Goal: Information Seeking & Learning: Check status

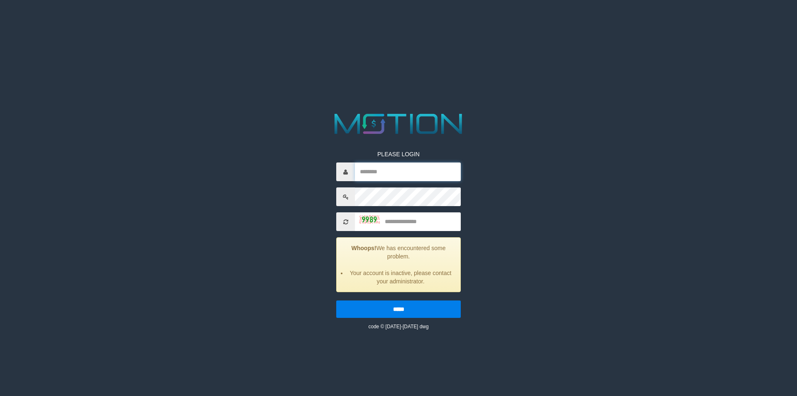
type input "**********"
click at [403, 228] on input "text" at bounding box center [408, 221] width 106 height 19
type input "****"
click at [336, 300] on input "*****" at bounding box center [398, 308] width 125 height 17
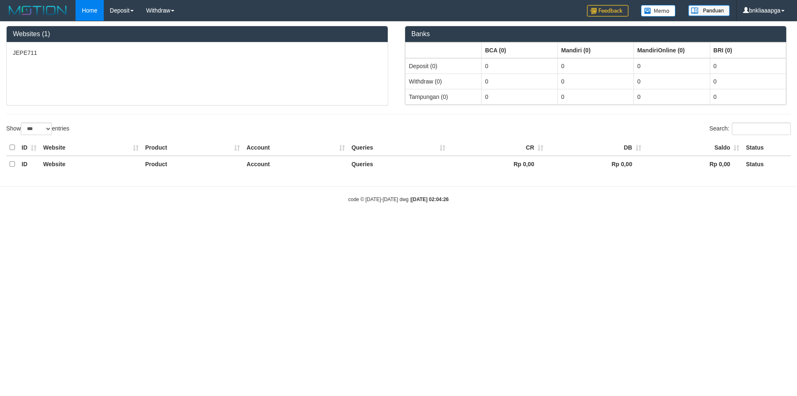
select select "***"
click at [125, 39] on link "PGA History" at bounding box center [137, 39] width 66 height 11
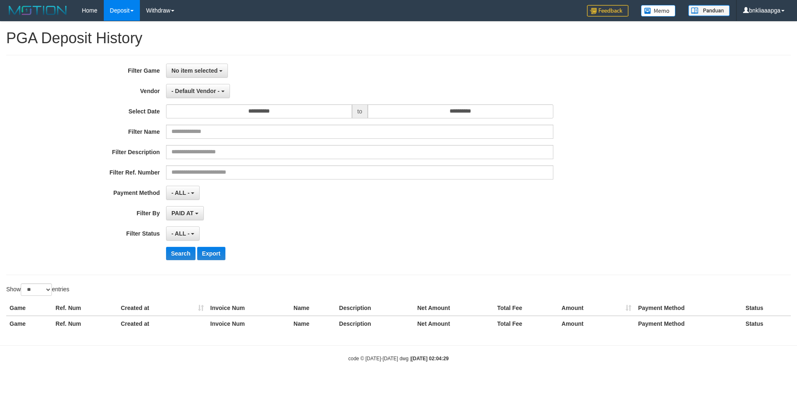
select select
select select "**"
click at [213, 66] on button "No item selected" at bounding box center [197, 71] width 62 height 14
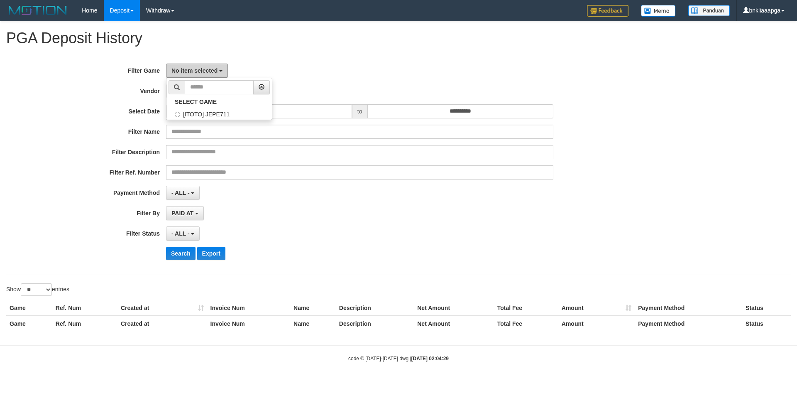
click at [213, 66] on button "No item selected" at bounding box center [197, 71] width 62 height 14
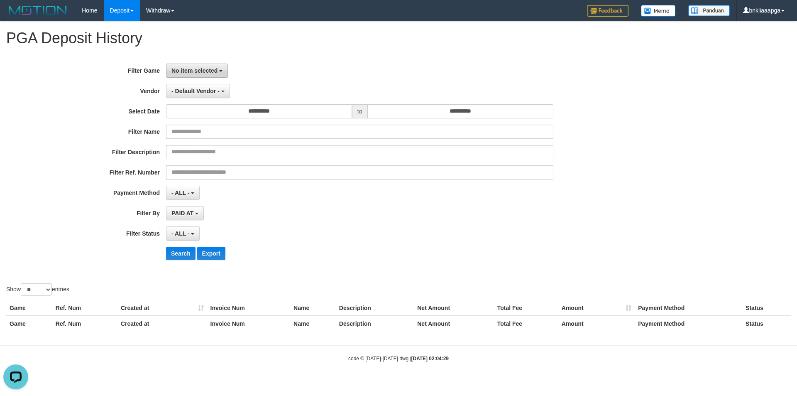
click at [213, 66] on button "No item selected" at bounding box center [197, 71] width 62 height 14
click at [203, 113] on label "[ITOTO] JEPE711" at bounding box center [218, 113] width 105 height 12
select select "****"
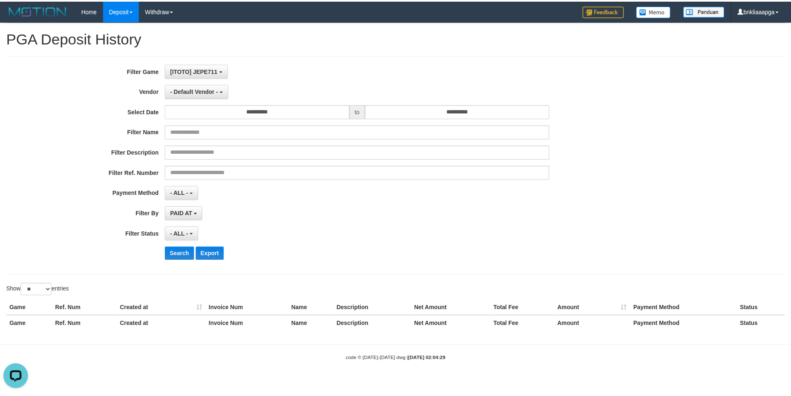
scroll to position [7, 0]
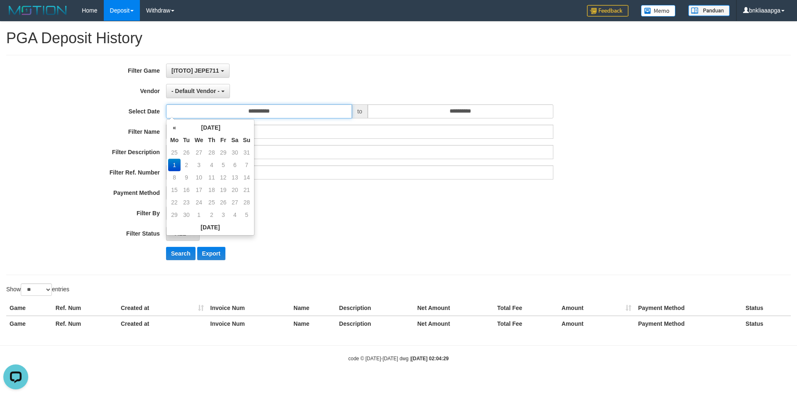
click at [273, 114] on input "**********" at bounding box center [259, 111] width 186 height 14
click at [247, 152] on td "31" at bounding box center [247, 152] width 12 height 12
click at [247, 152] on td "3" at bounding box center [247, 152] width 12 height 12
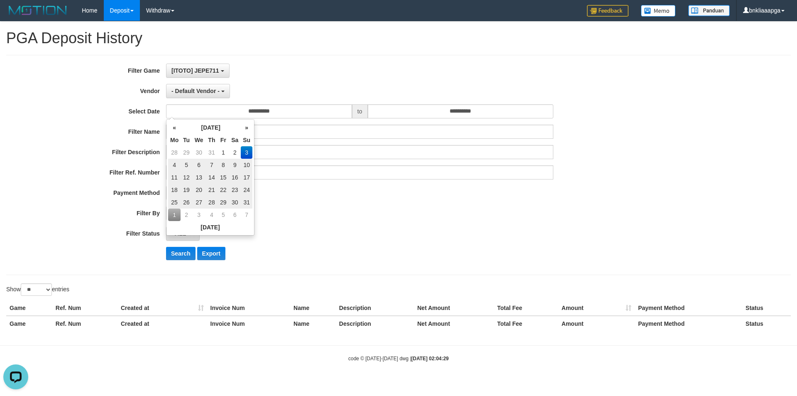
click at [247, 203] on td "31" at bounding box center [247, 202] width 12 height 12
type input "**********"
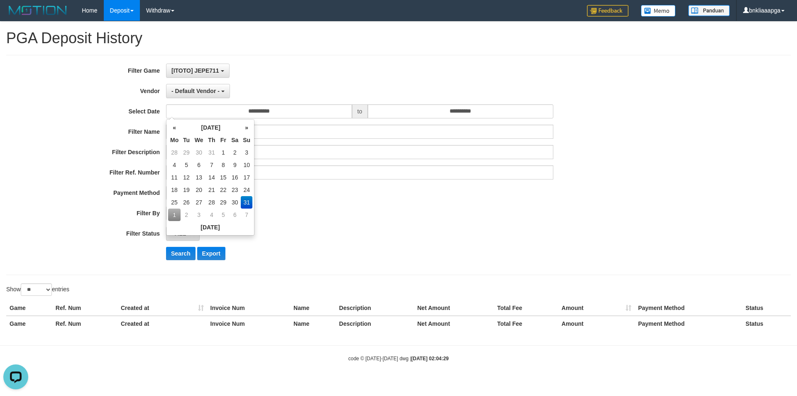
click at [247, 203] on td "31" at bounding box center [247, 202] width 12 height 12
click at [462, 113] on input "**********" at bounding box center [461, 111] width 186 height 14
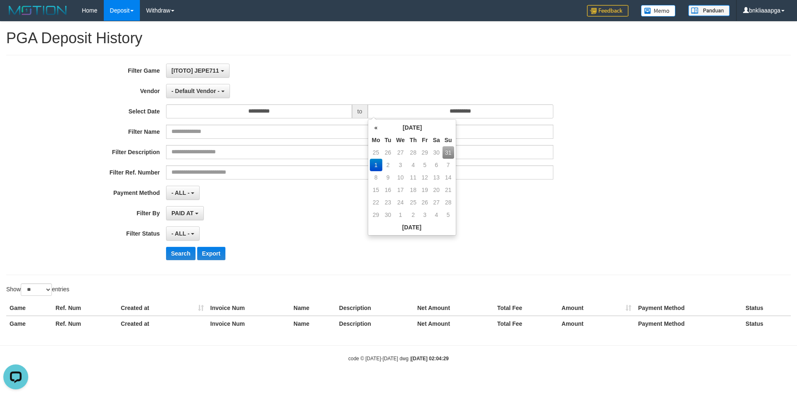
click at [448, 152] on td "31" at bounding box center [449, 152] width 12 height 12
type input "**********"
click at [323, 159] on div "**********" at bounding box center [332, 165] width 664 height 203
click at [289, 219] on div "PAID AT PAID AT CREATED AT" at bounding box center [359, 213] width 387 height 14
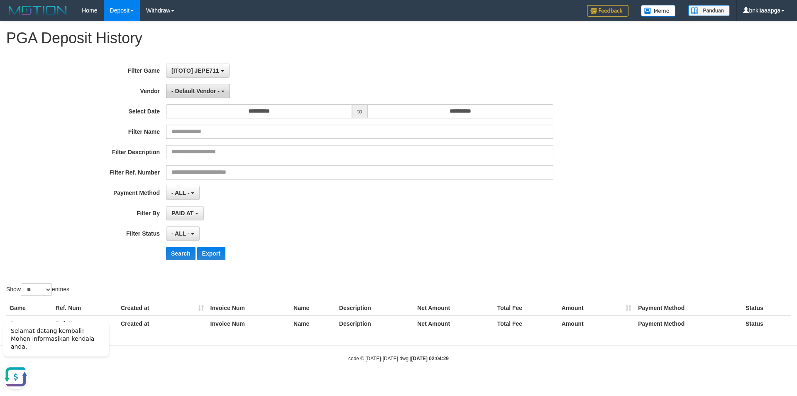
click at [196, 91] on span "- Default Vendor -" at bounding box center [195, 91] width 48 height 7
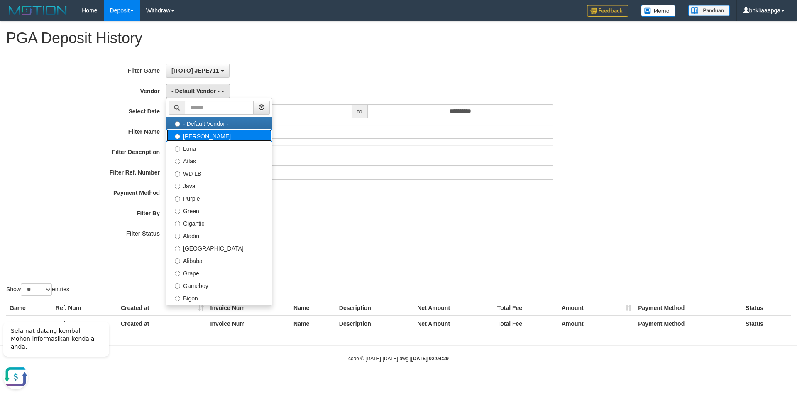
click at [215, 131] on label "[PERSON_NAME]" at bounding box center [218, 135] width 105 height 12
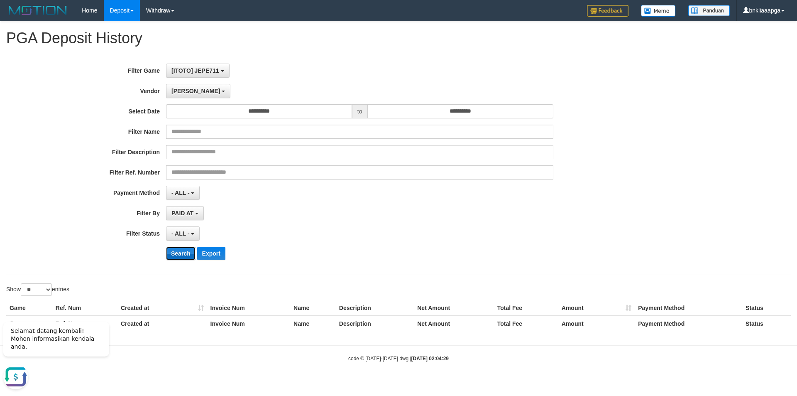
click at [177, 254] on button "Search" at bounding box center [180, 253] width 29 height 13
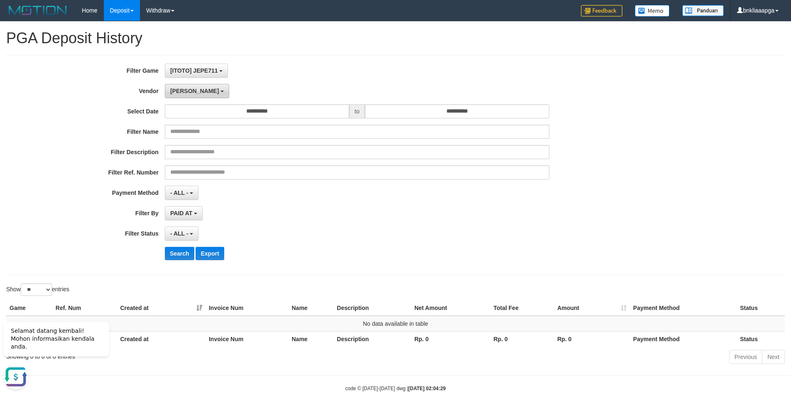
drag, startPoint x: 180, startPoint y: 90, endPoint x: 181, endPoint y: 95, distance: 5.9
click at [180, 89] on span "[PERSON_NAME]" at bounding box center [194, 91] width 49 height 7
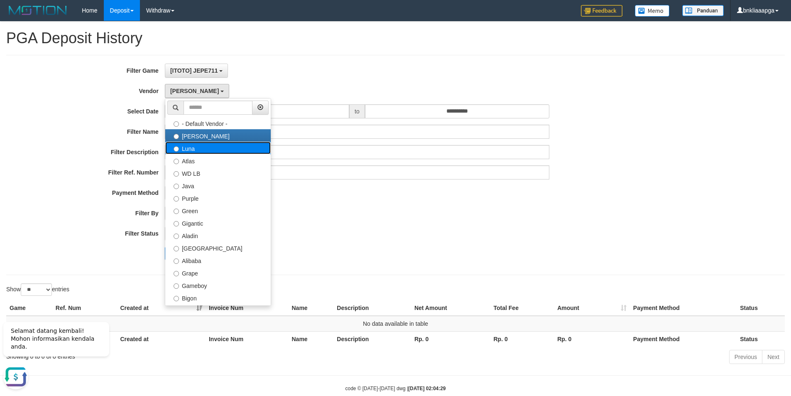
drag, startPoint x: 206, startPoint y: 148, endPoint x: 203, endPoint y: 152, distance: 5.1
click at [205, 149] on label "Luna" at bounding box center [217, 148] width 105 height 12
select select "**********"
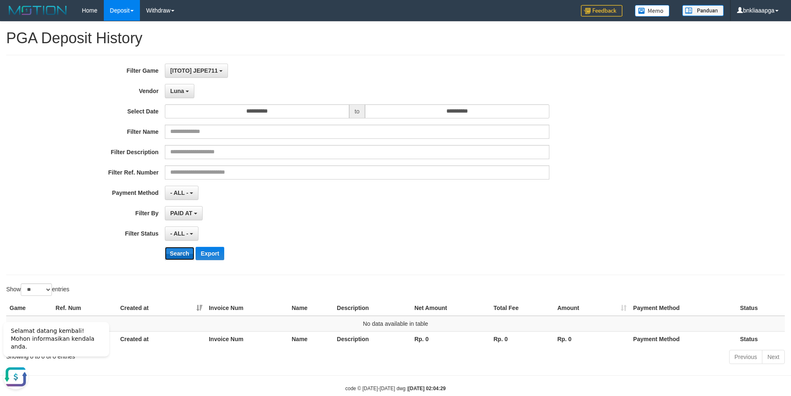
click at [181, 248] on button "Search" at bounding box center [179, 253] width 29 height 13
drag, startPoint x: 181, startPoint y: 253, endPoint x: 183, endPoint y: 158, distance: 95.1
click at [181, 253] on button "Search" at bounding box center [179, 253] width 29 height 13
click at [183, 94] on span "Luna" at bounding box center [177, 91] width 14 height 7
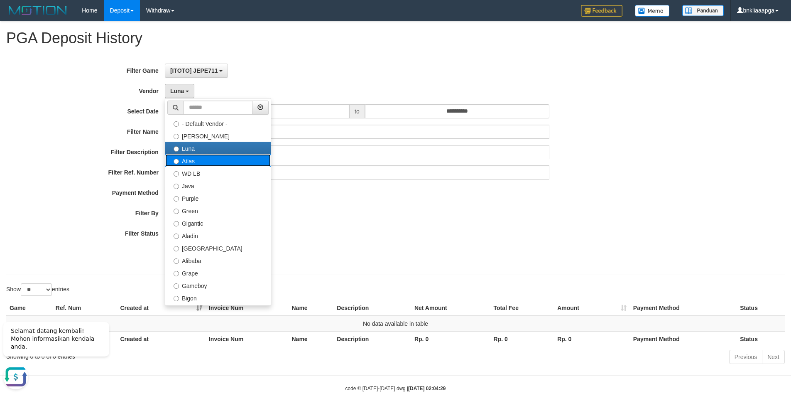
click at [215, 162] on label "Atlas" at bounding box center [217, 160] width 105 height 12
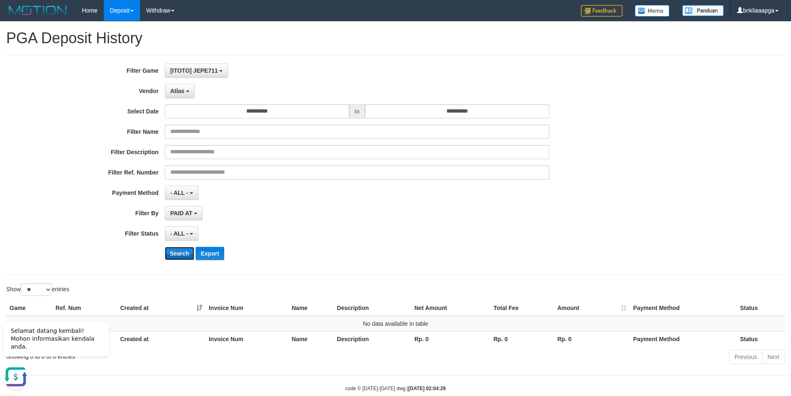
click at [181, 252] on button "Search" at bounding box center [179, 253] width 29 height 13
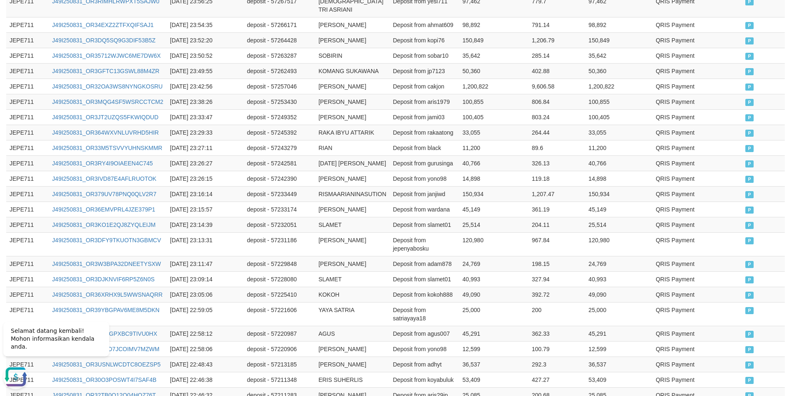
scroll to position [419, 0]
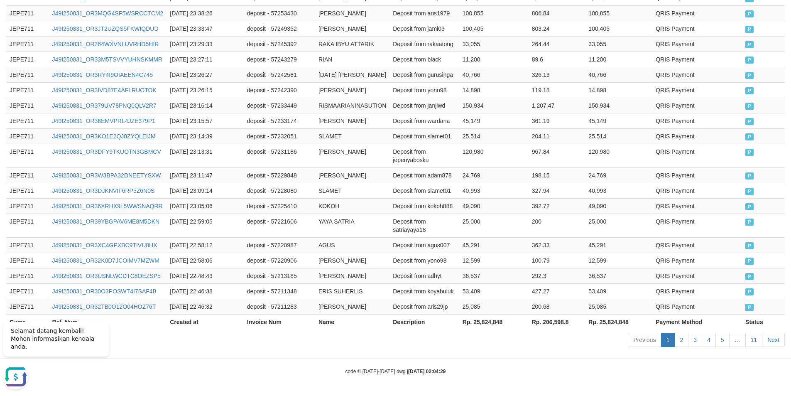
drag, startPoint x: 134, startPoint y: 328, endPoint x: 123, endPoint y: 331, distance: 11.7
click at [134, 328] on th "Ref. Num" at bounding box center [108, 321] width 118 height 15
click at [11, 320] on icon "Hide greeting" at bounding box center [8, 315] width 10 height 10
click at [50, 340] on body at bounding box center [58, 354] width 116 height 81
click at [58, 338] on body at bounding box center [58, 354] width 116 height 81
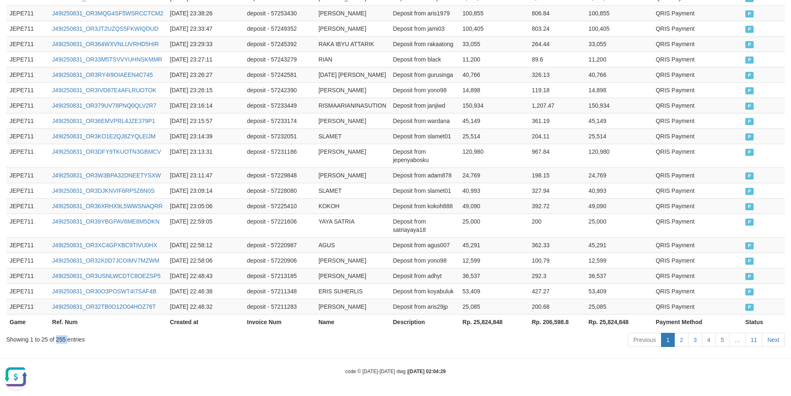
click at [58, 338] on div "Showing 1 to 25 of 255 entries" at bounding box center [164, 338] width 317 height 12
copy div "255"
click at [486, 322] on th "Rp. 25,824,848" at bounding box center [493, 321] width 69 height 15
copy th "25,824,848"
click at [486, 322] on th "Rp. 25,824,848" at bounding box center [493, 321] width 69 height 15
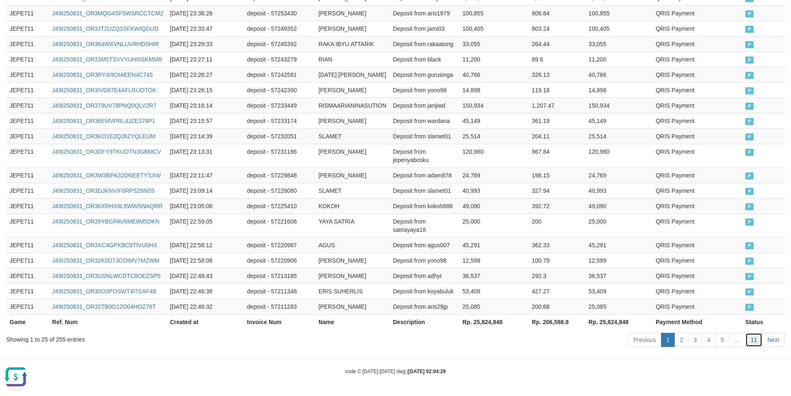
click at [758, 343] on link "11" at bounding box center [753, 340] width 17 height 14
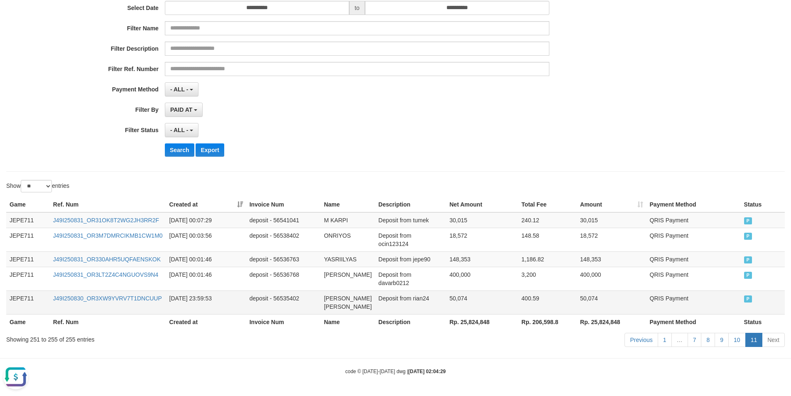
click at [197, 290] on td "[DATE] 23:59:53" at bounding box center [206, 302] width 80 height 24
click at [195, 290] on td "[DATE] 23:59:53" at bounding box center [206, 302] width 80 height 24
click at [218, 293] on td "[DATE] 23:59:53" at bounding box center [206, 302] width 80 height 24
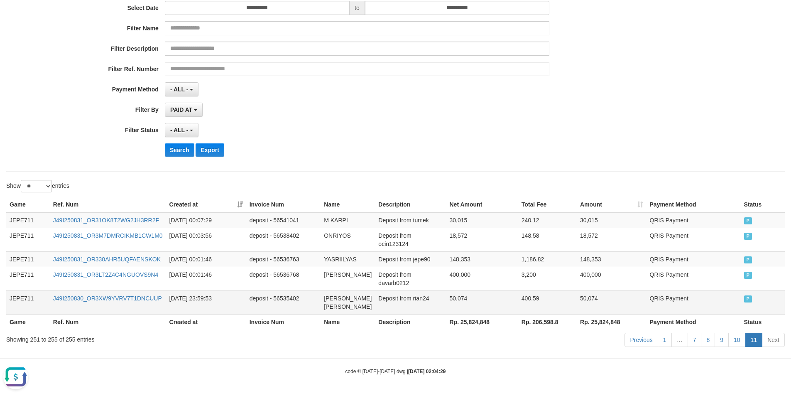
click at [414, 291] on td "Deposit from rian24" at bounding box center [410, 302] width 71 height 24
copy td "rian24"
click at [454, 290] on td "50,074" at bounding box center [482, 302] width 72 height 24
copy td "50,074"
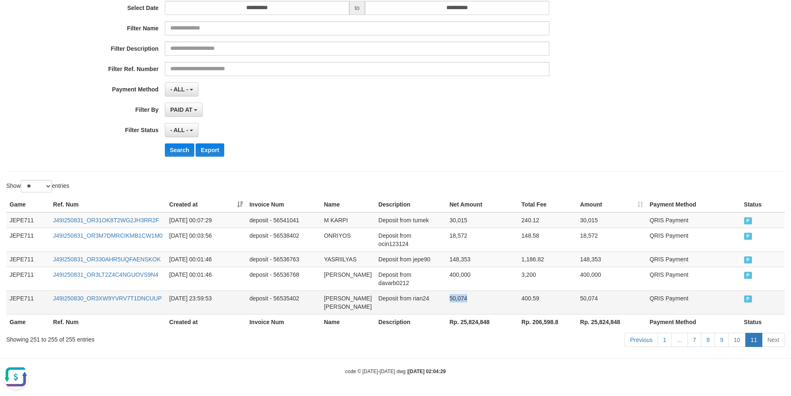
click at [455, 290] on td "50,074" at bounding box center [482, 302] width 72 height 24
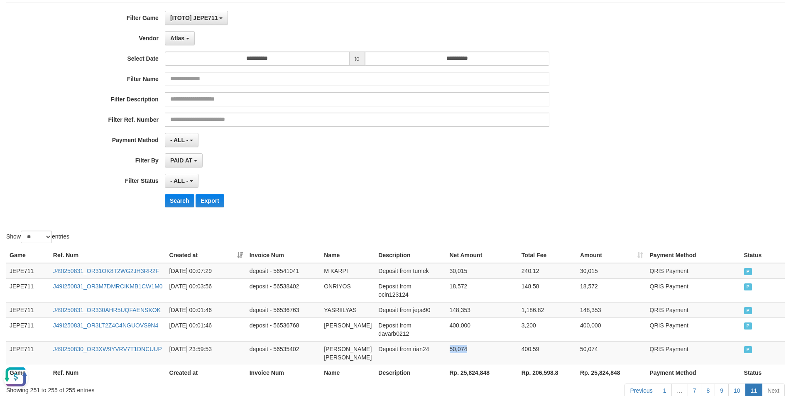
scroll to position [0, 0]
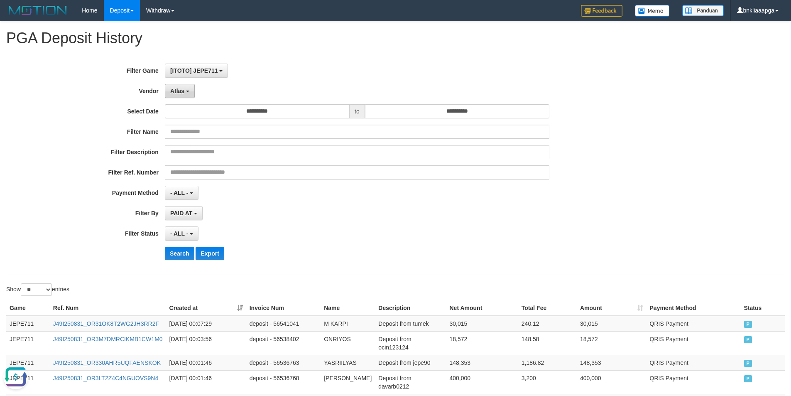
click at [183, 96] on button "Atlas" at bounding box center [180, 91] width 30 height 14
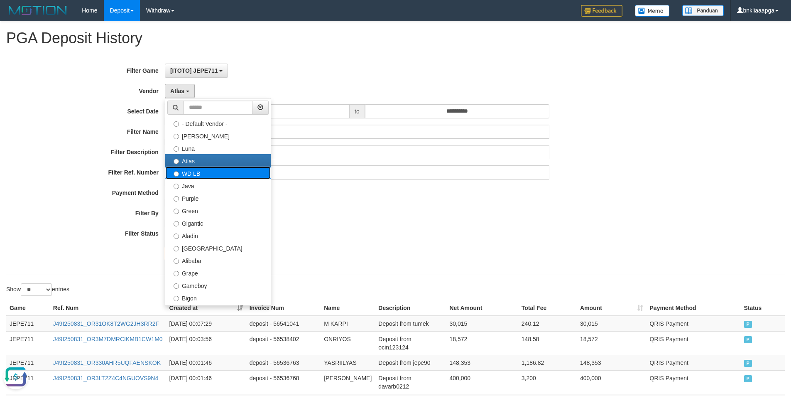
click at [200, 174] on label "WD LB" at bounding box center [217, 172] width 105 height 12
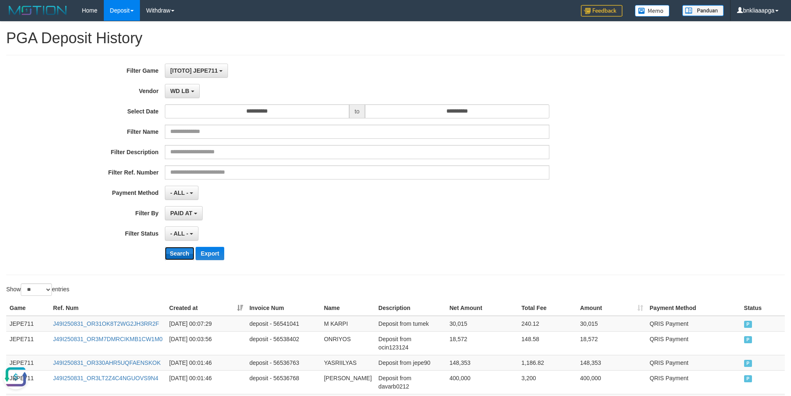
drag, startPoint x: 173, startPoint y: 255, endPoint x: 180, endPoint y: 220, distance: 36.0
click at [174, 254] on button "Search" at bounding box center [179, 253] width 29 height 13
click at [181, 251] on button "Search" at bounding box center [179, 253] width 29 height 13
click at [181, 250] on button "Search" at bounding box center [179, 253] width 29 height 13
click at [179, 88] on span "WD LB" at bounding box center [179, 91] width 19 height 7
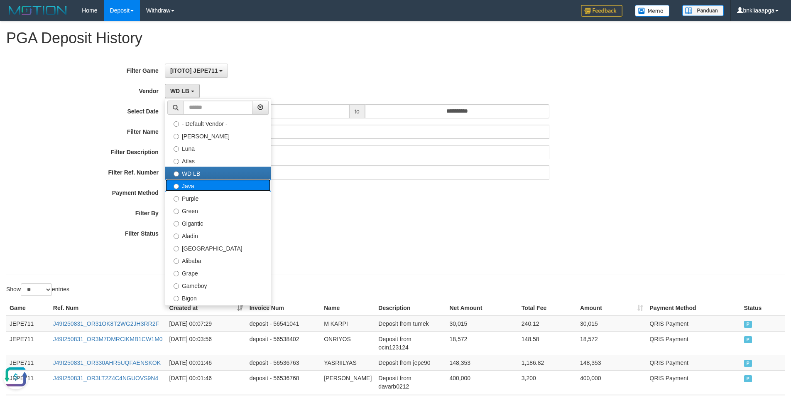
click at [193, 188] on label "Java" at bounding box center [217, 185] width 105 height 12
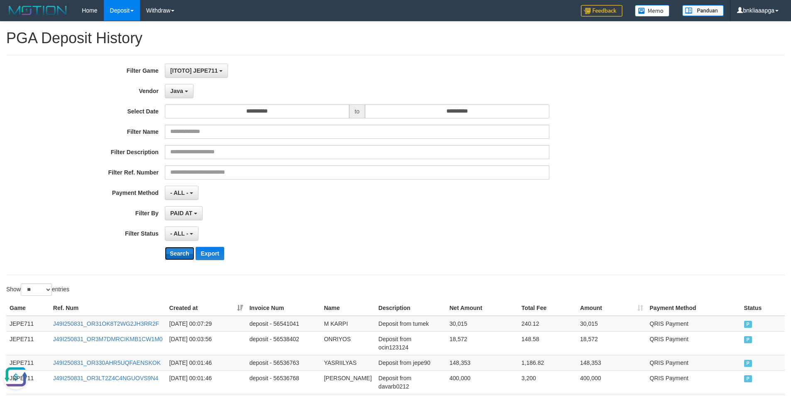
click at [173, 253] on button "Search" at bounding box center [179, 253] width 29 height 13
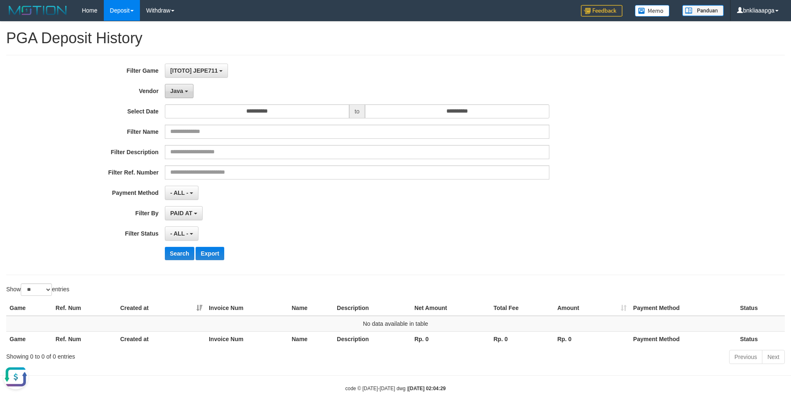
click at [181, 92] on span "Java" at bounding box center [176, 91] width 13 height 7
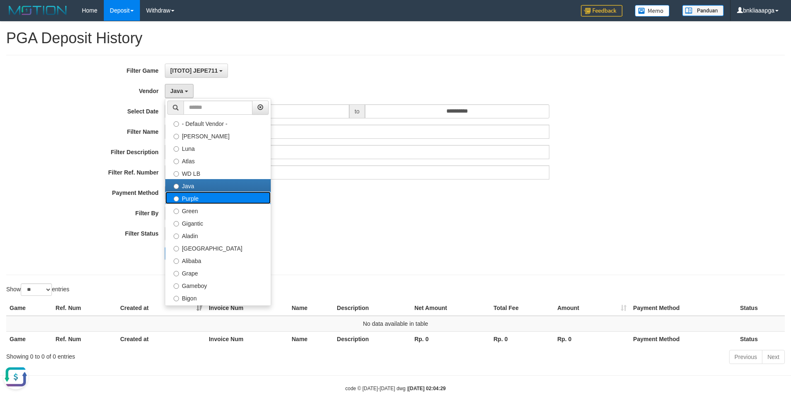
click at [191, 201] on label "Purple" at bounding box center [217, 197] width 105 height 12
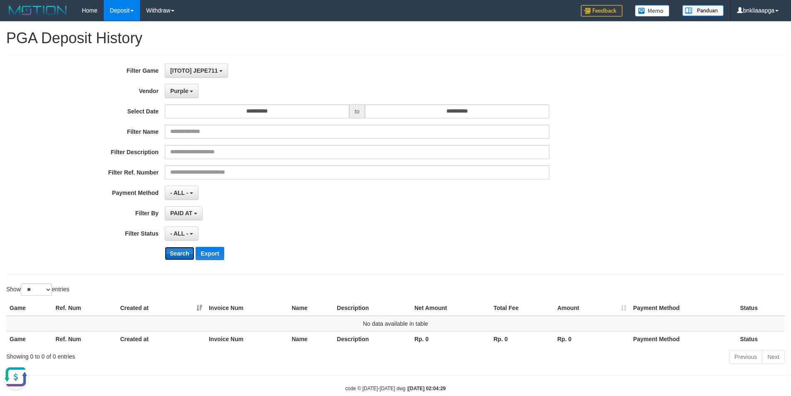
drag, startPoint x: 182, startPoint y: 254, endPoint x: 183, endPoint y: 249, distance: 4.6
click at [182, 251] on button "Search" at bounding box center [179, 253] width 29 height 13
click at [180, 92] on span "Purple" at bounding box center [179, 91] width 18 height 7
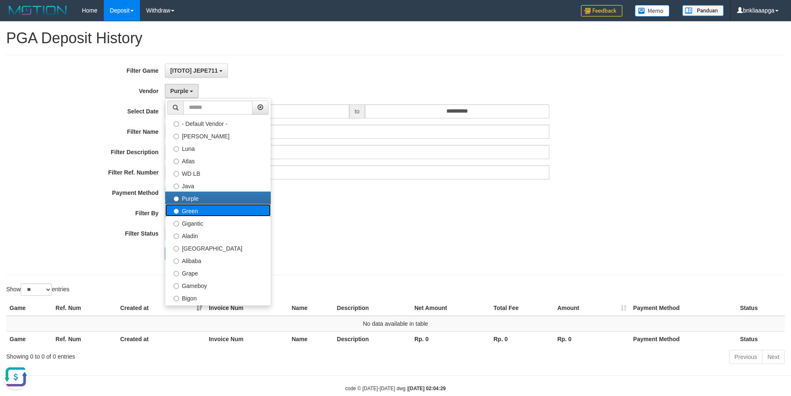
click at [198, 214] on label "Green" at bounding box center [217, 210] width 105 height 12
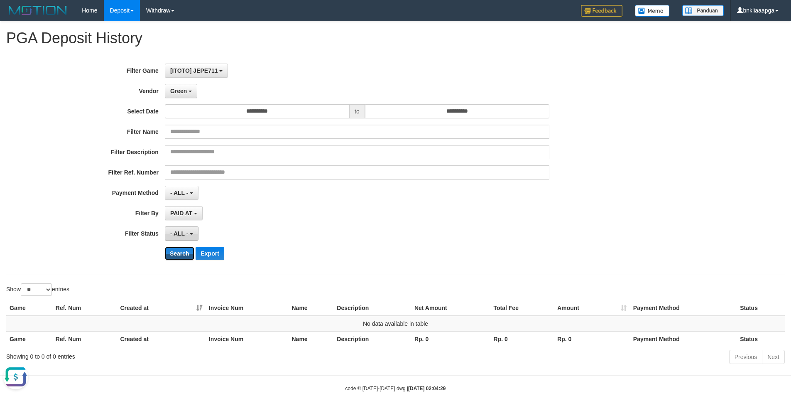
drag, startPoint x: 178, startPoint y: 256, endPoint x: 182, endPoint y: 230, distance: 26.1
click at [178, 255] on button "Search" at bounding box center [179, 253] width 29 height 13
click at [184, 94] on span "Green" at bounding box center [178, 91] width 17 height 7
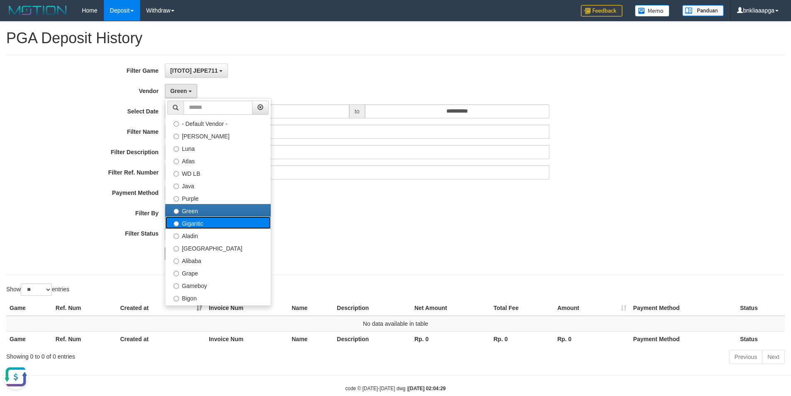
click at [193, 225] on label "Gigantic" at bounding box center [217, 222] width 105 height 12
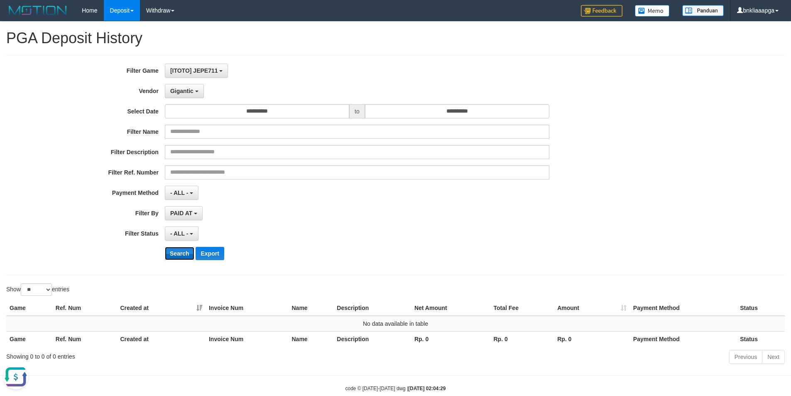
drag, startPoint x: 169, startPoint y: 255, endPoint x: 169, endPoint y: 242, distance: 12.5
click at [170, 255] on button "Search" at bounding box center [179, 253] width 29 height 13
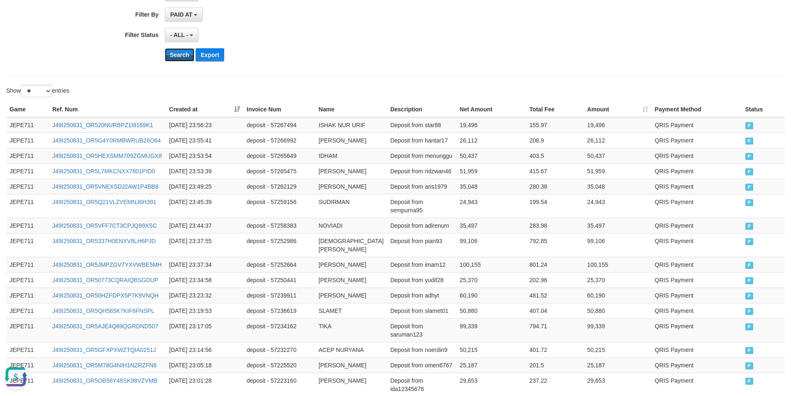
scroll to position [543, 0]
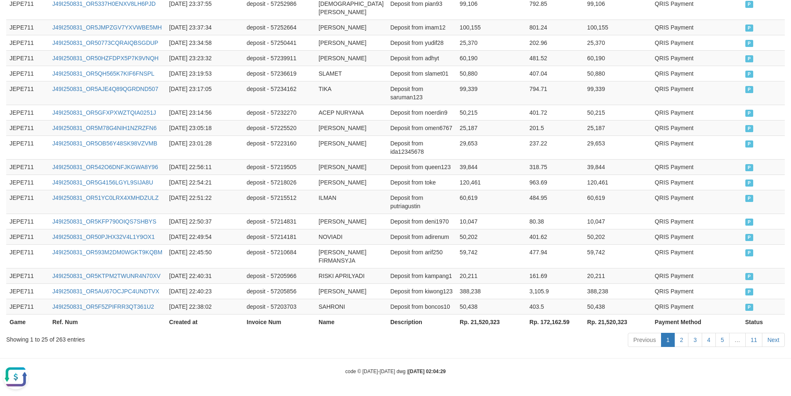
click at [62, 342] on div "Showing 1 to 25 of 263 entries" at bounding box center [164, 338] width 317 height 12
copy div "263"
click at [469, 326] on th "Rp. 21,520,323" at bounding box center [491, 321] width 70 height 15
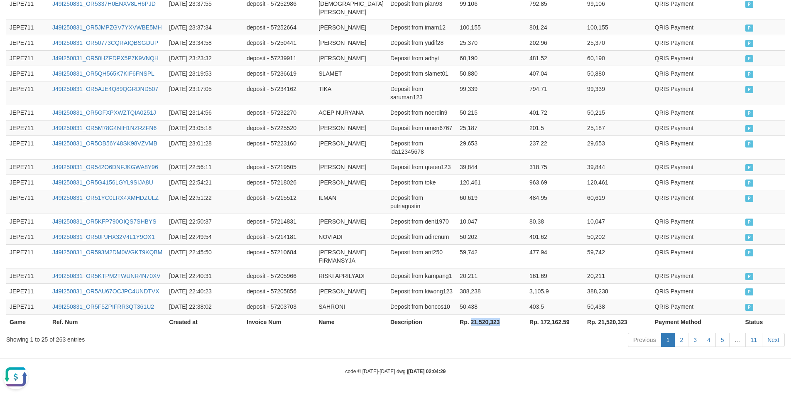
copy th "21,520,323"
click at [758, 340] on link "11" at bounding box center [753, 340] width 17 height 14
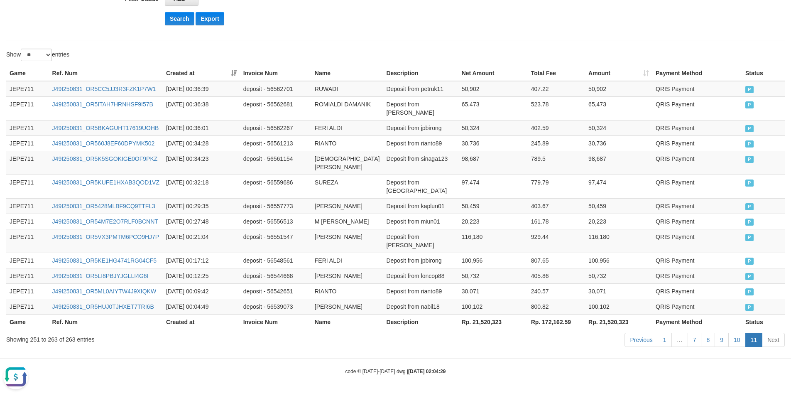
scroll to position [0, 0]
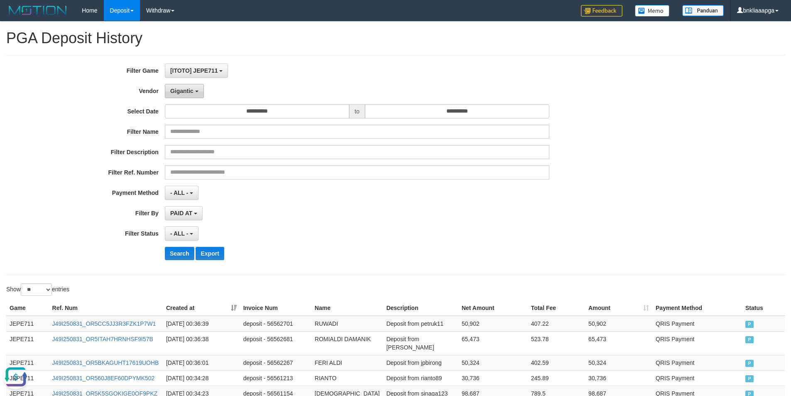
click at [191, 88] on span "Gigantic" at bounding box center [181, 91] width 23 height 7
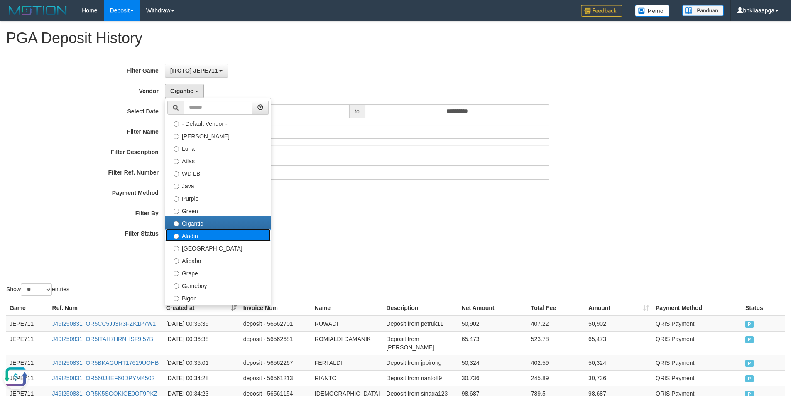
click at [209, 235] on label "Aladin" at bounding box center [217, 235] width 105 height 12
select select "**********"
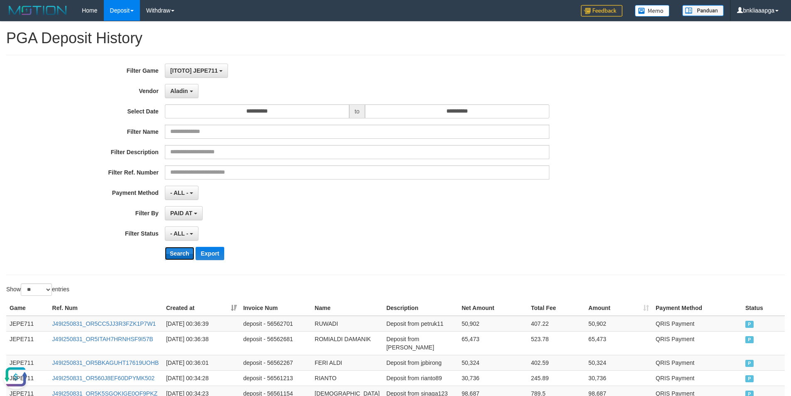
click at [181, 252] on button "Search" at bounding box center [179, 253] width 29 height 13
click at [180, 96] on button "Aladin" at bounding box center [182, 91] width 34 height 14
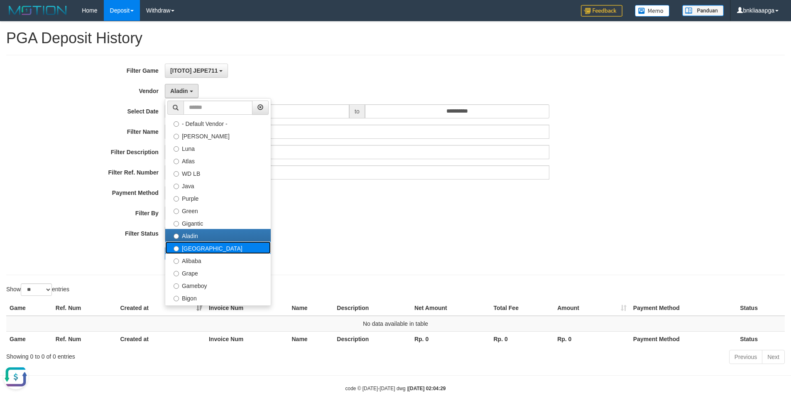
click at [191, 247] on label "[GEOGRAPHIC_DATA]" at bounding box center [217, 247] width 105 height 12
select select "**********"
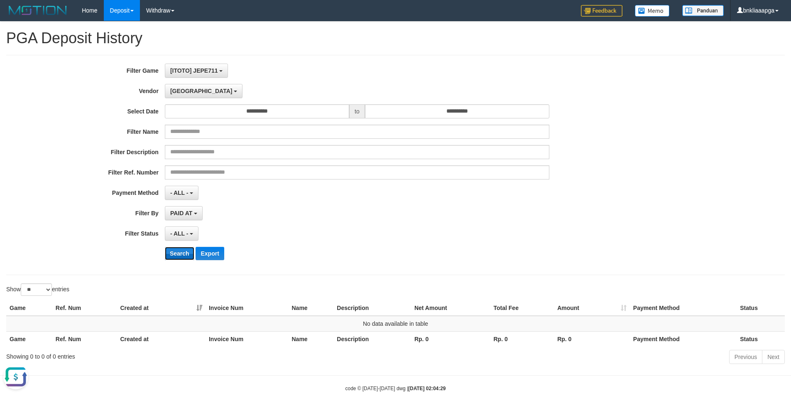
click at [173, 248] on button "Search" at bounding box center [179, 253] width 29 height 13
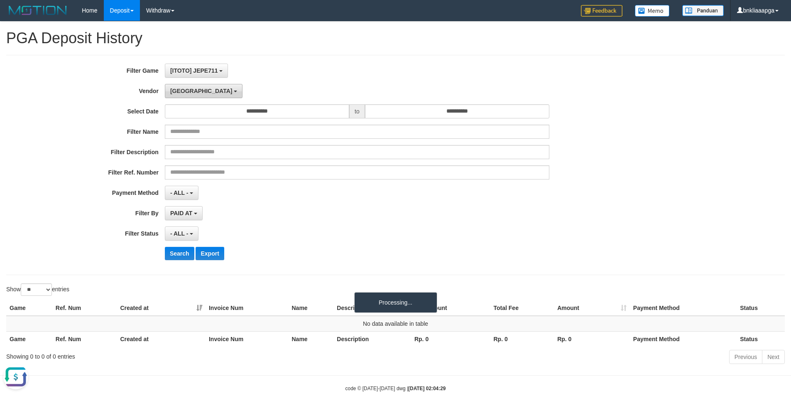
click at [171, 91] on span "[GEOGRAPHIC_DATA]" at bounding box center [201, 91] width 62 height 7
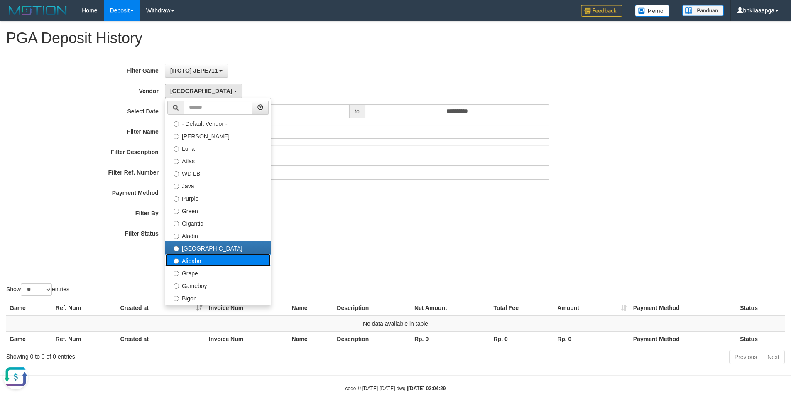
click at [200, 259] on label "Alibaba" at bounding box center [217, 260] width 105 height 12
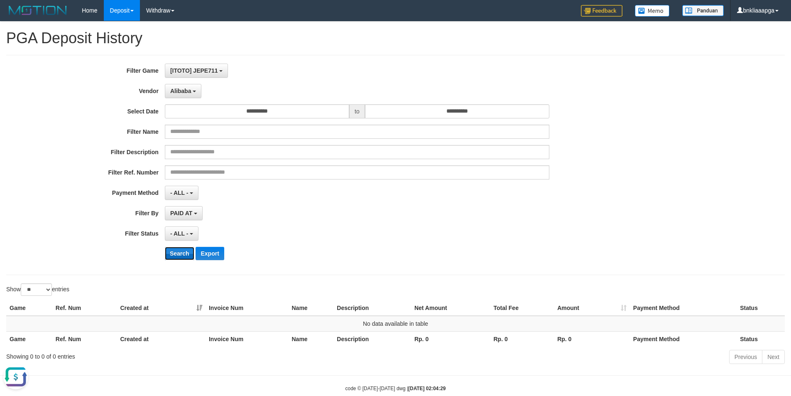
click at [182, 258] on button "Search" at bounding box center [179, 253] width 29 height 13
click at [179, 91] on span "Alibaba" at bounding box center [180, 91] width 21 height 7
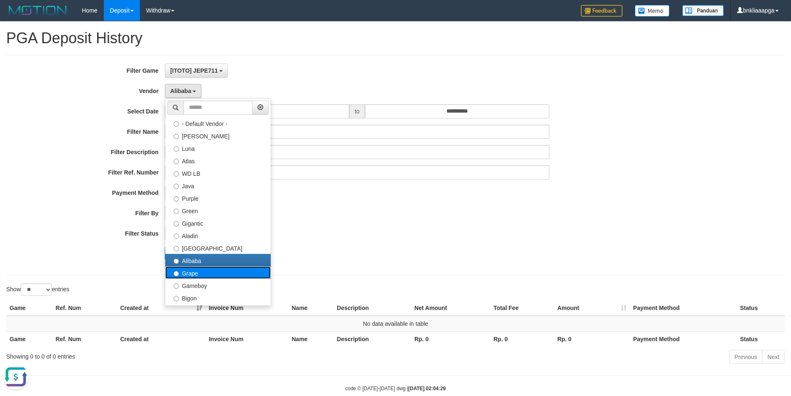
drag, startPoint x: 202, startPoint y: 273, endPoint x: 192, endPoint y: 264, distance: 13.8
click at [202, 273] on label "Grape" at bounding box center [217, 272] width 105 height 12
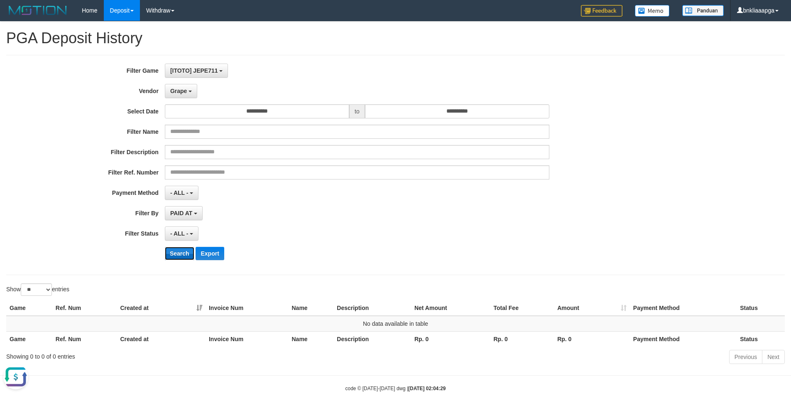
click at [182, 253] on button "Search" at bounding box center [179, 253] width 29 height 13
click at [173, 90] on span "Grape" at bounding box center [178, 91] width 17 height 7
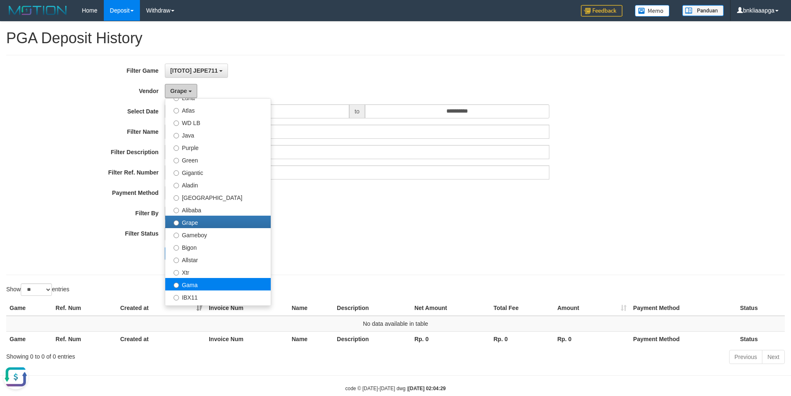
scroll to position [83, 0]
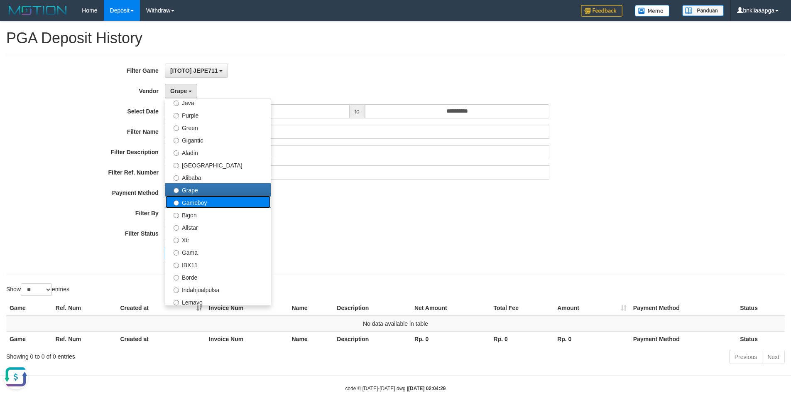
click at [223, 205] on label "Gameboy" at bounding box center [217, 202] width 105 height 12
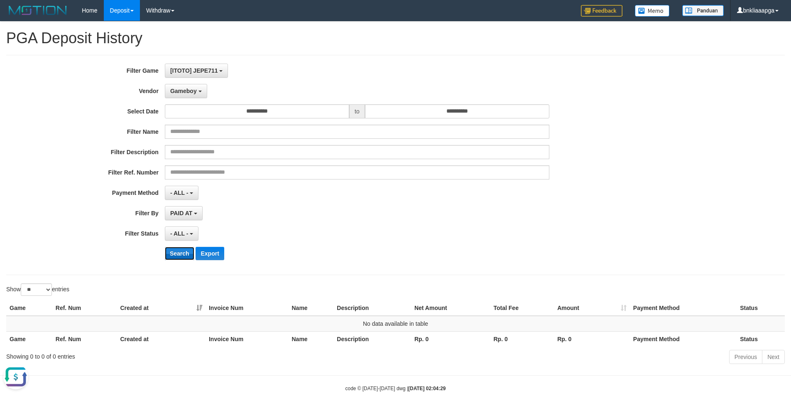
click at [185, 259] on button "Search" at bounding box center [179, 253] width 29 height 13
click at [181, 86] on button "Gameboy" at bounding box center [186, 91] width 42 height 14
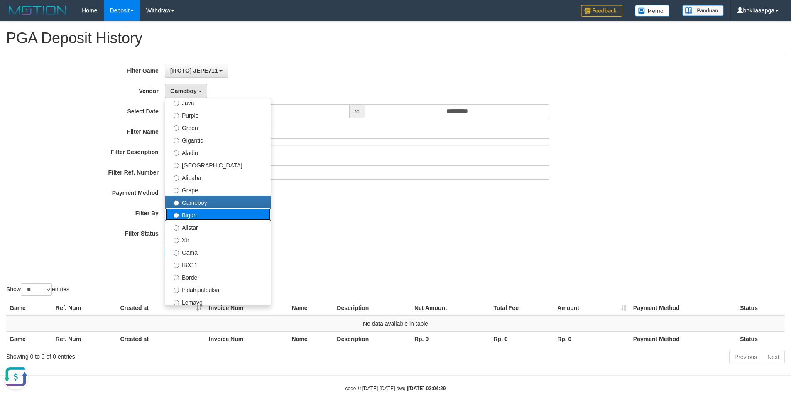
click at [204, 217] on label "Bigon" at bounding box center [217, 214] width 105 height 12
select select "**********"
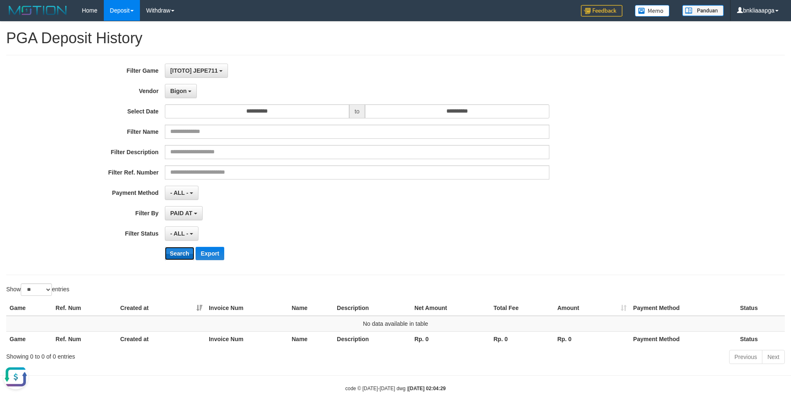
click at [176, 257] on button "Search" at bounding box center [179, 253] width 29 height 13
click at [179, 93] on span "Bigon" at bounding box center [178, 91] width 17 height 7
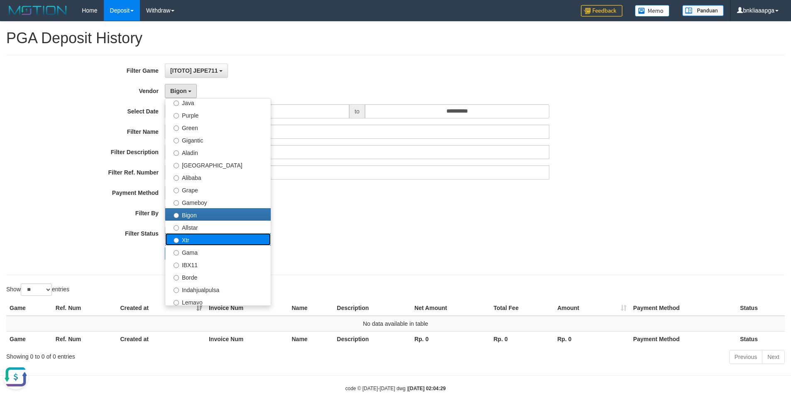
click at [195, 233] on label "Xtr" at bounding box center [217, 239] width 105 height 12
select select "**********"
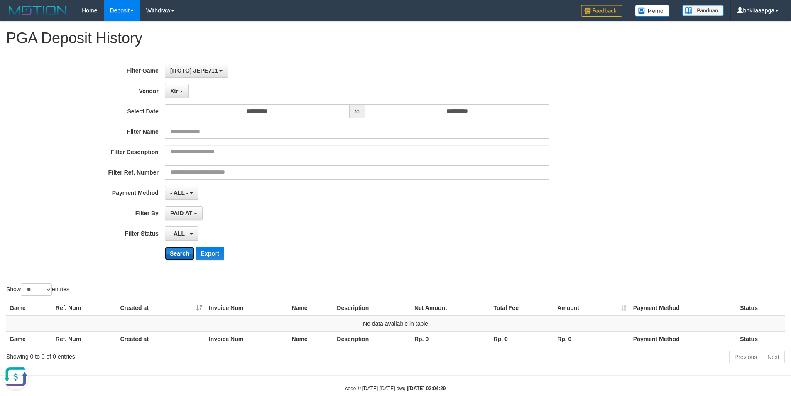
click at [177, 251] on button "Search" at bounding box center [179, 253] width 29 height 13
drag, startPoint x: 175, startPoint y: 92, endPoint x: 179, endPoint y: 180, distance: 88.1
click at [175, 93] on span "Xtr" at bounding box center [174, 91] width 8 height 7
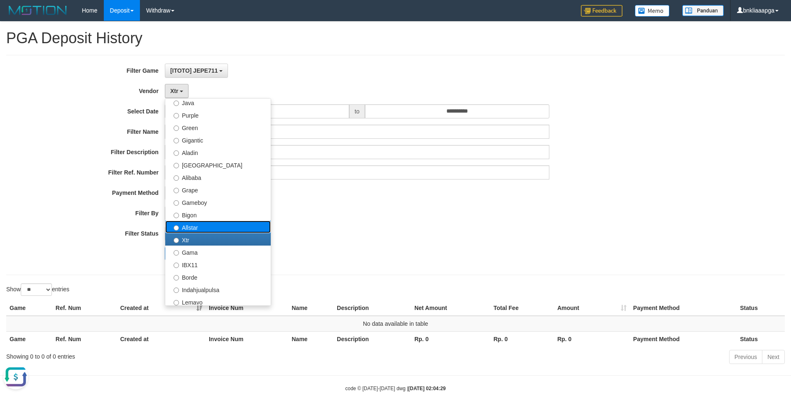
click at [186, 230] on label "Allstar" at bounding box center [217, 226] width 105 height 12
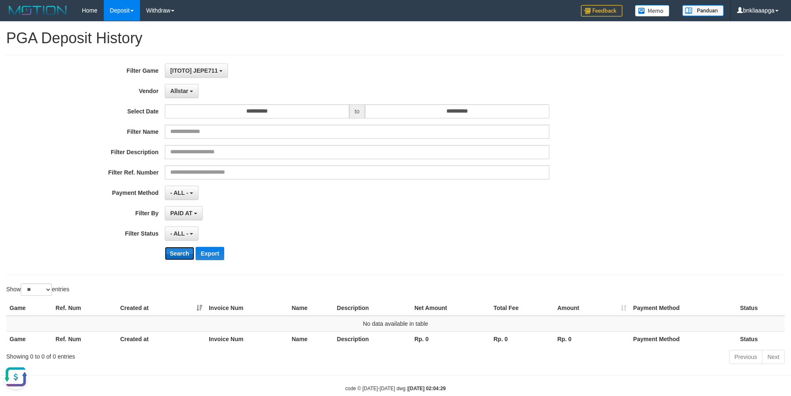
click at [182, 257] on button "Search" at bounding box center [179, 253] width 29 height 13
drag, startPoint x: 179, startPoint y: 89, endPoint x: 179, endPoint y: 117, distance: 28.2
click at [179, 92] on span "Allstar" at bounding box center [179, 91] width 18 height 7
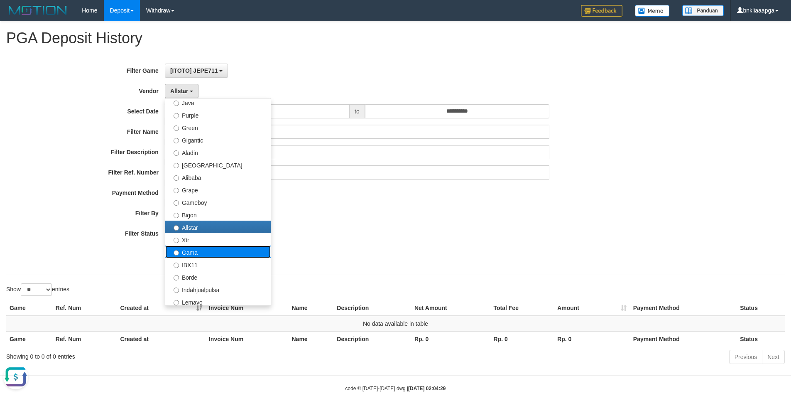
click at [193, 252] on label "Gama" at bounding box center [217, 251] width 105 height 12
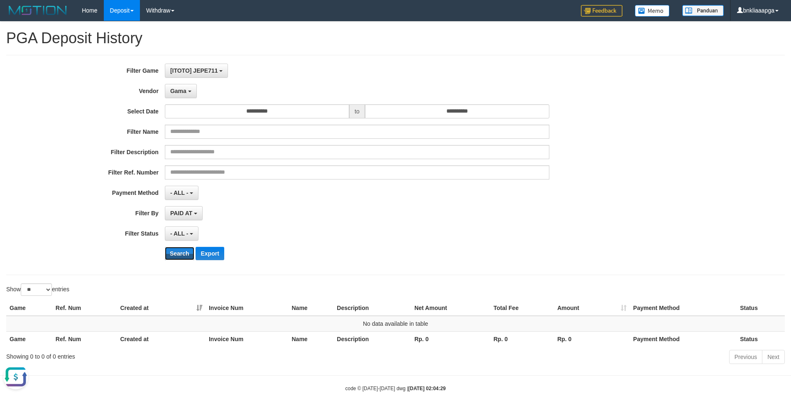
drag, startPoint x: 178, startPoint y: 251, endPoint x: 179, endPoint y: 223, distance: 28.2
click at [178, 248] on button "Search" at bounding box center [179, 253] width 29 height 13
drag, startPoint x: 179, startPoint y: 92, endPoint x: 197, endPoint y: 235, distance: 144.4
click at [179, 94] on button "Gama" at bounding box center [181, 91] width 32 height 14
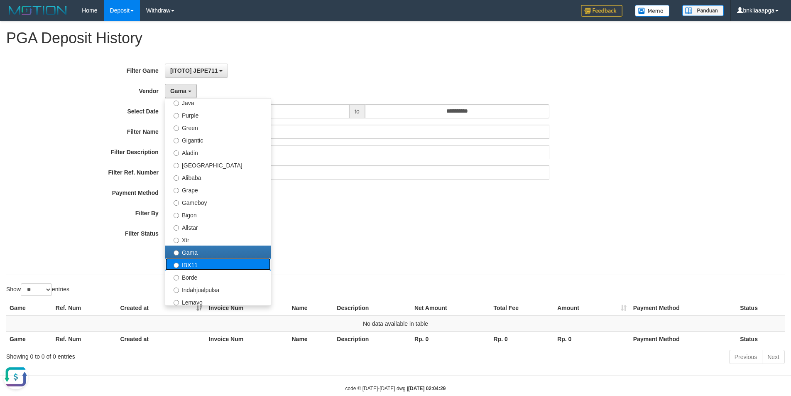
click at [203, 265] on label "IBX11" at bounding box center [217, 264] width 105 height 12
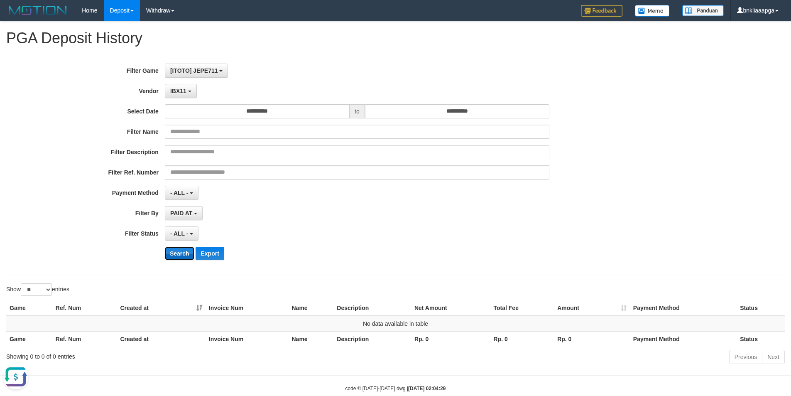
click at [181, 249] on button "Search" at bounding box center [179, 253] width 29 height 13
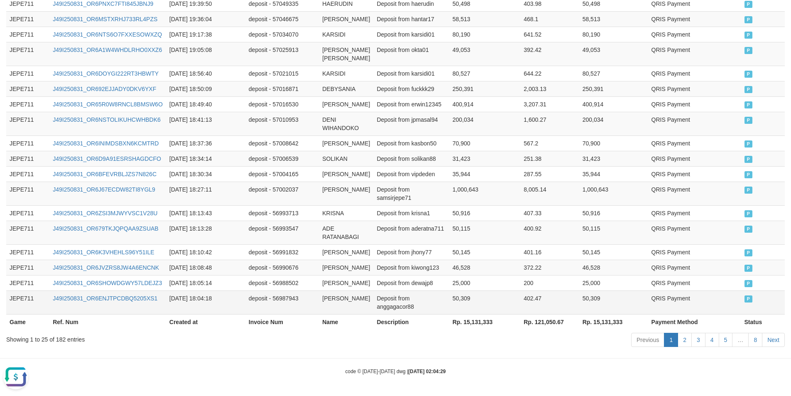
scroll to position [510, 0]
click at [63, 338] on div "Showing 1 to 25 of 182 entries" at bounding box center [164, 338] width 317 height 12
copy div "182"
click at [476, 323] on th "Rp. 15,131,333" at bounding box center [484, 321] width 71 height 15
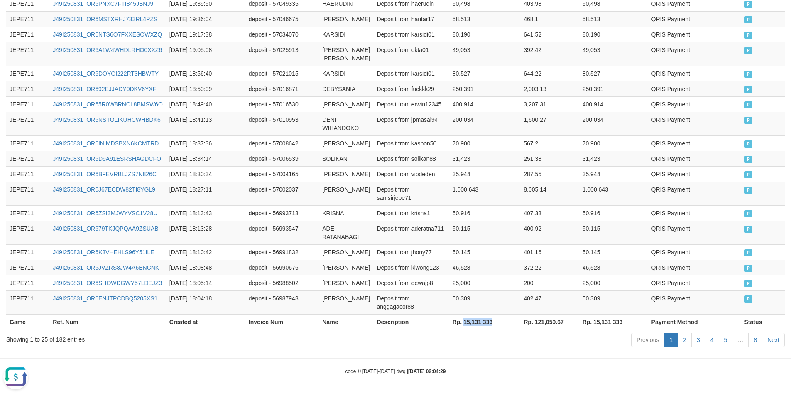
copy th "15,131,333"
click at [476, 323] on th "Rp. 15,131,333" at bounding box center [484, 321] width 71 height 15
click at [756, 342] on link "8" at bounding box center [755, 340] width 14 height 14
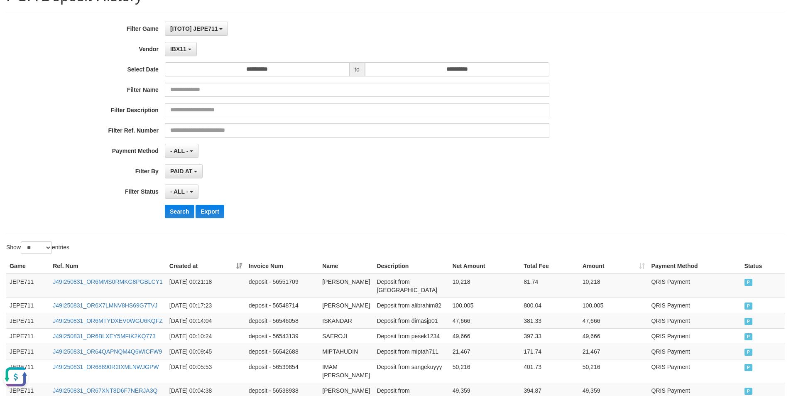
scroll to position [0, 0]
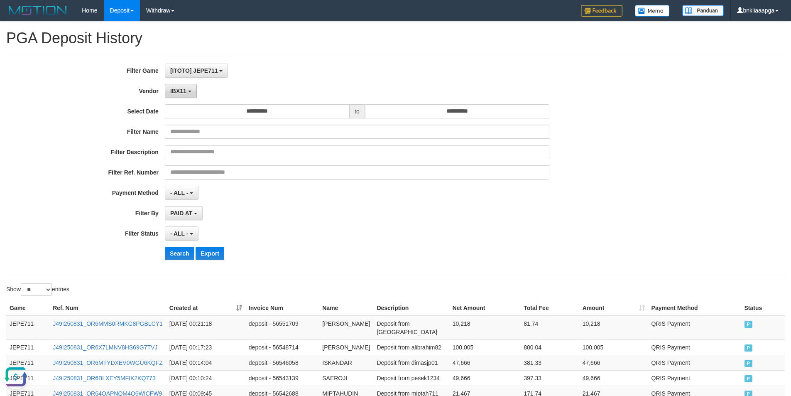
click at [174, 91] on span "IBX11" at bounding box center [178, 91] width 16 height 7
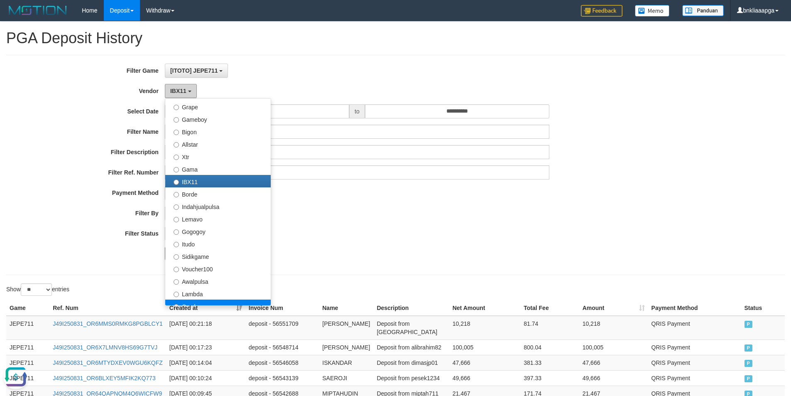
scroll to position [249, 0]
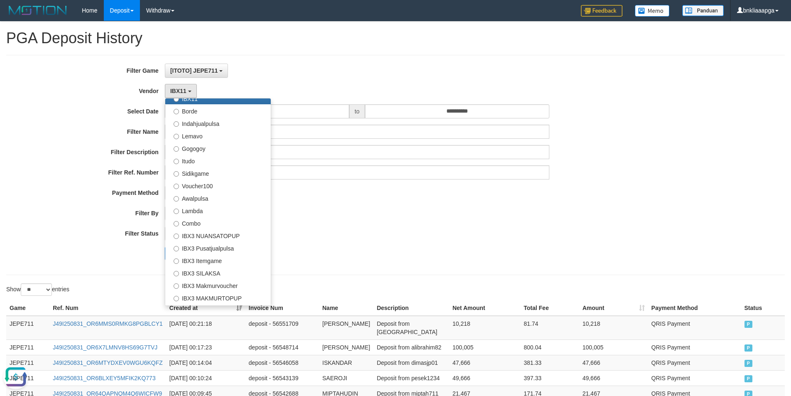
click at [377, 189] on div "- ALL - SELECT ALL - ALL - SELECT PAYMENT METHOD Mandiri BNI OVO CIMB BRI MAYBA…" at bounding box center [357, 193] width 384 height 14
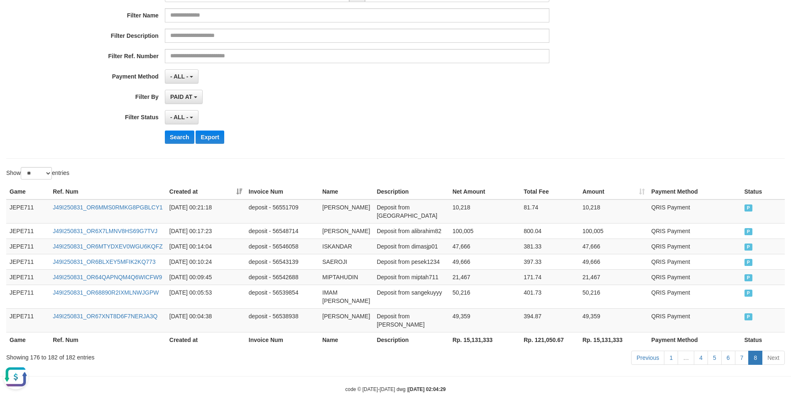
scroll to position [117, 0]
click at [178, 139] on button "Search" at bounding box center [179, 135] width 29 height 13
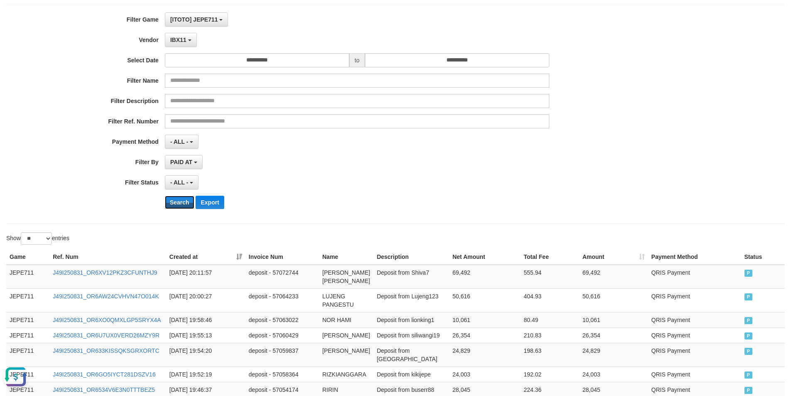
scroll to position [0, 0]
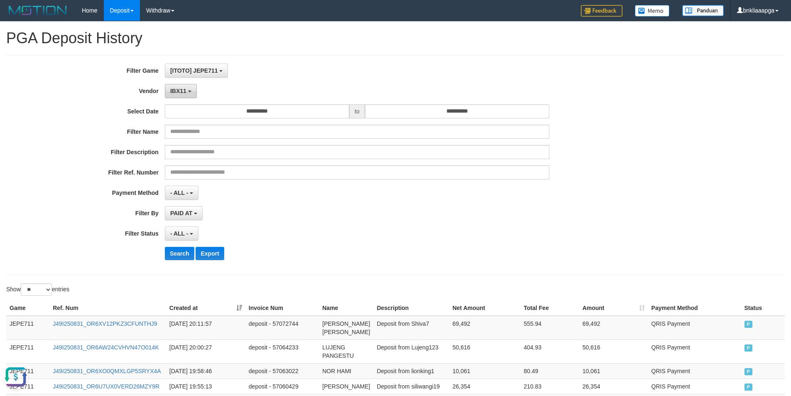
click at [178, 96] on button "IBX11" at bounding box center [181, 91] width 32 height 14
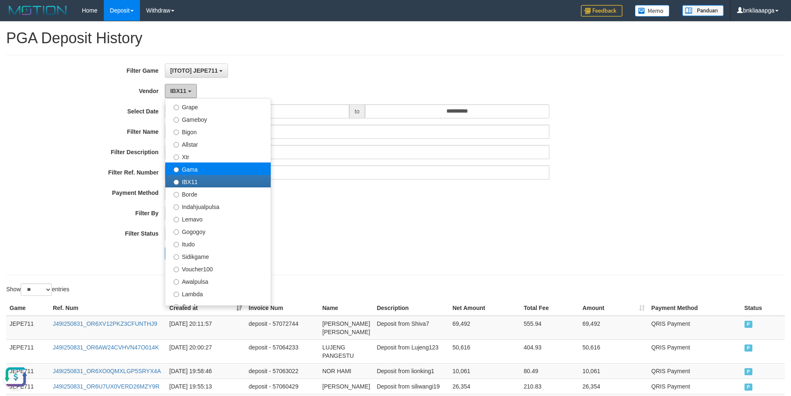
scroll to position [83, 0]
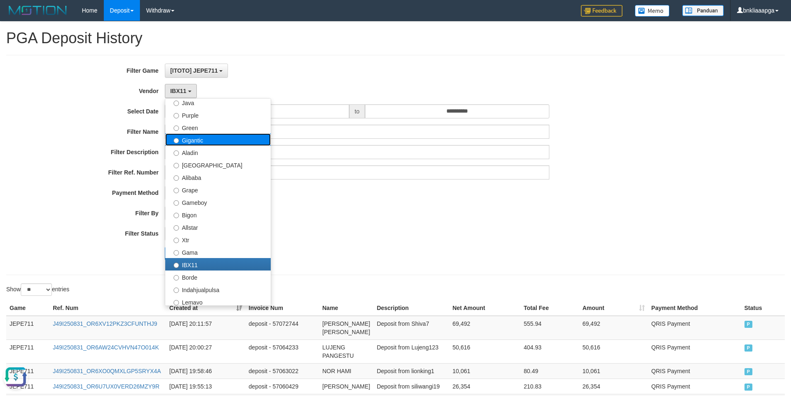
click at [219, 143] on label "Gigantic" at bounding box center [217, 139] width 105 height 12
select select "**********"
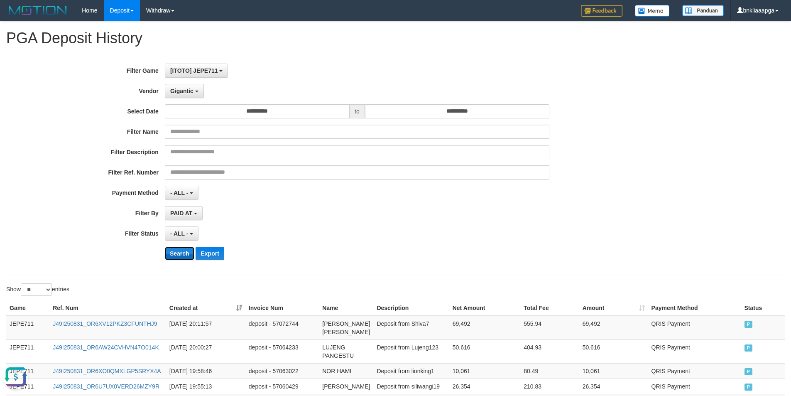
click at [180, 252] on button "Search" at bounding box center [179, 253] width 29 height 13
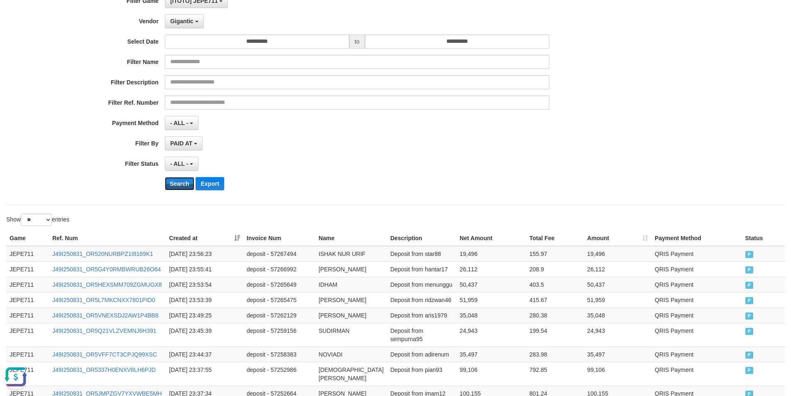
scroll to position [0, 0]
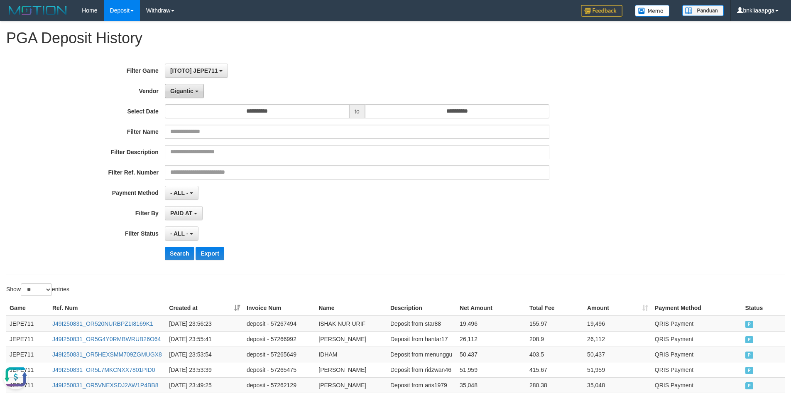
click at [178, 93] on span "Gigantic" at bounding box center [181, 91] width 23 height 7
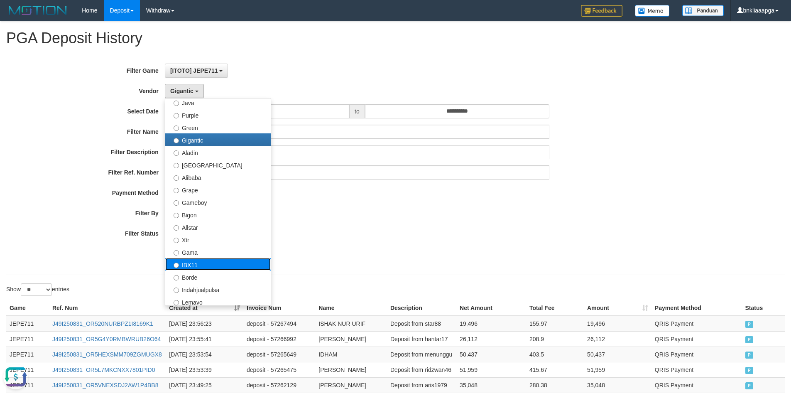
click at [213, 265] on label "IBX11" at bounding box center [217, 264] width 105 height 12
select select "**********"
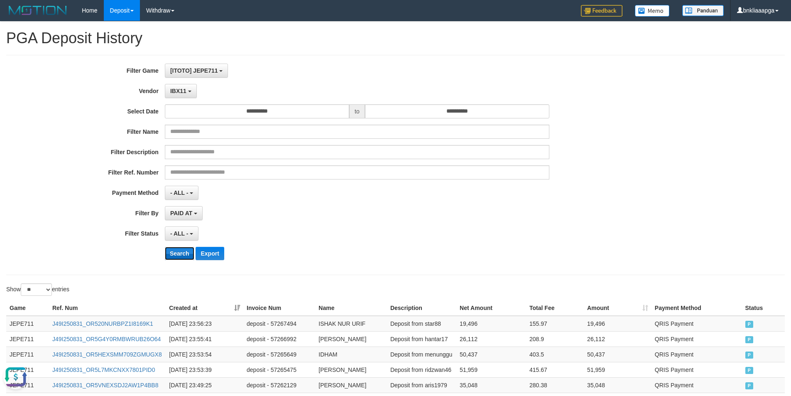
click at [174, 253] on button "Search" at bounding box center [179, 253] width 29 height 13
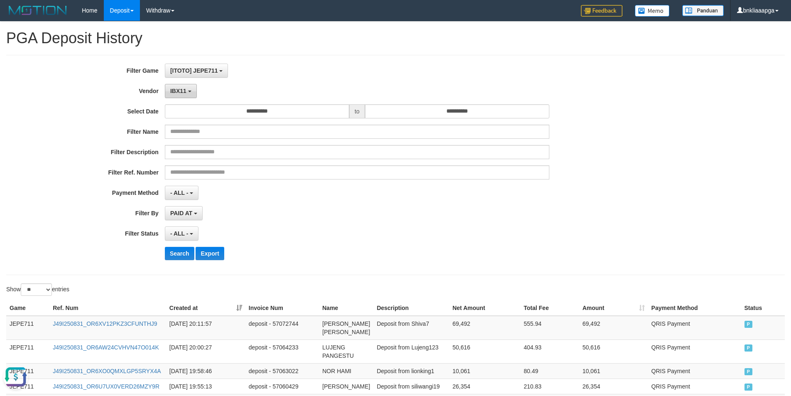
click at [180, 96] on button "IBX11" at bounding box center [181, 91] width 32 height 14
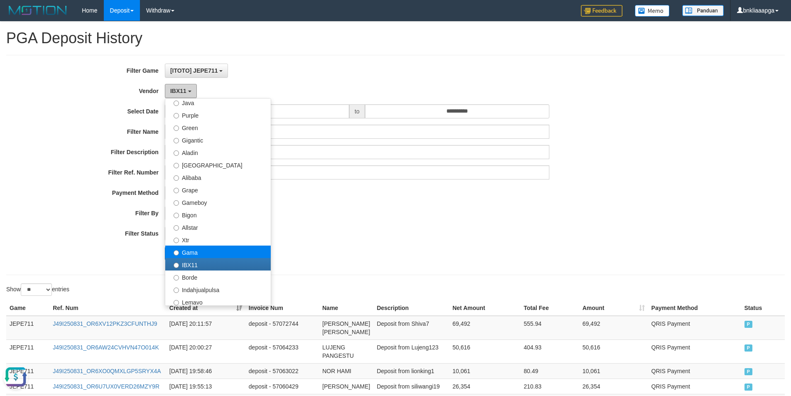
scroll to position [166, 0]
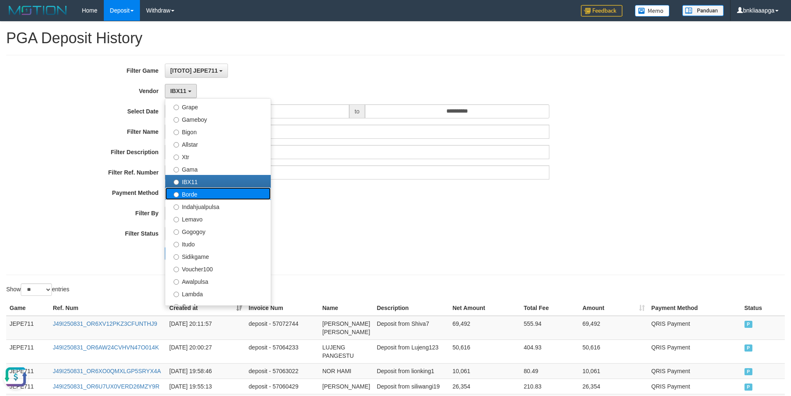
click at [205, 193] on label "Borde" at bounding box center [217, 193] width 105 height 12
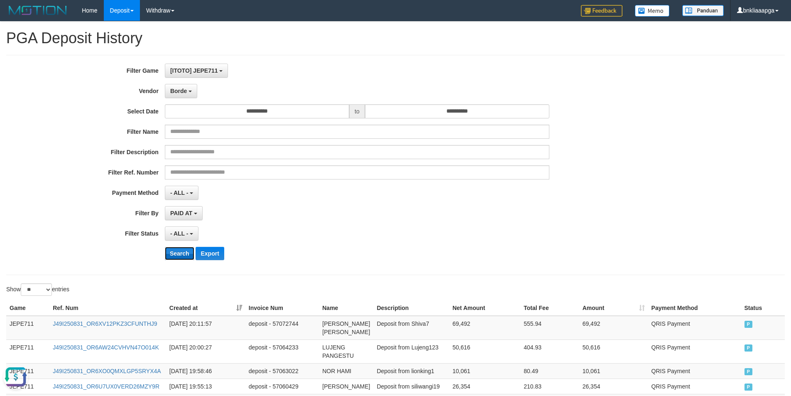
click at [172, 256] on button "Search" at bounding box center [179, 253] width 29 height 13
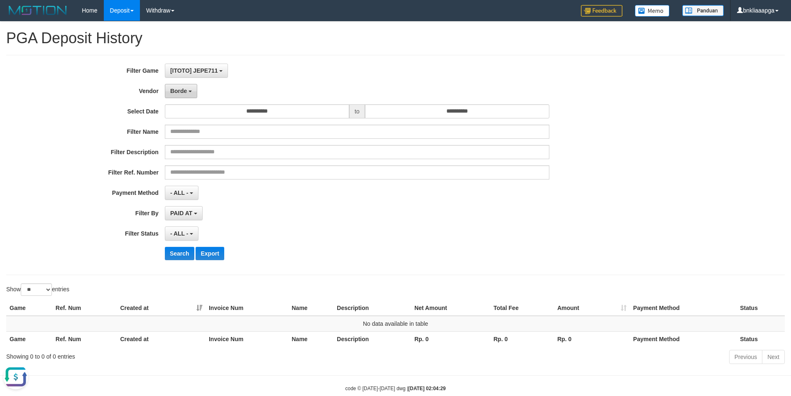
click at [177, 93] on span "Borde" at bounding box center [178, 91] width 17 height 7
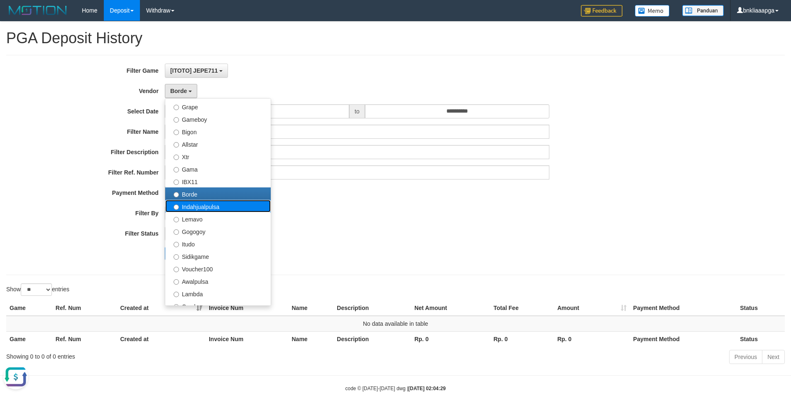
click at [188, 210] on label "Indahjualpulsa" at bounding box center [217, 206] width 105 height 12
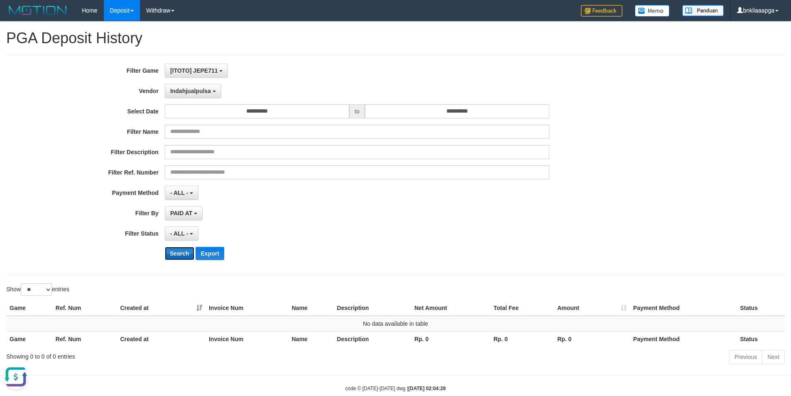
click at [175, 252] on button "Search" at bounding box center [179, 253] width 29 height 13
click at [198, 92] on span "Indahjualpulsa" at bounding box center [190, 91] width 41 height 7
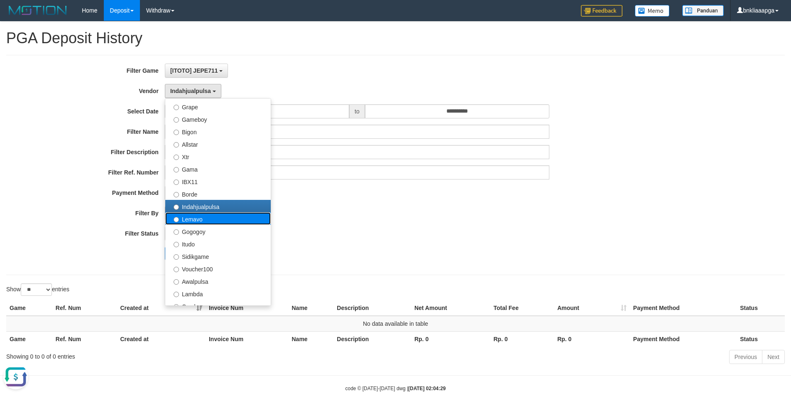
click at [205, 216] on label "Lemavo" at bounding box center [217, 218] width 105 height 12
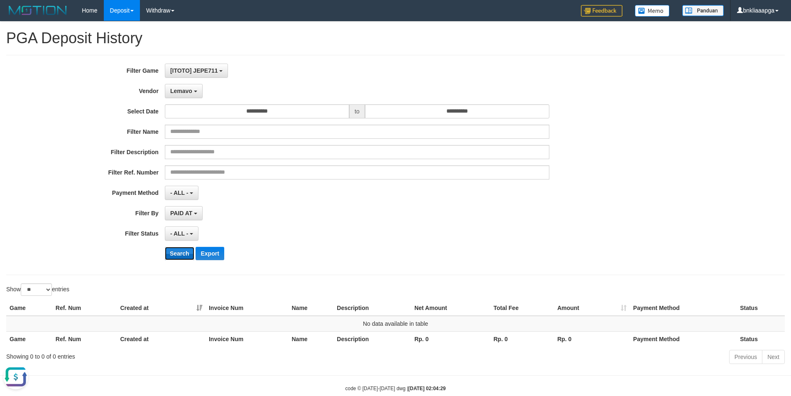
click at [172, 252] on button "Search" at bounding box center [179, 253] width 29 height 13
click at [188, 92] on span "Lemavo" at bounding box center [181, 91] width 22 height 7
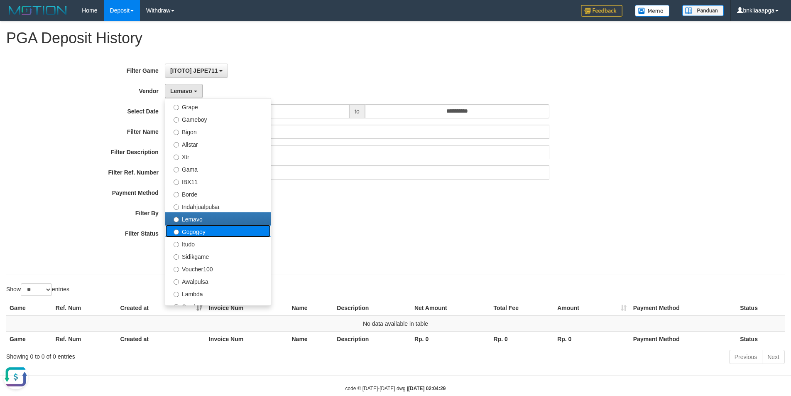
click at [190, 229] on label "Gogogoy" at bounding box center [217, 231] width 105 height 12
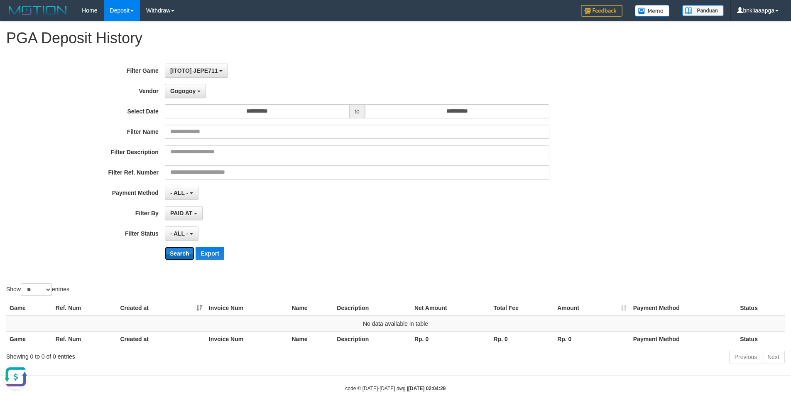
click at [175, 253] on button "Search" at bounding box center [179, 253] width 29 height 13
click at [183, 89] on span "Gogogoy" at bounding box center [182, 91] width 25 height 7
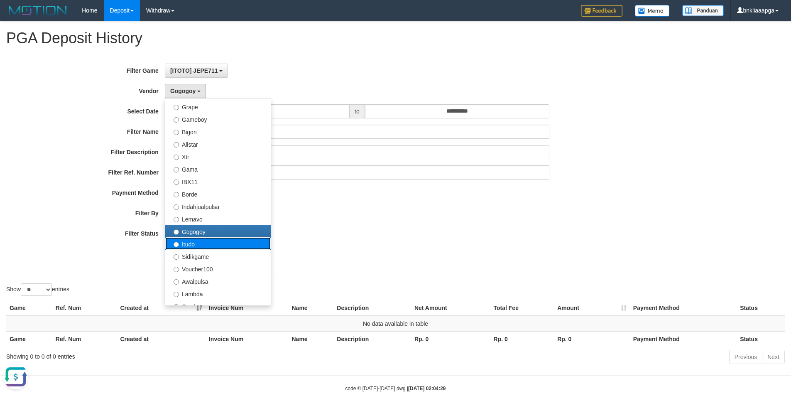
click at [194, 247] on label "Itudo" at bounding box center [217, 243] width 105 height 12
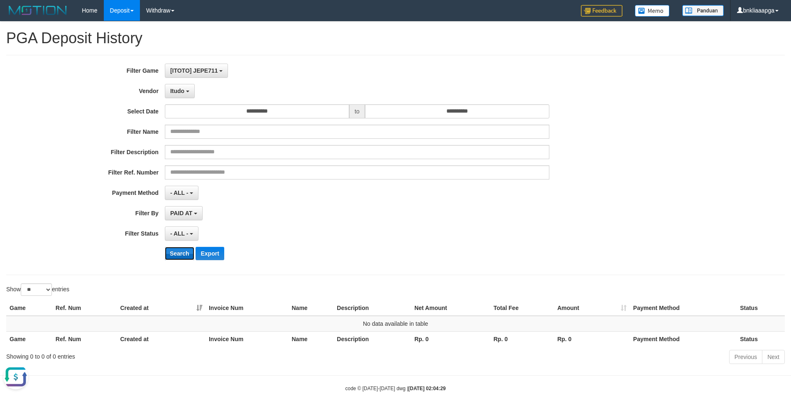
drag, startPoint x: 176, startPoint y: 251, endPoint x: 179, endPoint y: 227, distance: 23.9
click at [176, 250] on button "Search" at bounding box center [179, 253] width 29 height 13
click at [178, 88] on span "Itudo" at bounding box center [177, 91] width 14 height 7
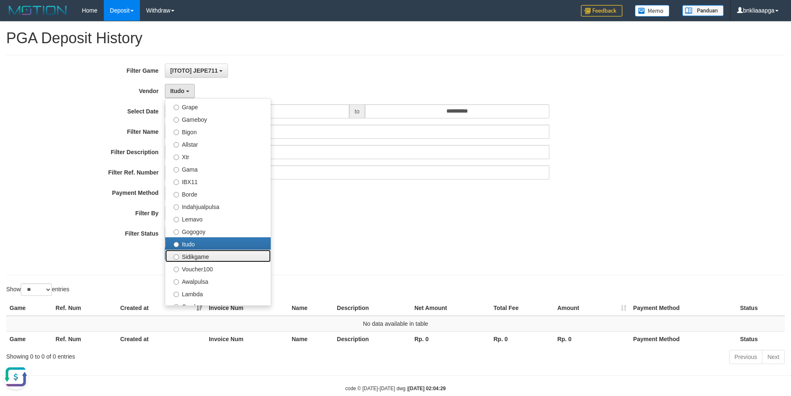
click at [188, 251] on label "Sidikgame" at bounding box center [217, 256] width 105 height 12
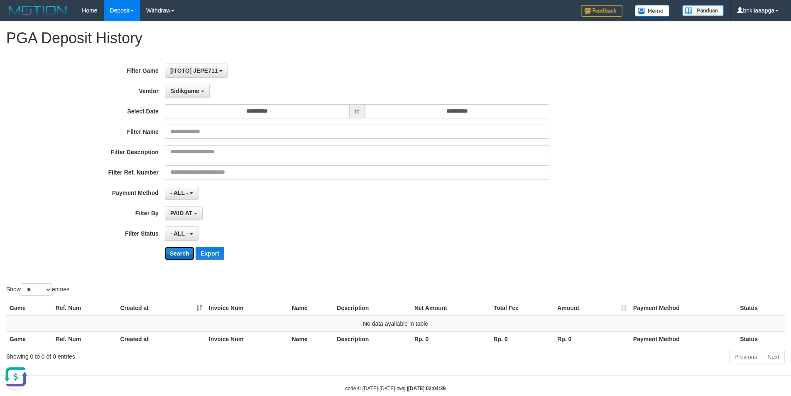
drag, startPoint x: 178, startPoint y: 256, endPoint x: 182, endPoint y: 182, distance: 74.4
click at [178, 255] on button "Search" at bounding box center [179, 253] width 29 height 13
click at [185, 92] on span "Sidikgame" at bounding box center [184, 91] width 29 height 7
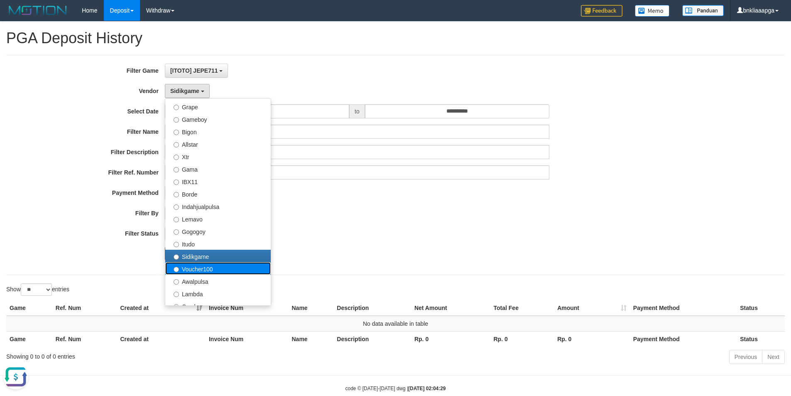
click at [187, 266] on label "Voucher100" at bounding box center [217, 268] width 105 height 12
select select "**********"
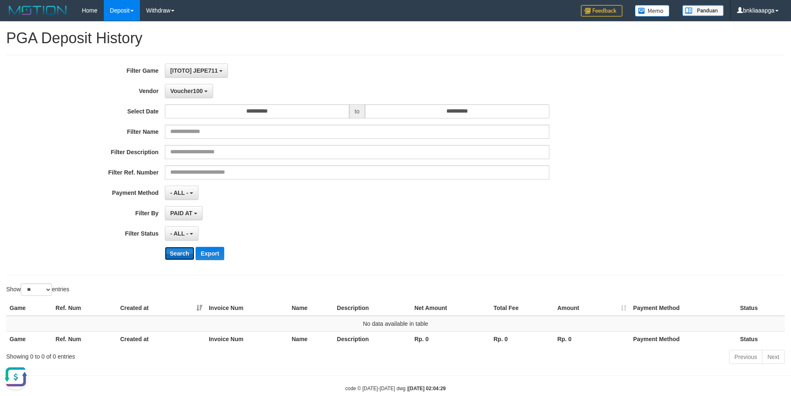
click at [177, 250] on button "Search" at bounding box center [179, 253] width 29 height 13
click at [184, 92] on span "Voucher100" at bounding box center [186, 91] width 32 height 7
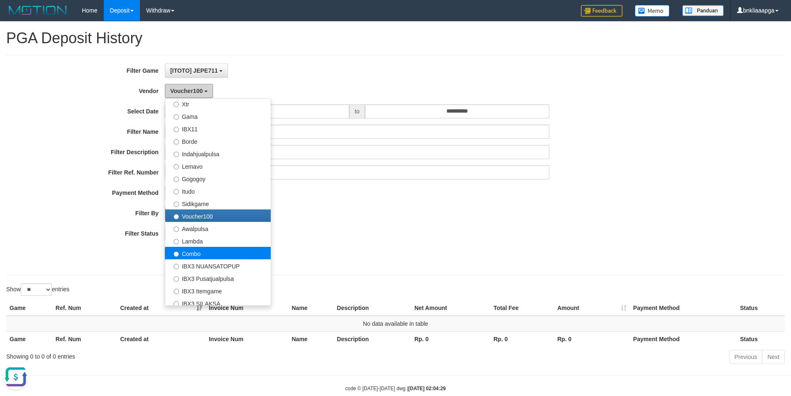
scroll to position [249, 0]
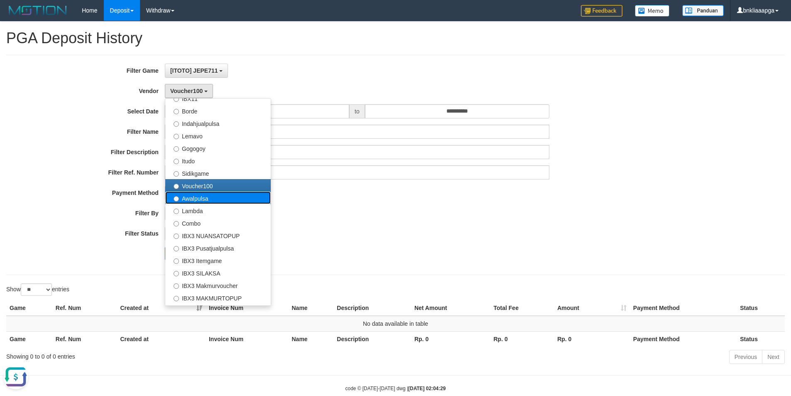
click at [214, 201] on label "Awalpulsa" at bounding box center [217, 197] width 105 height 12
select select "**********"
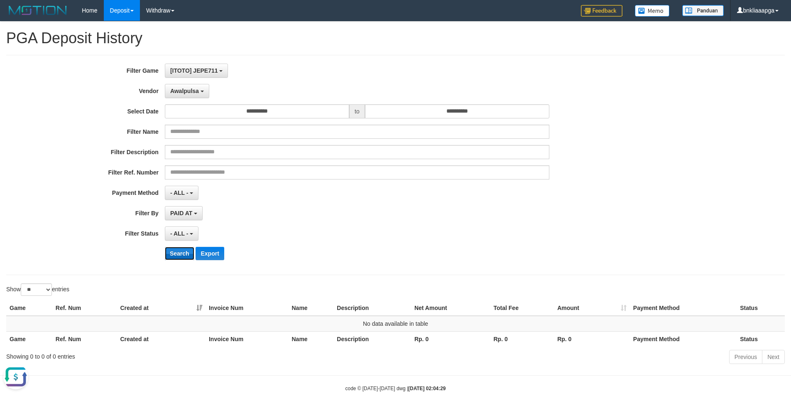
click at [174, 250] on button "Search" at bounding box center [179, 253] width 29 height 13
click at [183, 89] on span "Awalpulsa" at bounding box center [184, 91] width 29 height 7
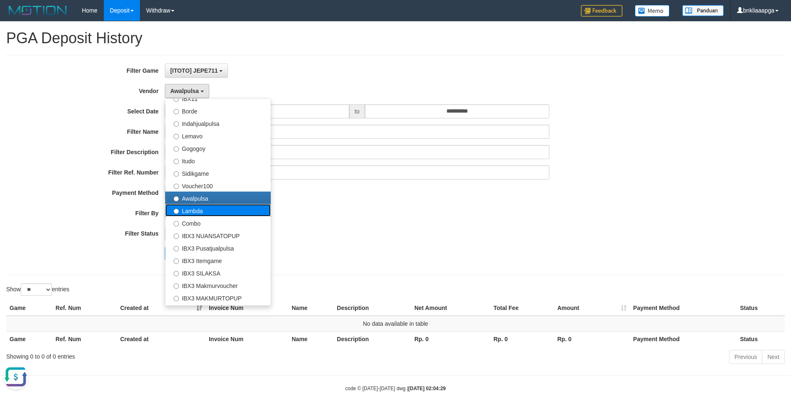
click at [192, 208] on label "Lambda" at bounding box center [217, 210] width 105 height 12
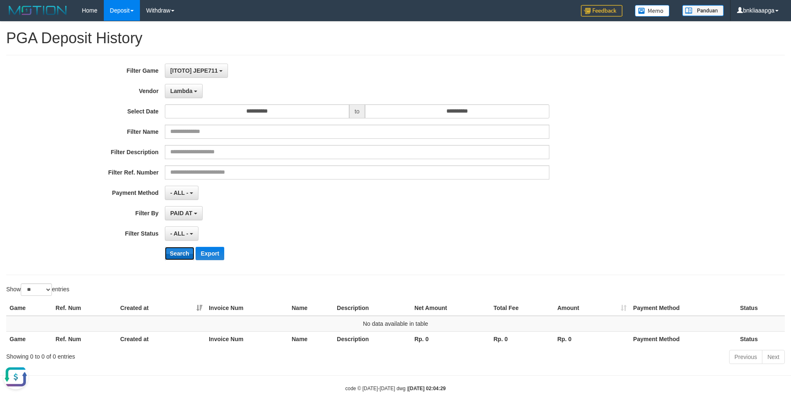
click at [174, 257] on button "Search" at bounding box center [179, 253] width 29 height 13
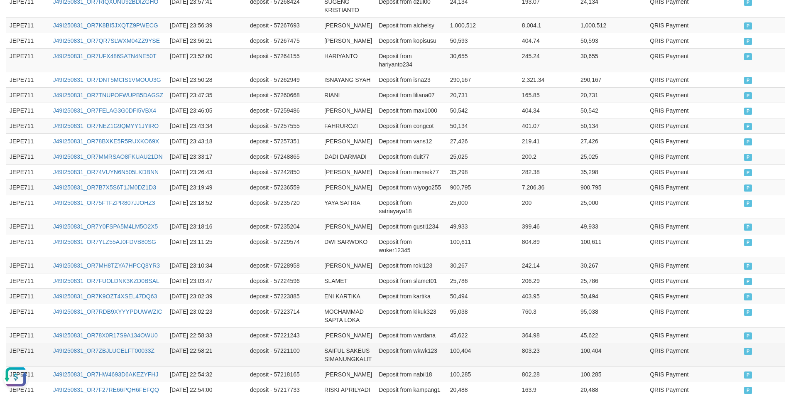
scroll to position [477, 0]
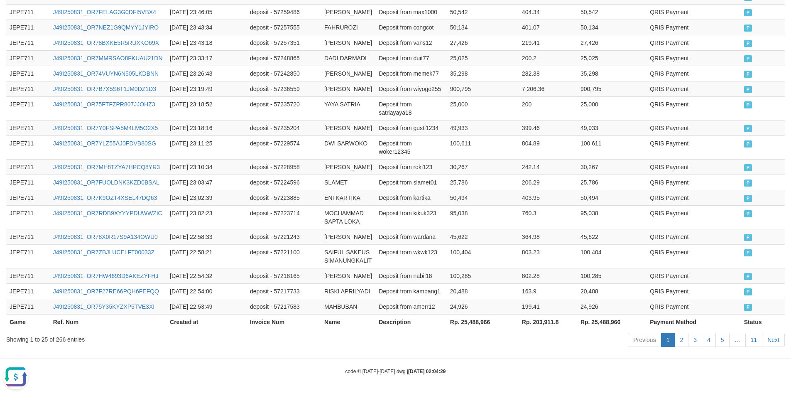
click at [64, 335] on div "Showing 1 to 25 of 266 entries" at bounding box center [164, 338] width 317 height 12
copy div "266"
click at [470, 321] on th "Rp. 25,488,966" at bounding box center [483, 321] width 72 height 15
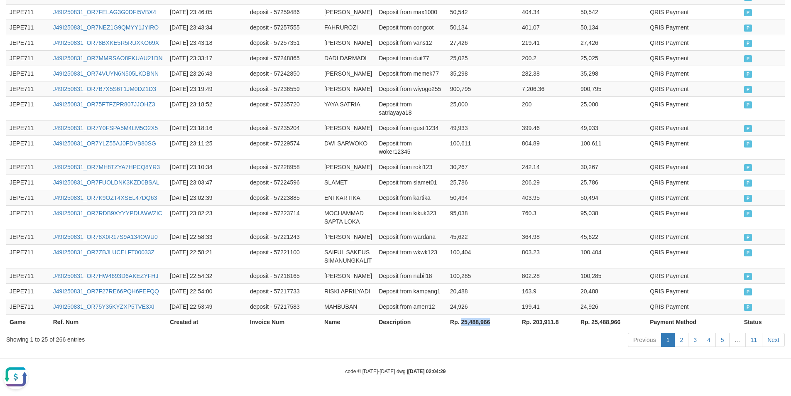
copy th "25,488,966"
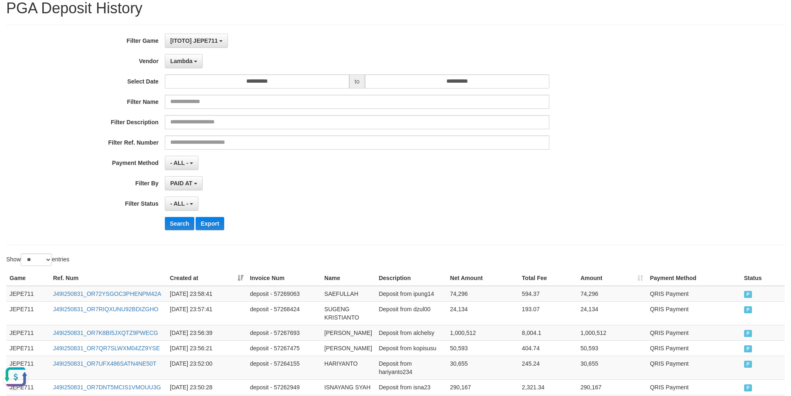
scroll to position [0, 0]
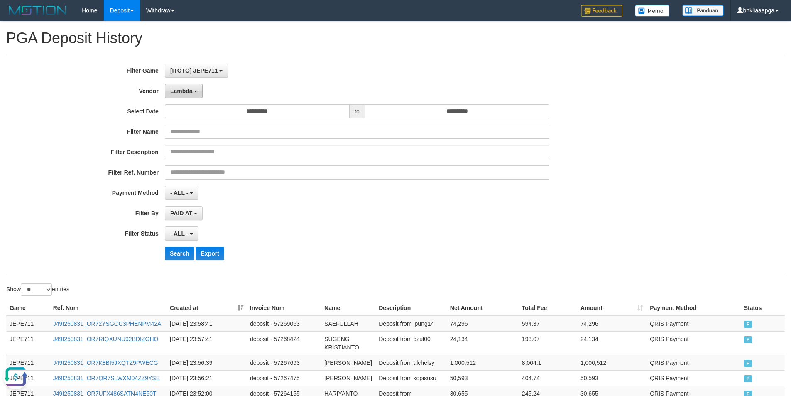
click at [190, 93] on span "Lambda" at bounding box center [181, 91] width 22 height 7
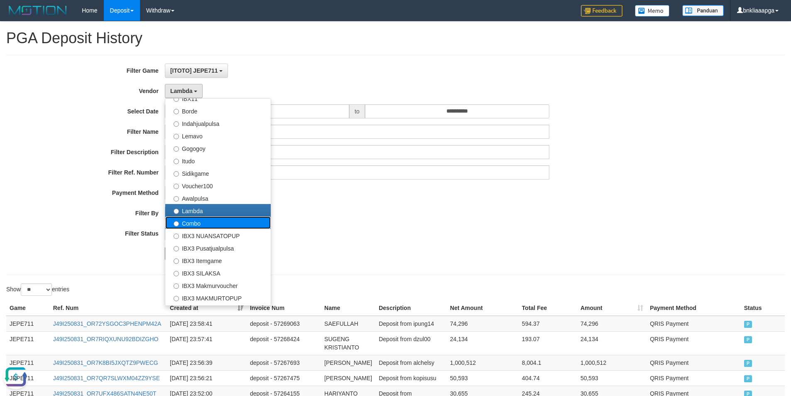
click at [219, 218] on label "Combo" at bounding box center [217, 222] width 105 height 12
select select "**********"
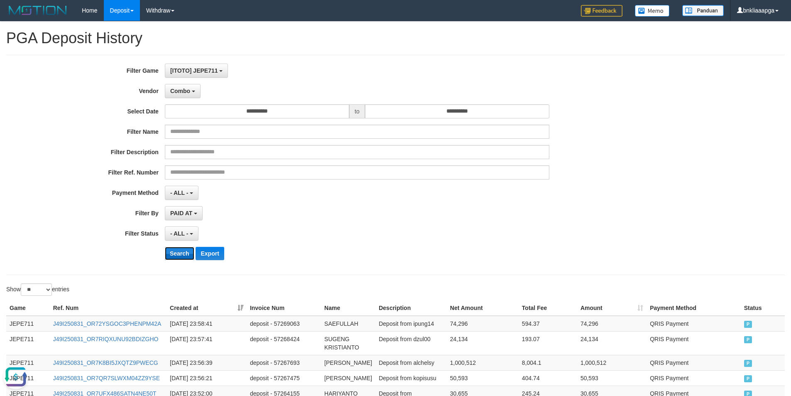
click at [175, 250] on button "Search" at bounding box center [179, 253] width 29 height 13
click at [185, 98] on button "Combo" at bounding box center [183, 91] width 36 height 14
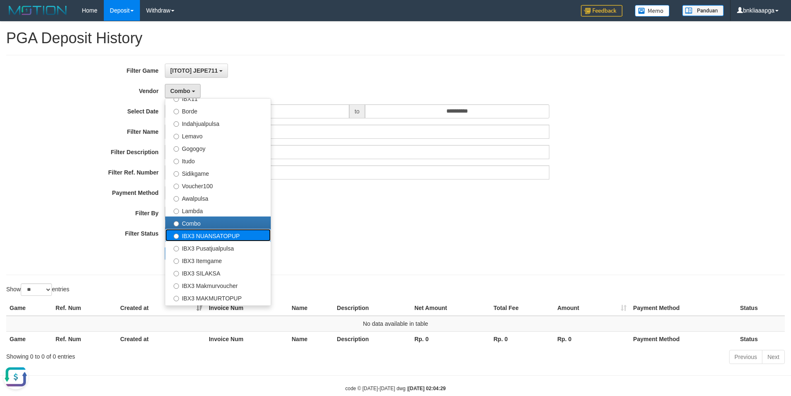
click at [201, 232] on label "IBX3 NUANSATOPUP" at bounding box center [217, 235] width 105 height 12
select select "**********"
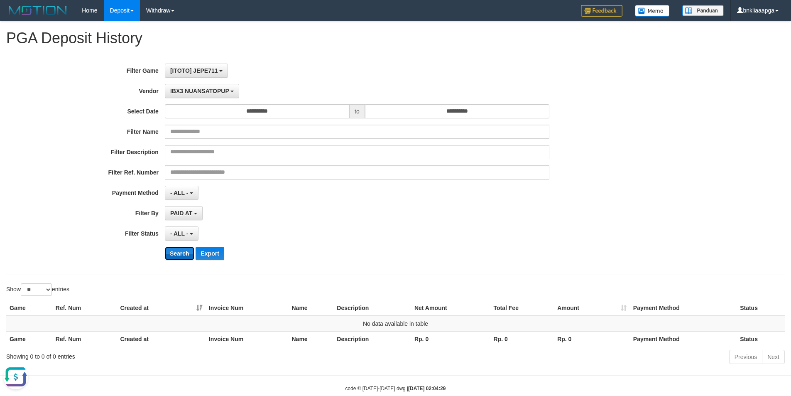
click at [179, 251] on button "Search" at bounding box center [179, 253] width 29 height 13
drag, startPoint x: 184, startPoint y: 90, endPoint x: 203, endPoint y: 210, distance: 121.9
click at [184, 93] on span "IBX3 NUANSATOPUP" at bounding box center [199, 91] width 59 height 7
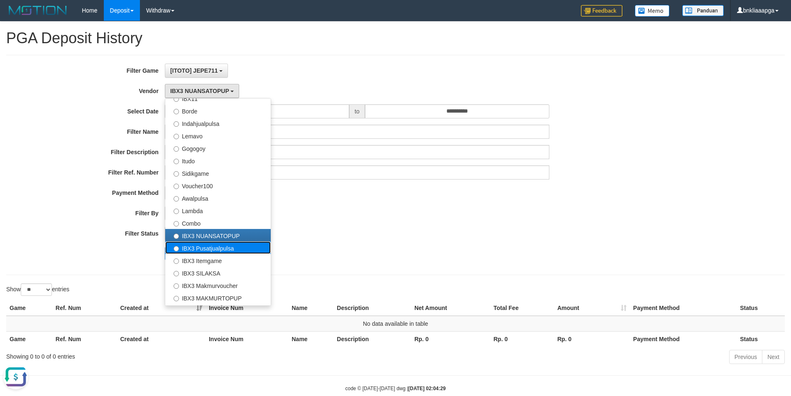
click at [206, 250] on label "IBX3 Pusatjualpulsa" at bounding box center [217, 247] width 105 height 12
select select "**********"
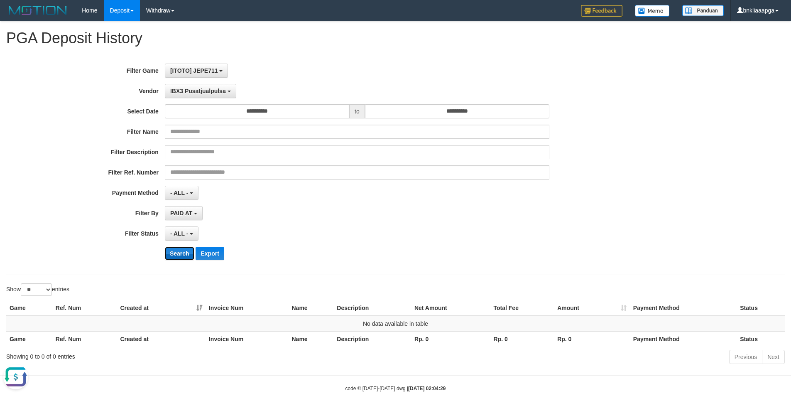
click at [183, 252] on button "Search" at bounding box center [179, 253] width 29 height 13
click at [192, 98] on button "IBX3 Pusatjualpulsa" at bounding box center [200, 91] width 71 height 14
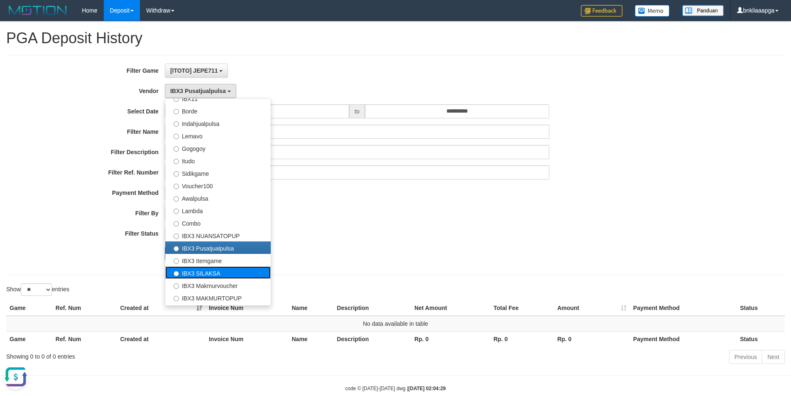
click at [207, 266] on label "IBX3 SILAKSA" at bounding box center [217, 272] width 105 height 12
select select "**********"
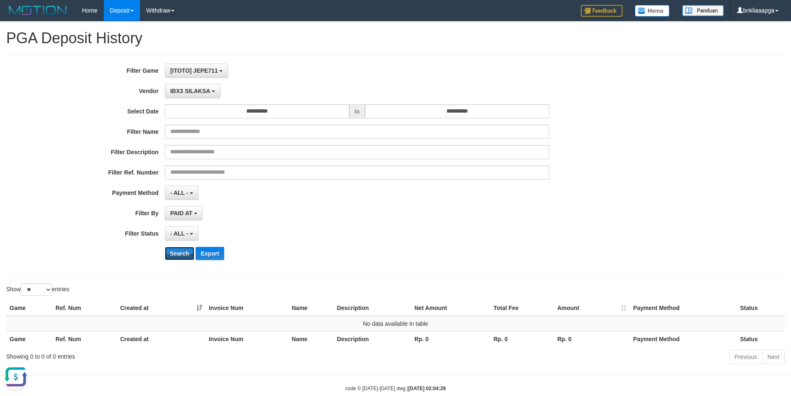
drag, startPoint x: 174, startPoint y: 247, endPoint x: 179, endPoint y: 221, distance: 26.2
click at [174, 247] on button "Search" at bounding box center [179, 253] width 29 height 13
drag, startPoint x: 191, startPoint y: 92, endPoint x: 193, endPoint y: 250, distance: 157.8
click at [191, 98] on div "**********" at bounding box center [329, 165] width 659 height 203
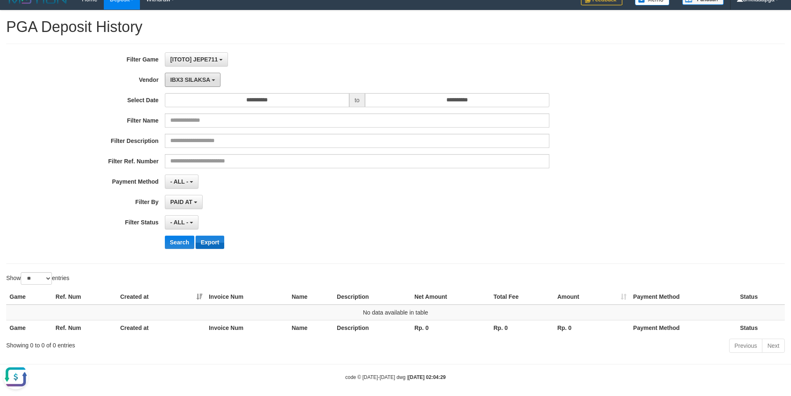
scroll to position [17, 0]
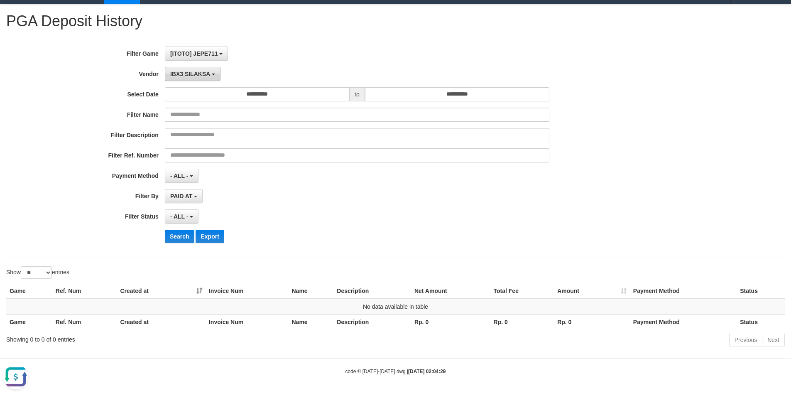
click at [189, 78] on button "IBX3 SILAKSA" at bounding box center [193, 74] width 56 height 14
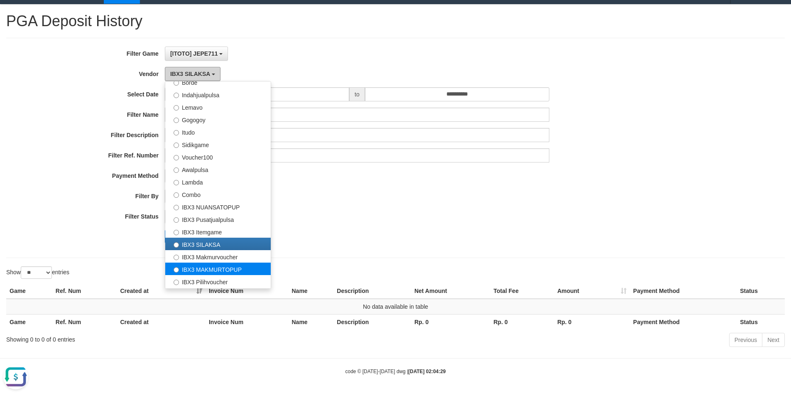
scroll to position [272, 0]
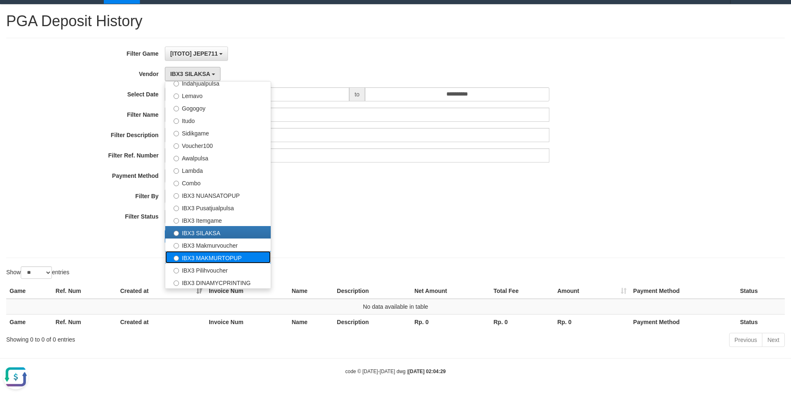
click at [226, 251] on label "IBX3 MAKMURTOPUP" at bounding box center [217, 257] width 105 height 12
select select "**********"
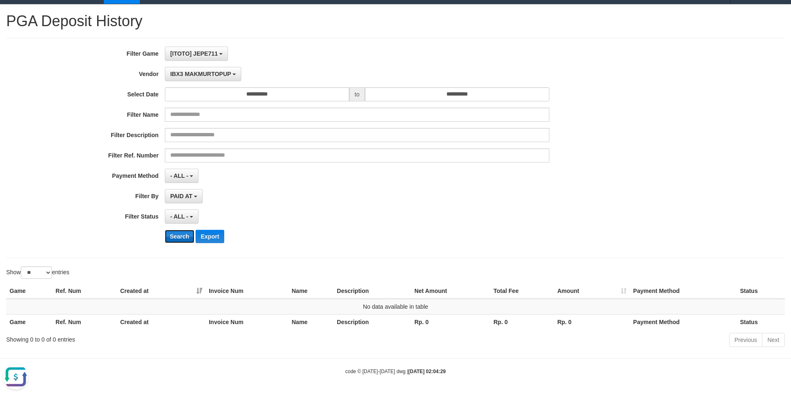
click at [179, 235] on button "Search" at bounding box center [179, 236] width 29 height 13
click at [201, 73] on span "IBX3 MAKMURTOPUP" at bounding box center [200, 74] width 61 height 7
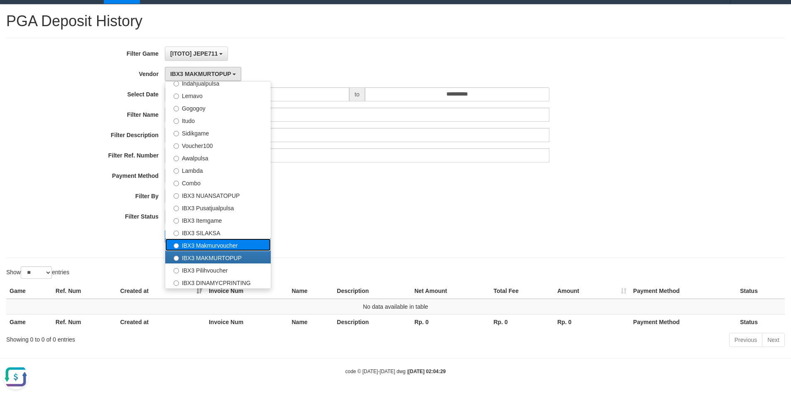
click at [207, 246] on label "IBX3 Makmurvoucher" at bounding box center [217, 244] width 105 height 12
select select "**********"
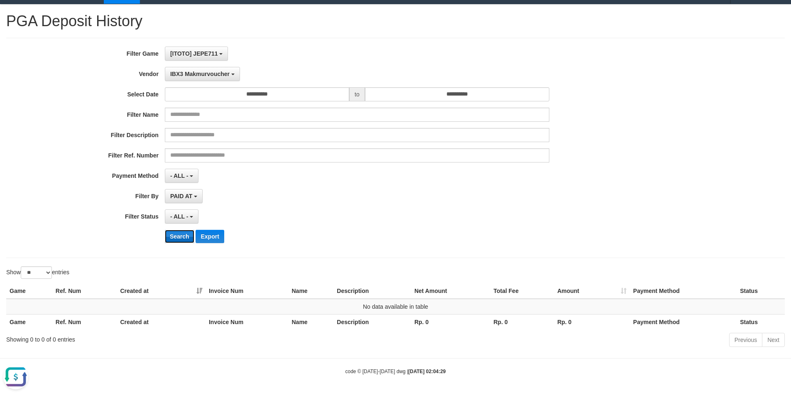
click at [179, 239] on button "Search" at bounding box center [179, 236] width 29 height 13
click at [196, 72] on span "IBX3 Makmurvoucher" at bounding box center [199, 74] width 59 height 7
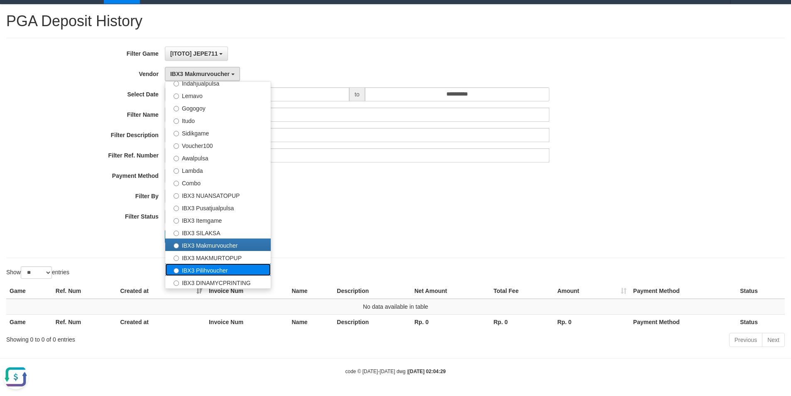
click at [196, 267] on label "IBX3 Pilihvoucher" at bounding box center [217, 269] width 105 height 12
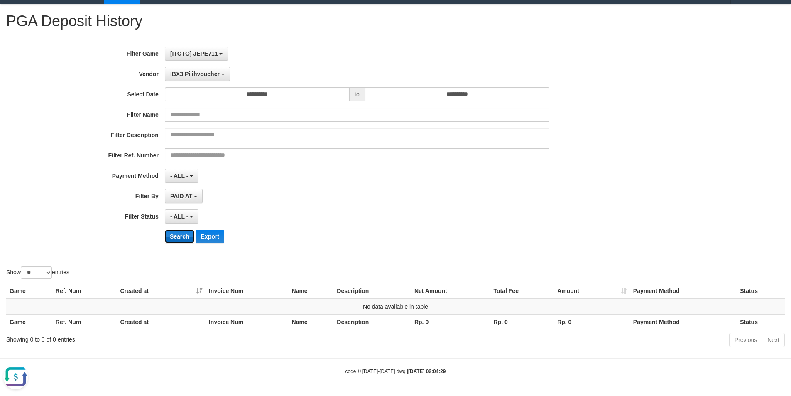
click at [174, 237] on button "Search" at bounding box center [179, 236] width 29 height 13
click at [193, 76] on span "IBX3 Pilihvoucher" at bounding box center [194, 74] width 49 height 7
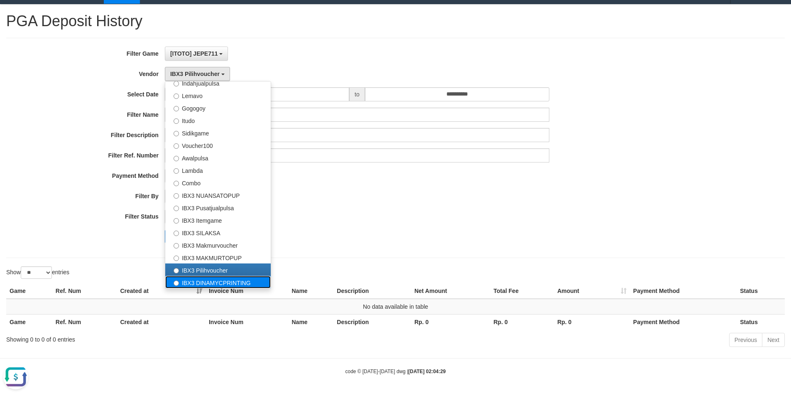
click at [190, 279] on label "IBX3 DINAMYCPRINTING" at bounding box center [217, 282] width 105 height 12
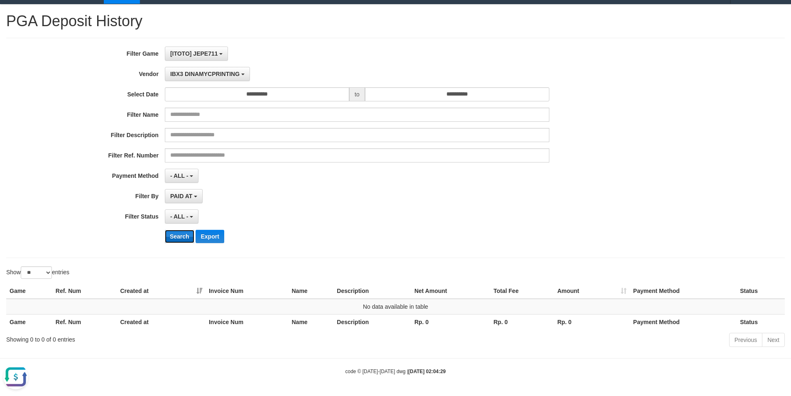
click at [173, 238] on button "Search" at bounding box center [179, 236] width 29 height 13
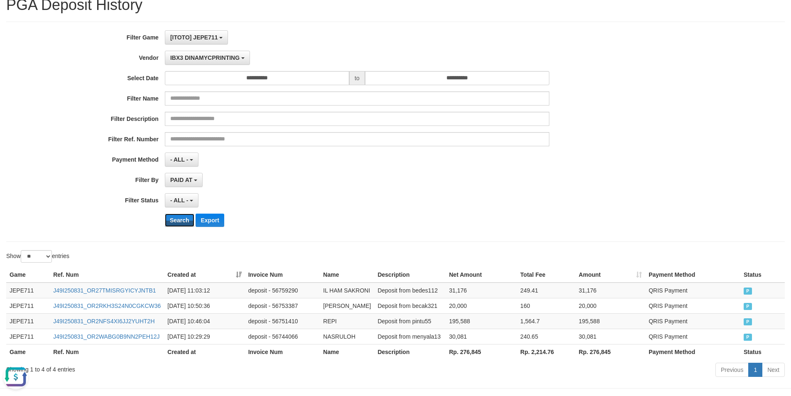
scroll to position [80, 0]
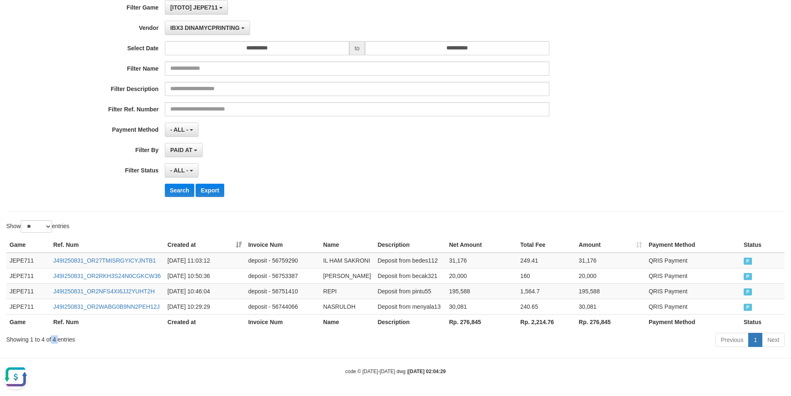
drag, startPoint x: 52, startPoint y: 339, endPoint x: 58, endPoint y: 339, distance: 5.8
click at [58, 339] on div "Showing 1 to 4 of 4 entries" at bounding box center [164, 338] width 317 height 12
click at [467, 324] on th "Rp. 276,845" at bounding box center [481, 321] width 71 height 15
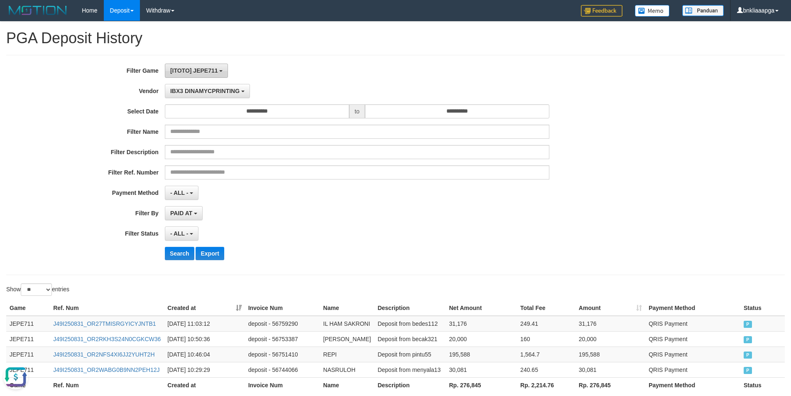
click at [203, 75] on button "[ITOTO] JEPE711" at bounding box center [197, 71] width 64 height 14
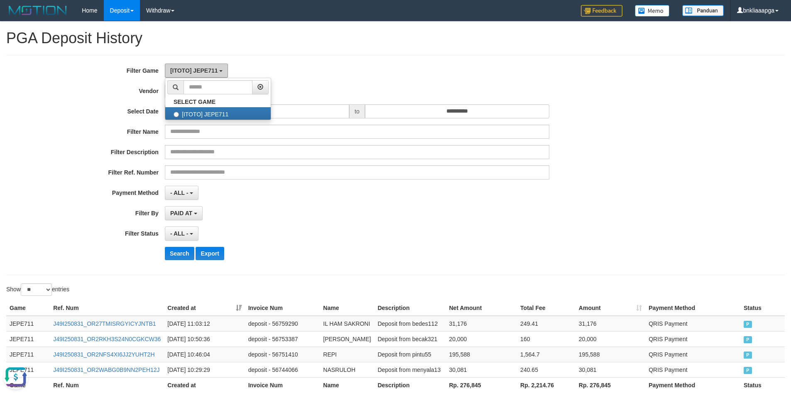
click at [203, 75] on button "[ITOTO] JEPE711" at bounding box center [197, 71] width 64 height 14
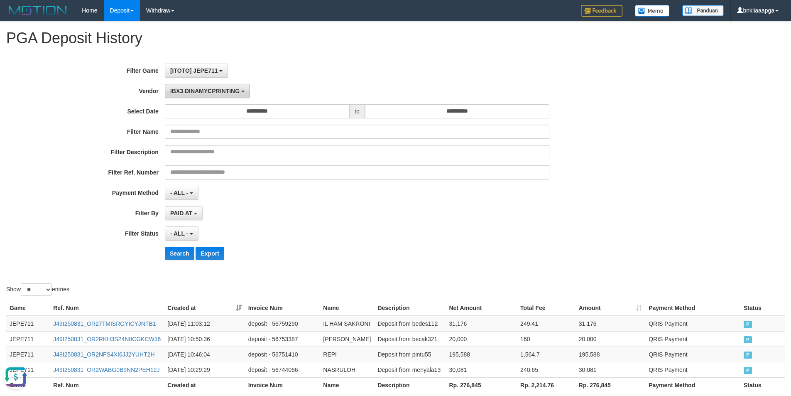
click at [203, 89] on span "IBX3 DINAMYCPRINTING" at bounding box center [204, 91] width 69 height 7
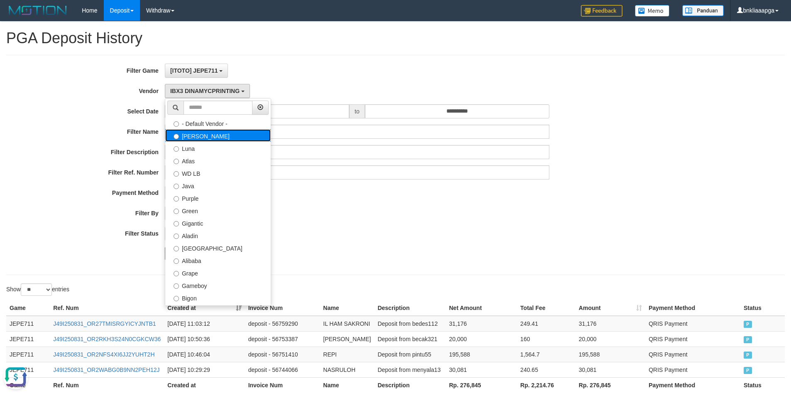
click at [204, 133] on label "[PERSON_NAME]" at bounding box center [217, 135] width 105 height 12
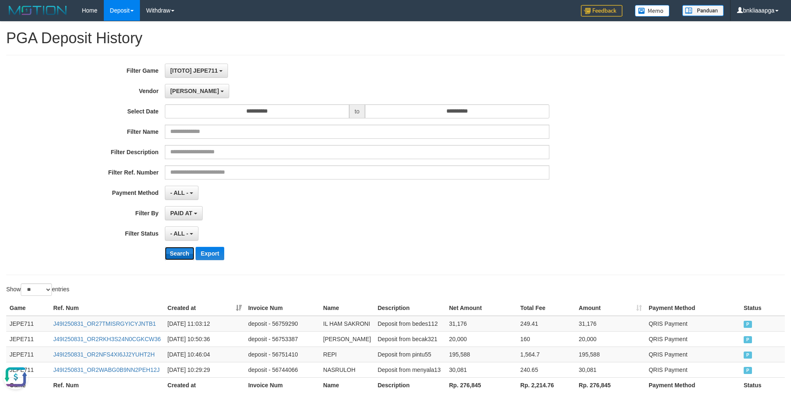
click at [171, 256] on button "Search" at bounding box center [179, 253] width 29 height 13
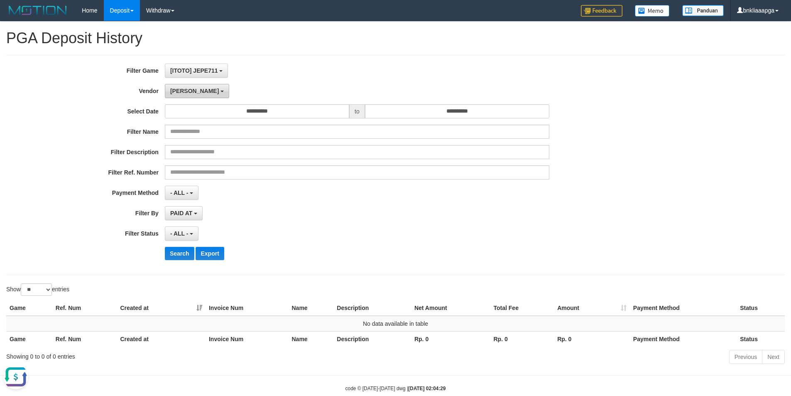
click at [174, 88] on span "[PERSON_NAME]" at bounding box center [194, 91] width 49 height 7
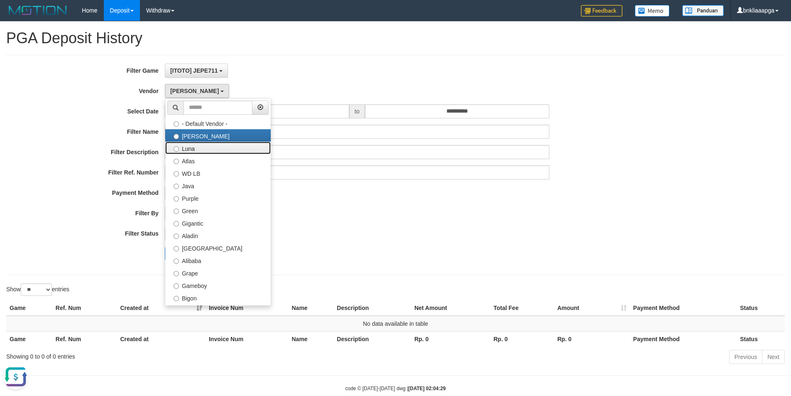
click at [185, 144] on label "Luna" at bounding box center [217, 148] width 105 height 12
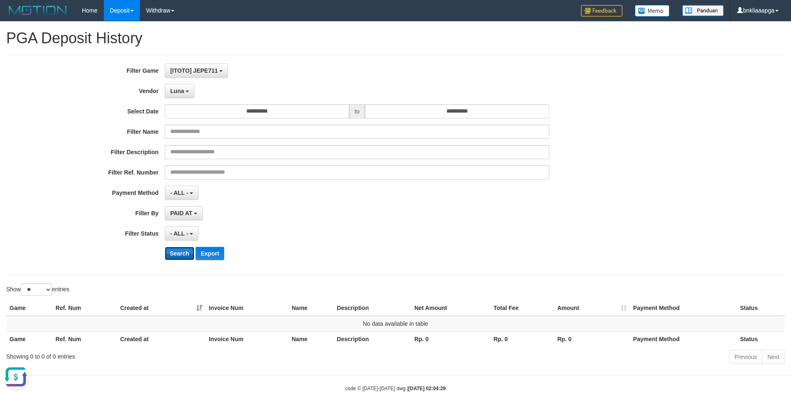
click at [175, 255] on button "Search" at bounding box center [179, 253] width 29 height 13
click at [175, 93] on span "Luna" at bounding box center [177, 91] width 14 height 7
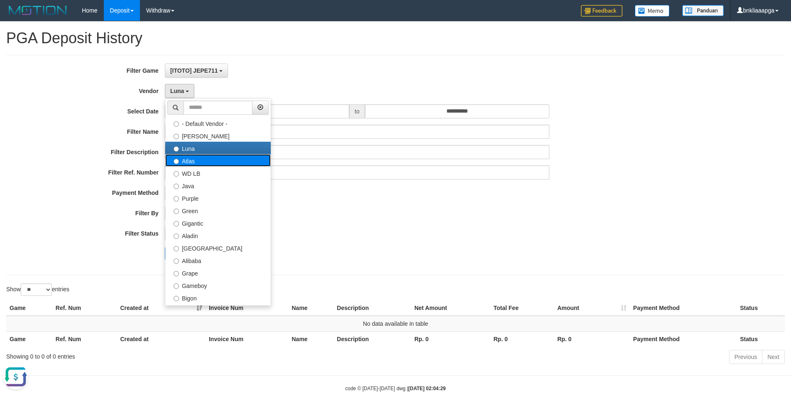
click at [184, 160] on label "Atlas" at bounding box center [217, 160] width 105 height 12
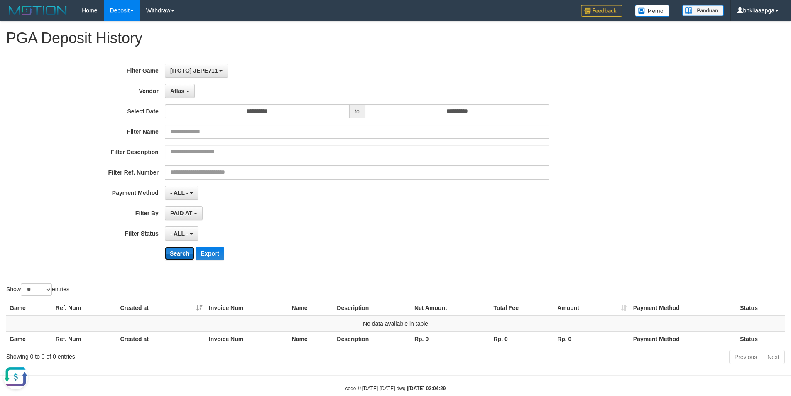
click at [169, 252] on button "Search" at bounding box center [179, 253] width 29 height 13
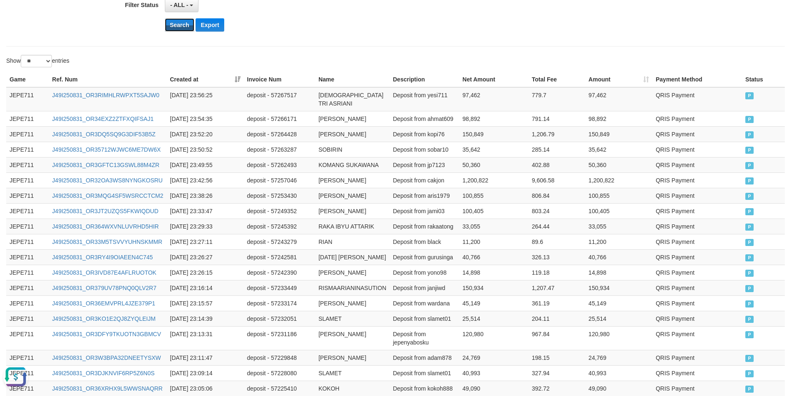
scroll to position [419, 0]
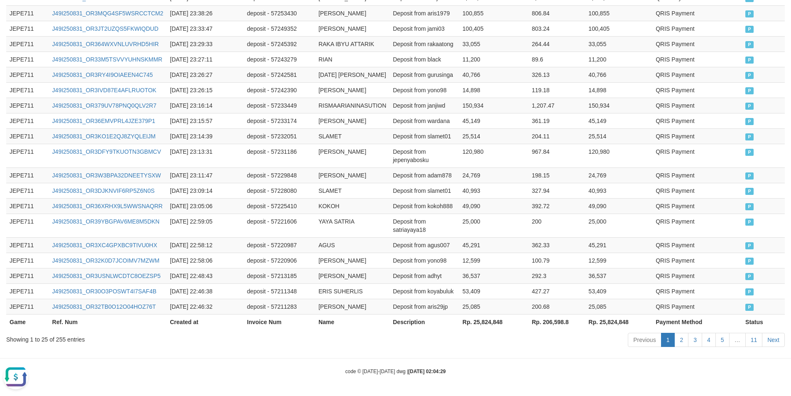
click at [56, 340] on div "Showing 1 to 25 of 255 entries" at bounding box center [164, 338] width 317 height 12
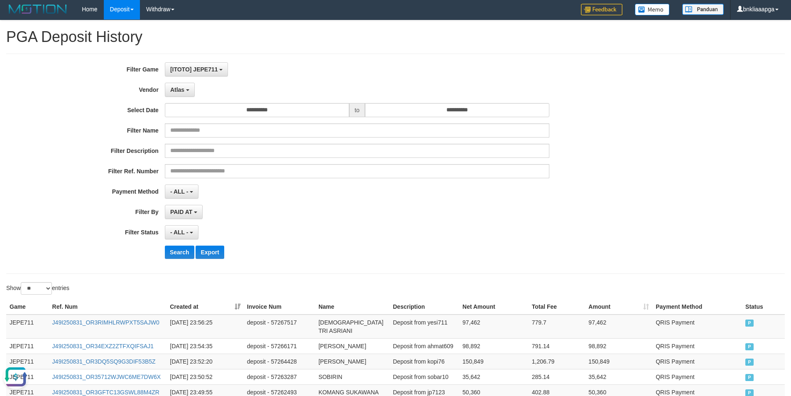
scroll to position [0, 0]
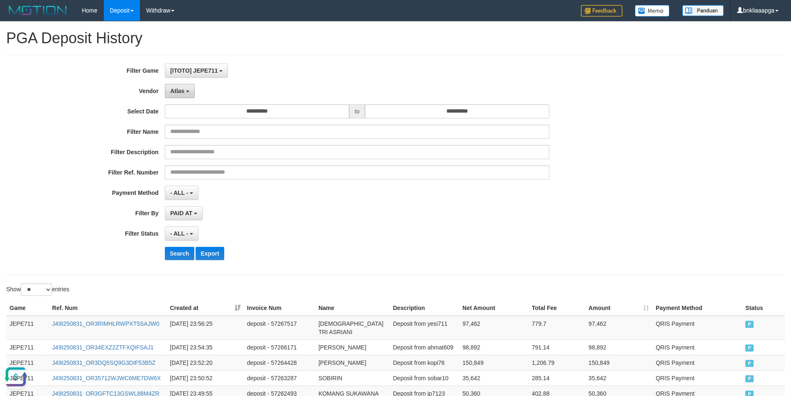
click at [185, 91] on button "Atlas" at bounding box center [180, 91] width 30 height 14
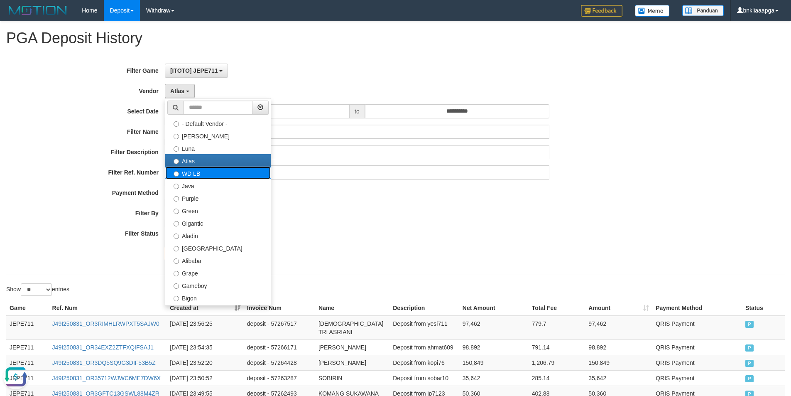
click at [193, 175] on label "WD LB" at bounding box center [217, 172] width 105 height 12
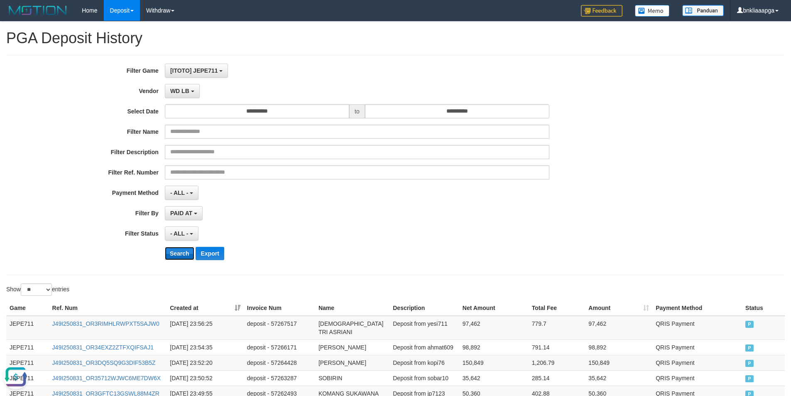
click at [174, 250] on button "Search" at bounding box center [179, 253] width 29 height 13
click at [178, 88] on span "WD LB" at bounding box center [179, 91] width 19 height 7
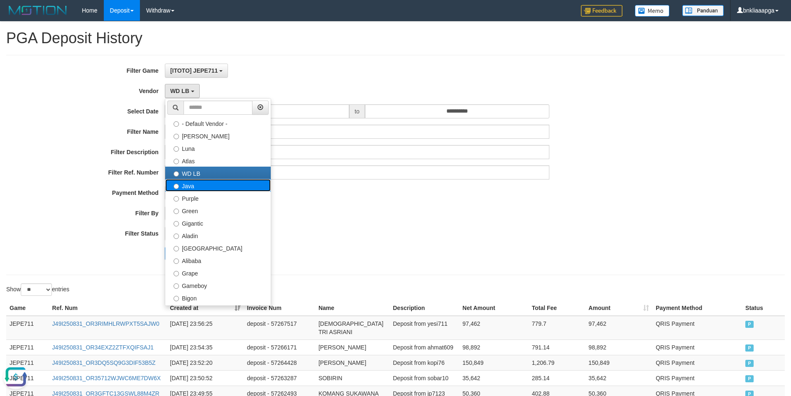
click at [186, 183] on label "Java" at bounding box center [217, 185] width 105 height 12
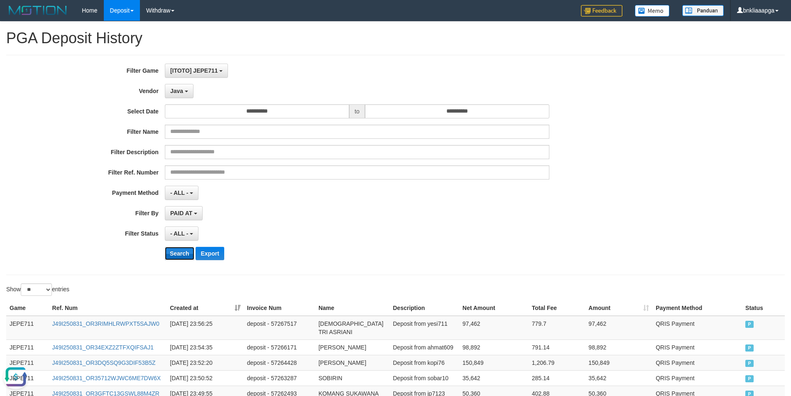
click at [172, 248] on button "Search" at bounding box center [179, 253] width 29 height 13
click at [172, 250] on button "Search" at bounding box center [179, 253] width 29 height 13
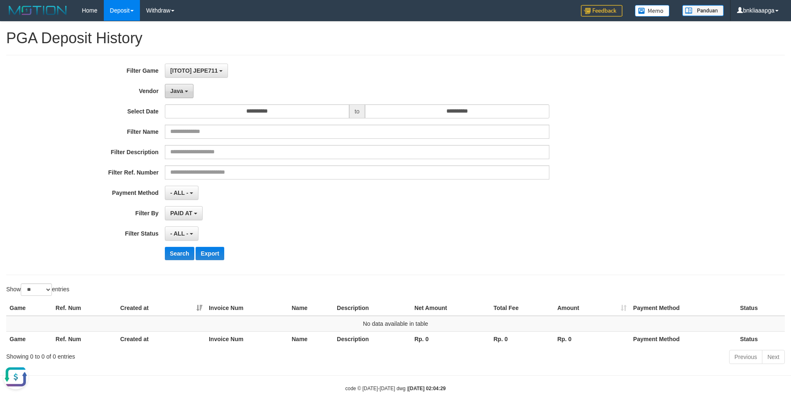
click at [179, 91] on span "Java" at bounding box center [176, 91] width 13 height 7
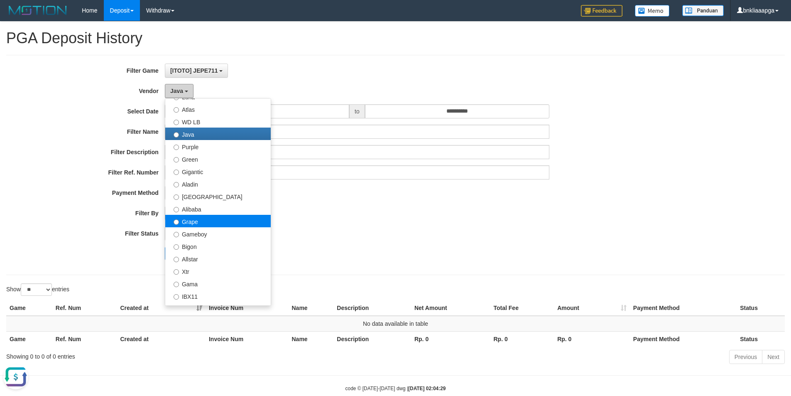
scroll to position [83, 0]
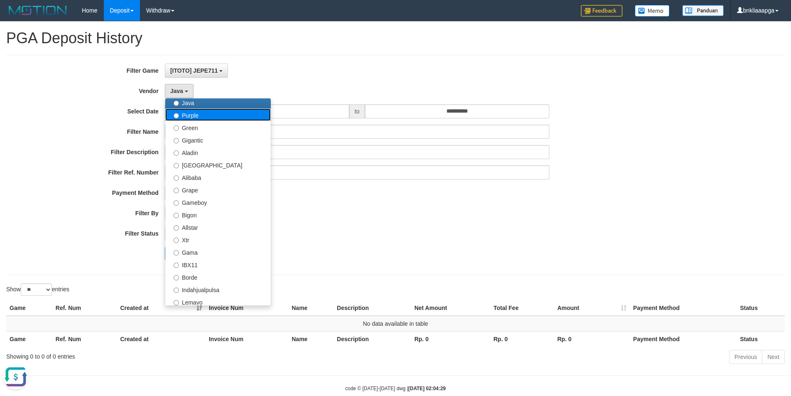
click at [193, 117] on label "Purple" at bounding box center [217, 114] width 105 height 12
select select "**********"
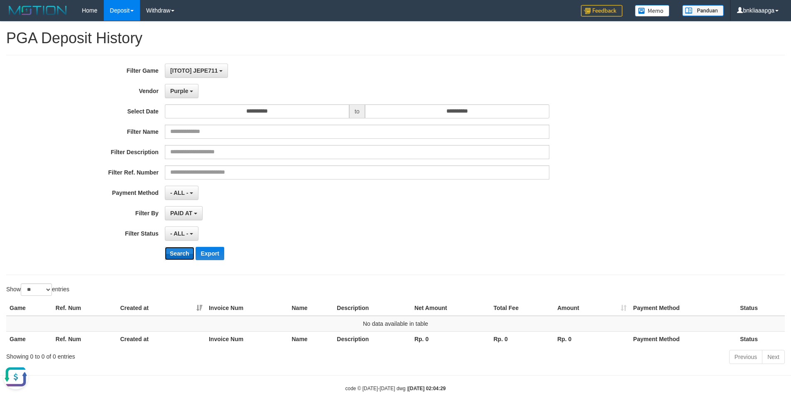
click at [180, 258] on button "Search" at bounding box center [179, 253] width 29 height 13
click at [186, 95] on button "Purple" at bounding box center [182, 91] width 34 height 14
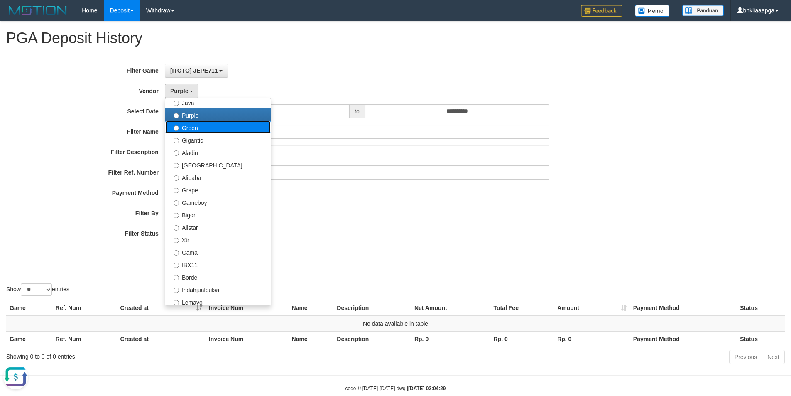
click at [194, 128] on label "Green" at bounding box center [217, 127] width 105 height 12
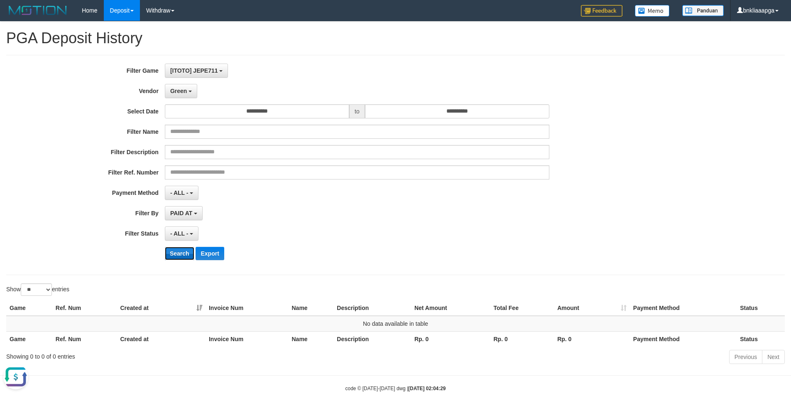
drag, startPoint x: 170, startPoint y: 254, endPoint x: 171, endPoint y: 247, distance: 6.7
click at [171, 254] on button "Search" at bounding box center [179, 253] width 29 height 13
click at [183, 92] on span "Green" at bounding box center [178, 91] width 17 height 7
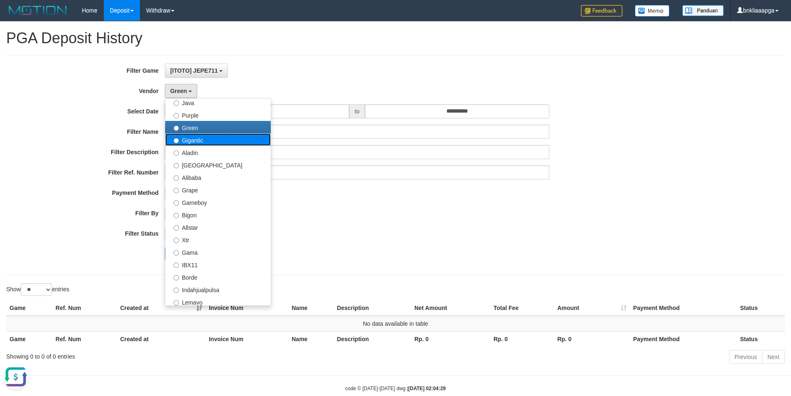
click at [213, 142] on label "Gigantic" at bounding box center [217, 139] width 105 height 12
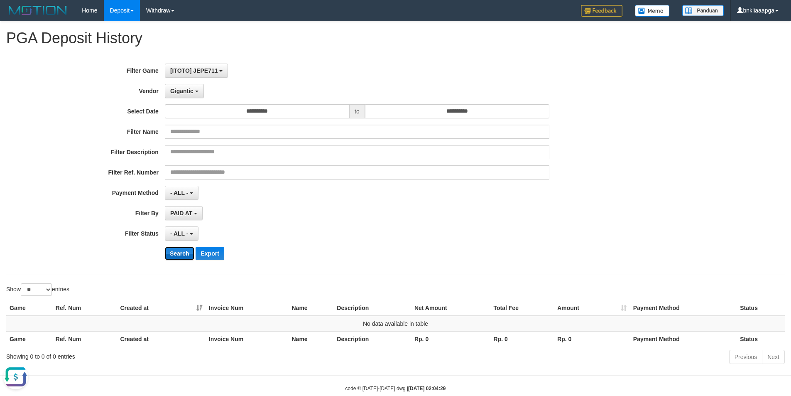
click at [181, 251] on button "Search" at bounding box center [179, 253] width 29 height 13
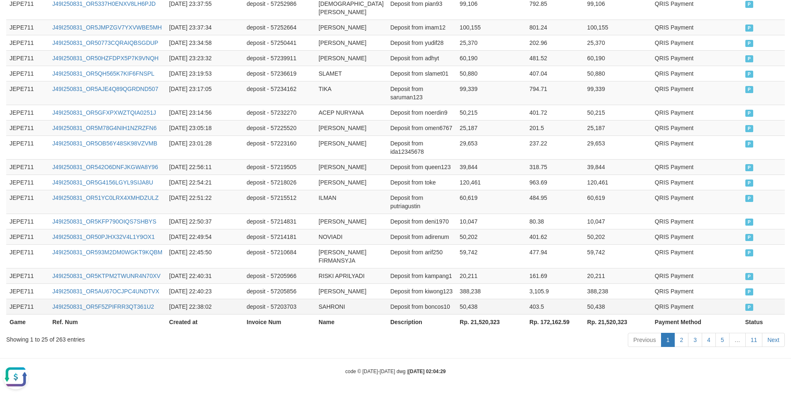
scroll to position [543, 0]
click at [64, 340] on div "Showing 1 to 25 of 263 entries" at bounding box center [164, 338] width 317 height 12
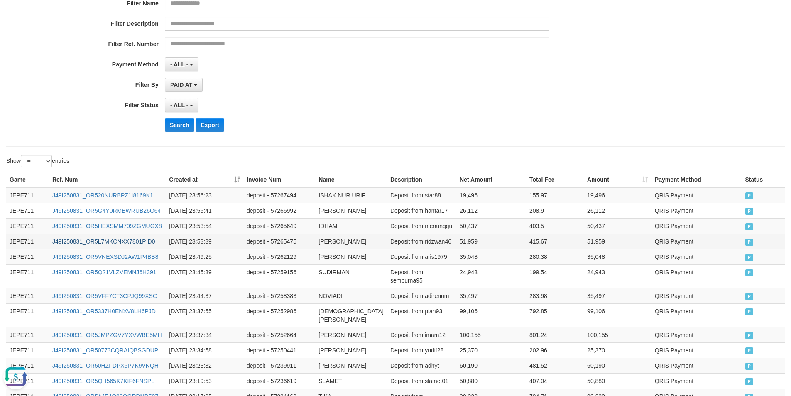
scroll to position [0, 0]
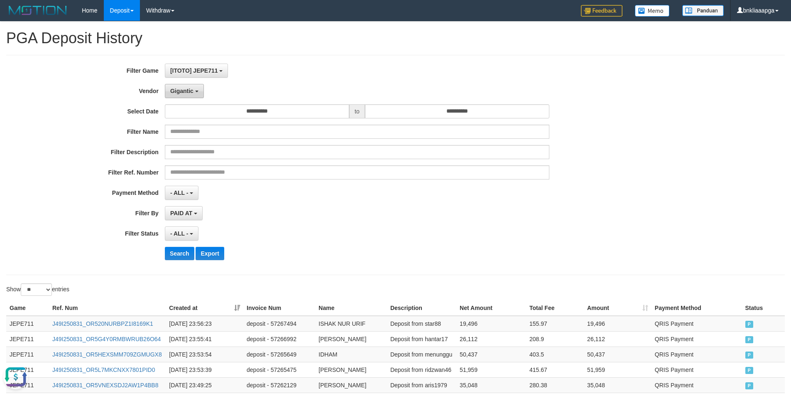
click at [182, 92] on span "Gigantic" at bounding box center [181, 91] width 23 height 7
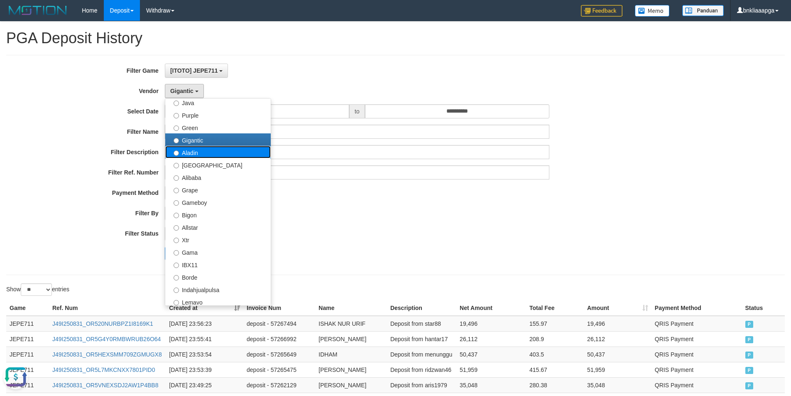
click at [194, 152] on label "Aladin" at bounding box center [217, 152] width 105 height 12
select select "**********"
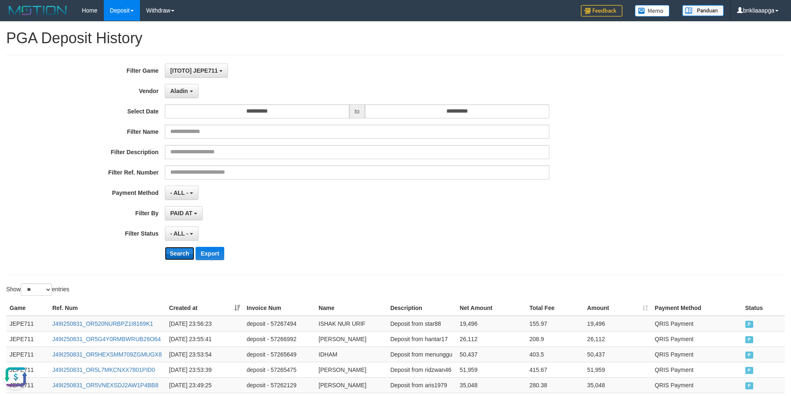
click at [174, 254] on button "Search" at bounding box center [179, 253] width 29 height 13
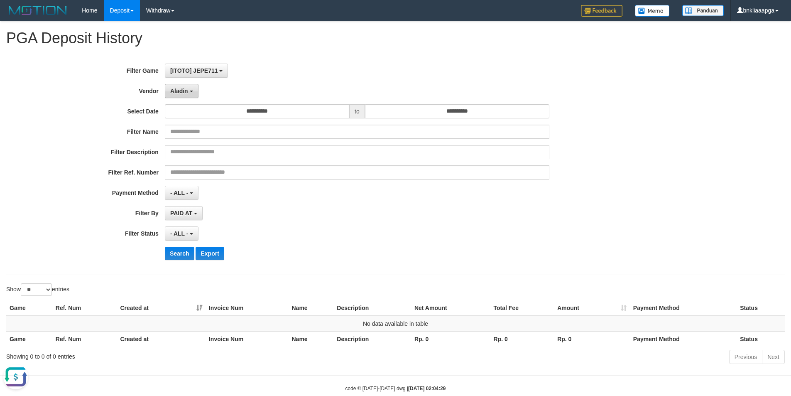
click at [180, 92] on span "Aladin" at bounding box center [179, 91] width 18 height 7
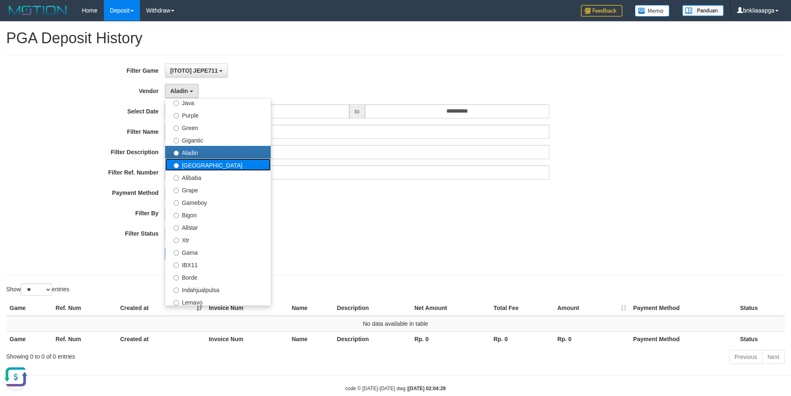
click at [195, 169] on label "[GEOGRAPHIC_DATA]" at bounding box center [217, 164] width 105 height 12
select select "**********"
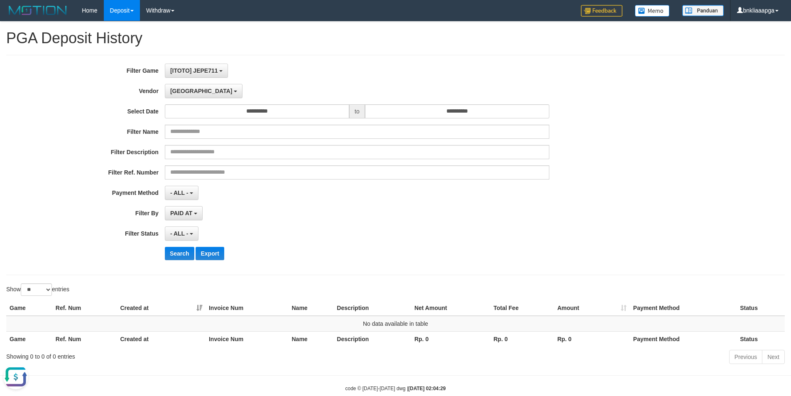
click at [175, 245] on div "**********" at bounding box center [329, 165] width 659 height 203
click at [174, 251] on button "Search" at bounding box center [179, 253] width 29 height 13
click at [180, 89] on span "[GEOGRAPHIC_DATA]" at bounding box center [201, 91] width 62 height 7
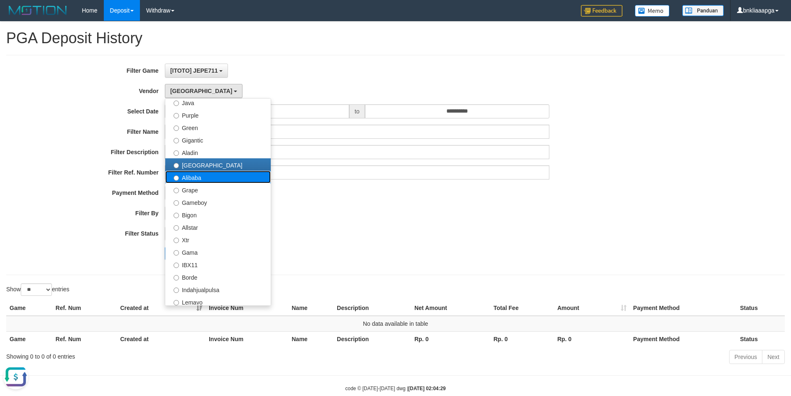
click at [203, 178] on label "Alibaba" at bounding box center [217, 177] width 105 height 12
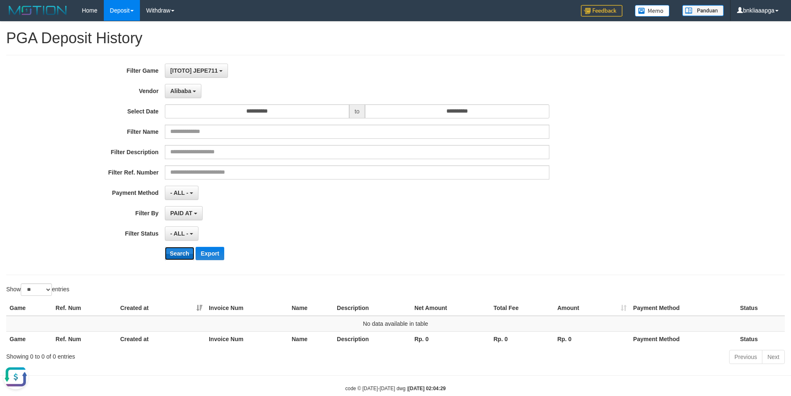
click at [176, 254] on button "Search" at bounding box center [179, 253] width 29 height 13
click at [176, 90] on span "Alibaba" at bounding box center [180, 91] width 21 height 7
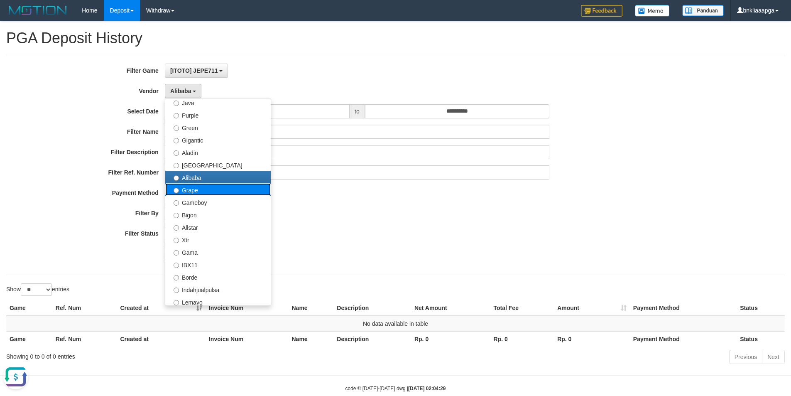
click at [182, 186] on label "Grape" at bounding box center [217, 189] width 105 height 12
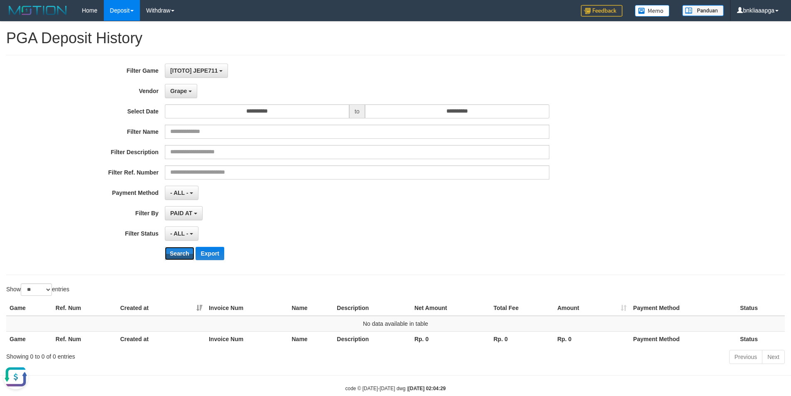
drag, startPoint x: 175, startPoint y: 254, endPoint x: 174, endPoint y: 173, distance: 81.0
click at [175, 254] on button "Search" at bounding box center [179, 253] width 29 height 13
click at [175, 89] on span "Grape" at bounding box center [178, 91] width 17 height 7
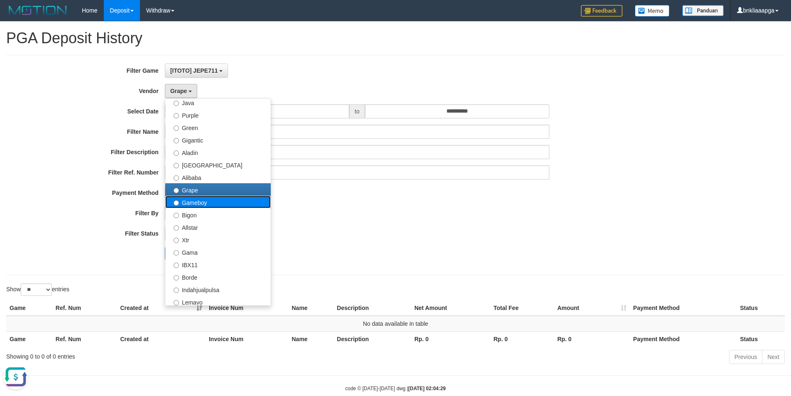
click at [188, 205] on label "Gameboy" at bounding box center [217, 202] width 105 height 12
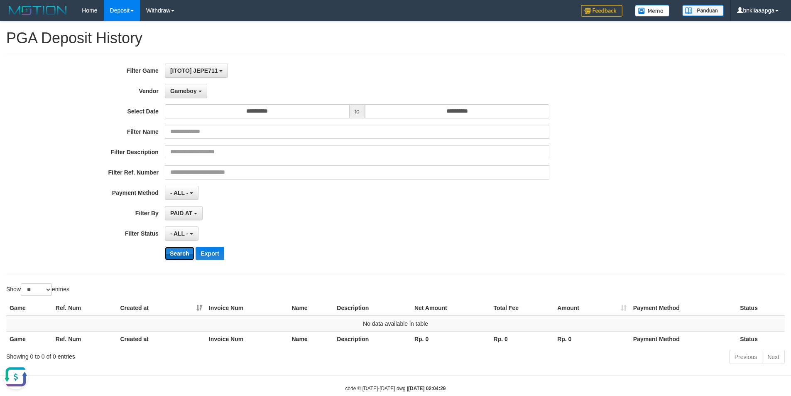
drag, startPoint x: 174, startPoint y: 257, endPoint x: 179, endPoint y: 174, distance: 82.8
click at [174, 257] on button "Search" at bounding box center [179, 253] width 29 height 13
click at [187, 95] on button "Gameboy" at bounding box center [186, 91] width 42 height 14
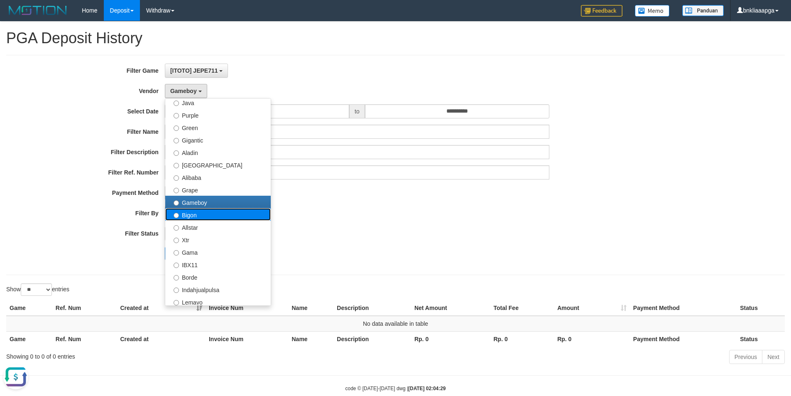
click at [197, 217] on label "Bigon" at bounding box center [217, 214] width 105 height 12
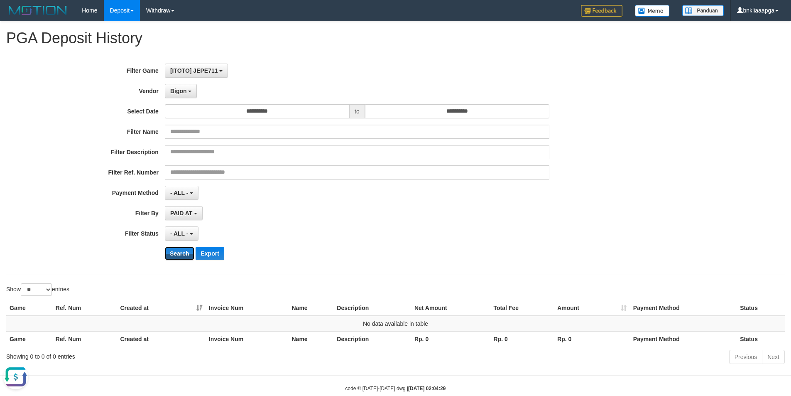
drag, startPoint x: 176, startPoint y: 254, endPoint x: 175, endPoint y: 201, distance: 52.7
click at [175, 254] on button "Search" at bounding box center [179, 253] width 29 height 13
click at [181, 97] on button "Bigon" at bounding box center [181, 91] width 32 height 14
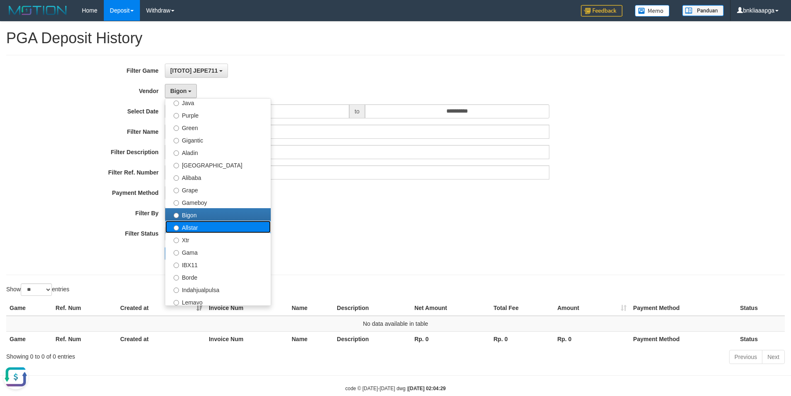
click at [198, 225] on label "Allstar" at bounding box center [217, 226] width 105 height 12
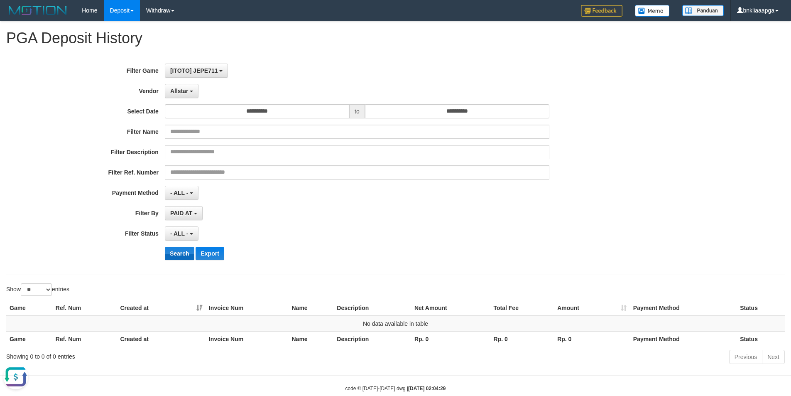
click at [174, 249] on div "**********" at bounding box center [329, 165] width 659 height 203
click at [174, 249] on button "Search" at bounding box center [179, 253] width 29 height 13
click at [181, 97] on button "Allstar" at bounding box center [182, 91] width 34 height 14
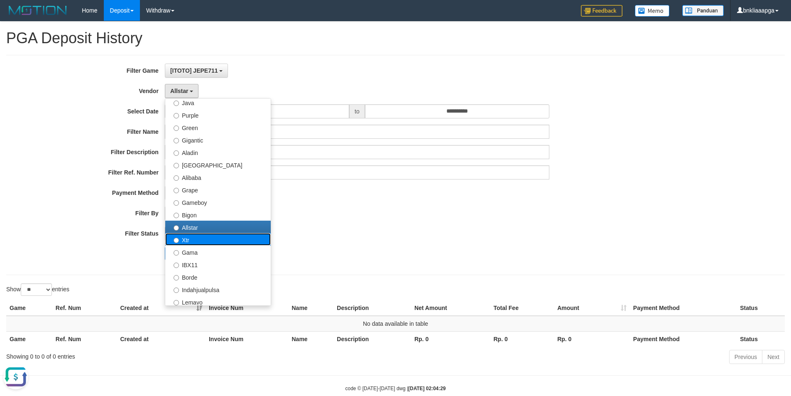
drag, startPoint x: 190, startPoint y: 241, endPoint x: 187, endPoint y: 245, distance: 4.8
click at [189, 241] on label "Xtr" at bounding box center [217, 239] width 105 height 12
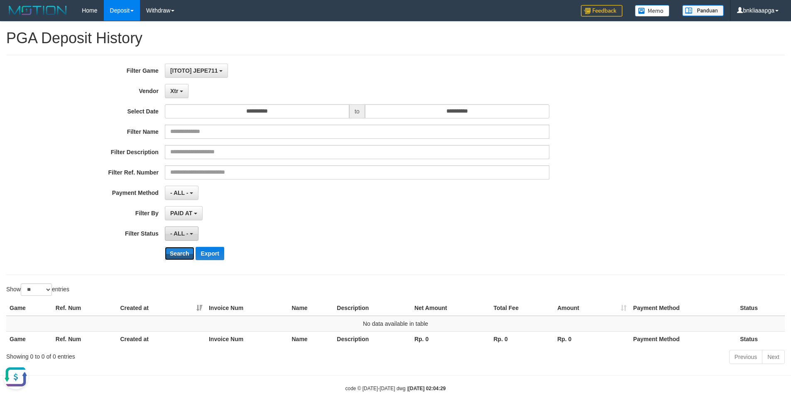
drag, startPoint x: 177, startPoint y: 257, endPoint x: 175, endPoint y: 239, distance: 17.6
click at [177, 256] on button "Search" at bounding box center [179, 253] width 29 height 13
click at [175, 86] on button "Xtr" at bounding box center [177, 91] width 24 height 14
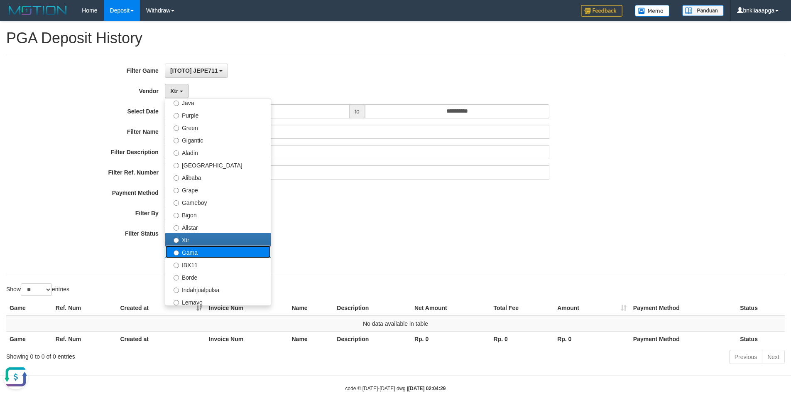
click at [201, 252] on label "Gama" at bounding box center [217, 251] width 105 height 12
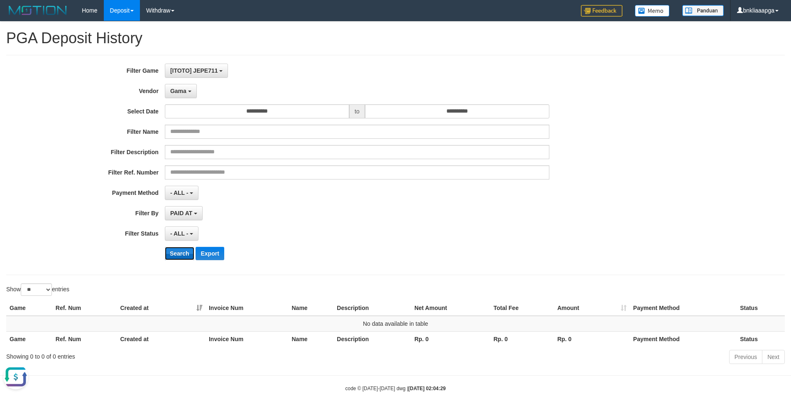
drag, startPoint x: 180, startPoint y: 255, endPoint x: 181, endPoint y: 248, distance: 7.2
click at [180, 254] on button "Search" at bounding box center [179, 253] width 29 height 13
click at [180, 92] on span "Gama" at bounding box center [178, 91] width 16 height 7
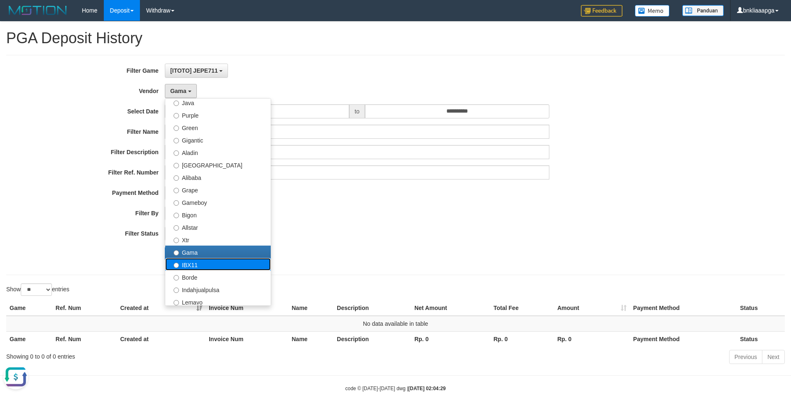
click at [192, 262] on label "IBX11" at bounding box center [217, 264] width 105 height 12
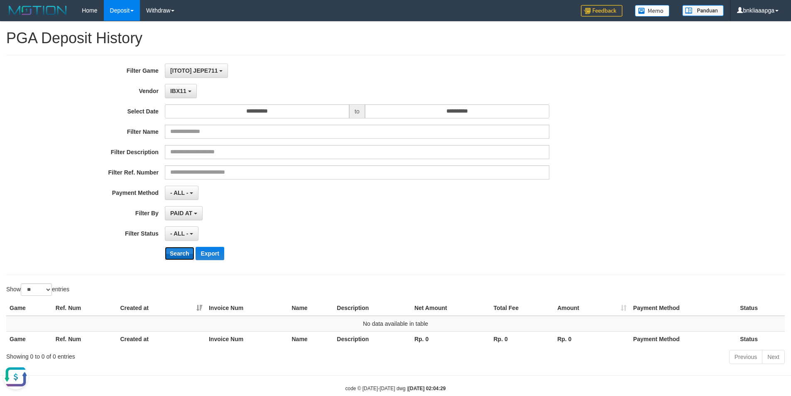
click at [178, 252] on button "Search" at bounding box center [179, 253] width 29 height 13
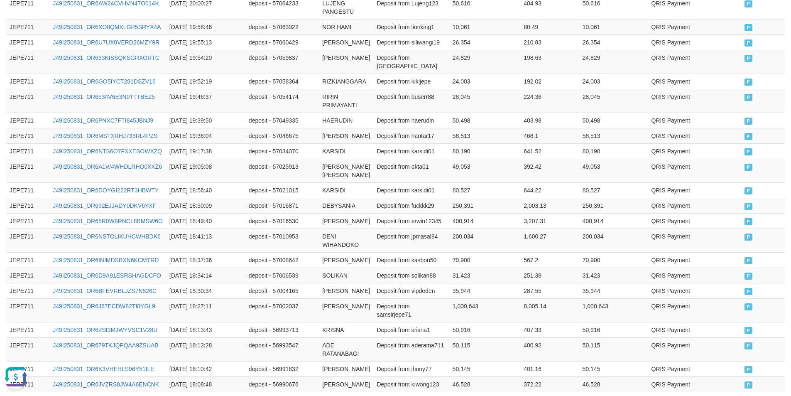
scroll to position [510, 0]
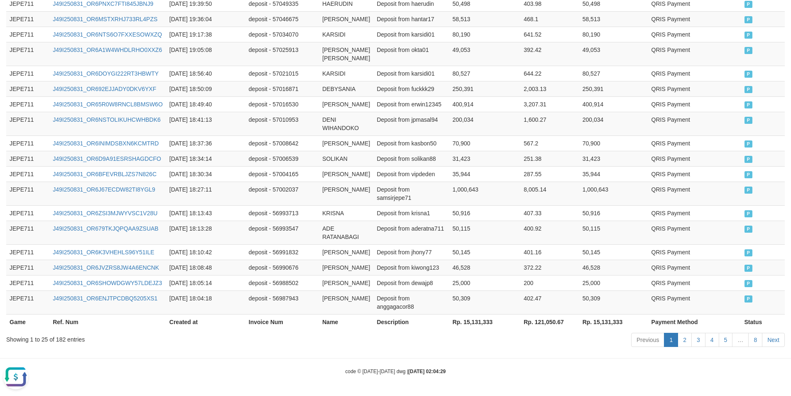
click at [62, 343] on div "Showing 1 to 25 of 182 entries Previous 1 2 3 4 5 … 8 Next" at bounding box center [395, 341] width 791 height 18
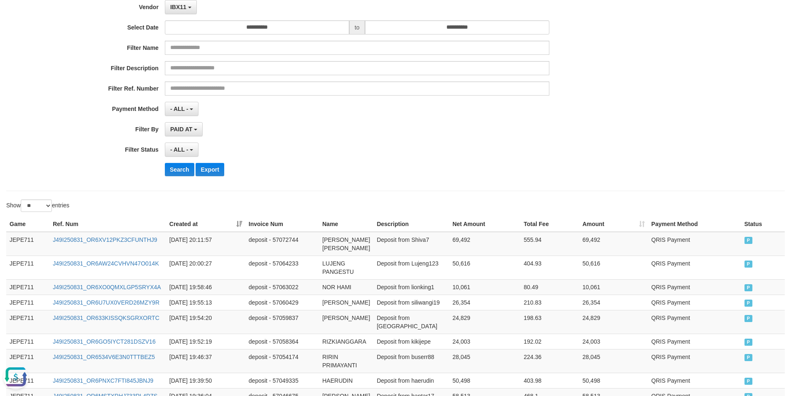
scroll to position [0, 0]
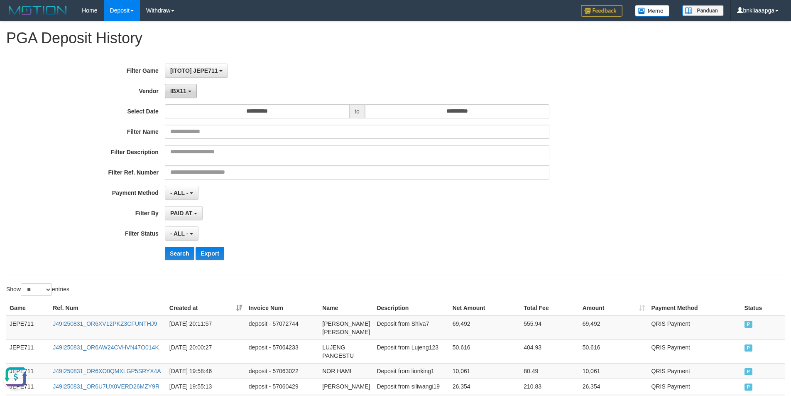
click at [187, 90] on button "IBX11" at bounding box center [181, 91] width 32 height 14
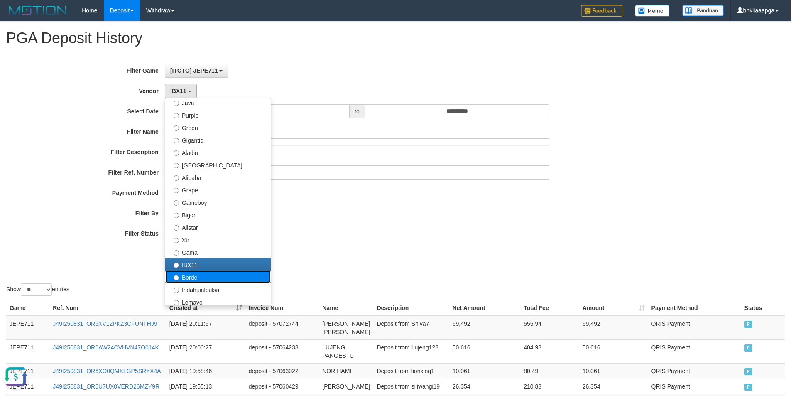
click at [188, 276] on label "Borde" at bounding box center [217, 276] width 105 height 12
select select "**********"
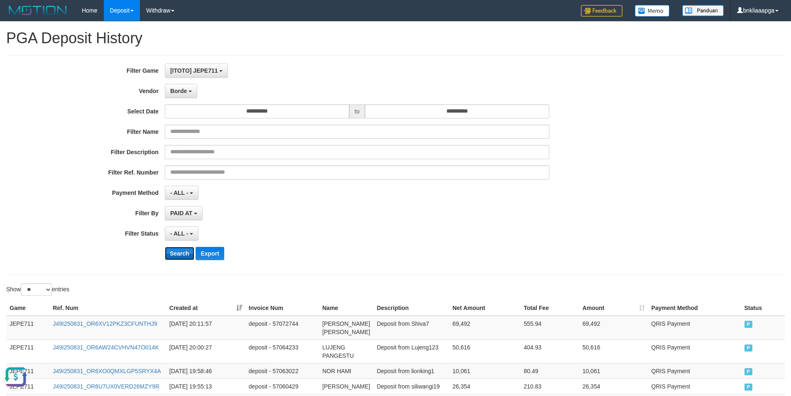
click at [179, 254] on button "Search" at bounding box center [179, 253] width 29 height 13
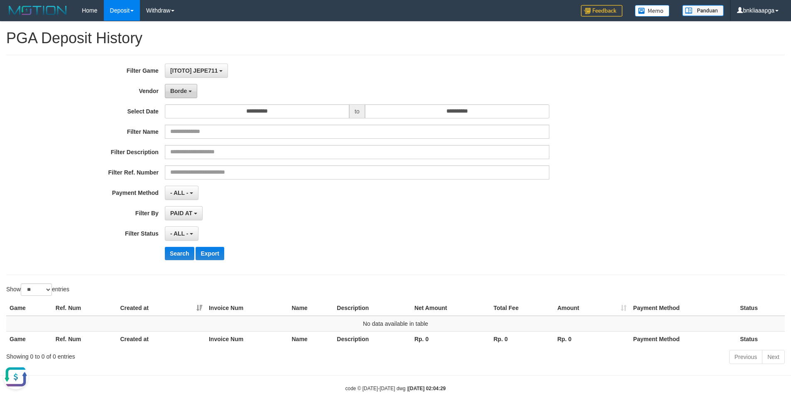
click at [187, 93] on button "Borde" at bounding box center [181, 91] width 32 height 14
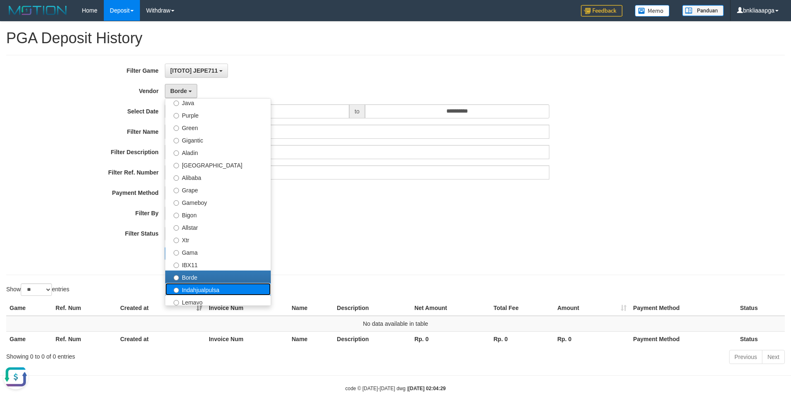
click at [190, 284] on label "Indahjualpulsa" at bounding box center [217, 289] width 105 height 12
select select "**********"
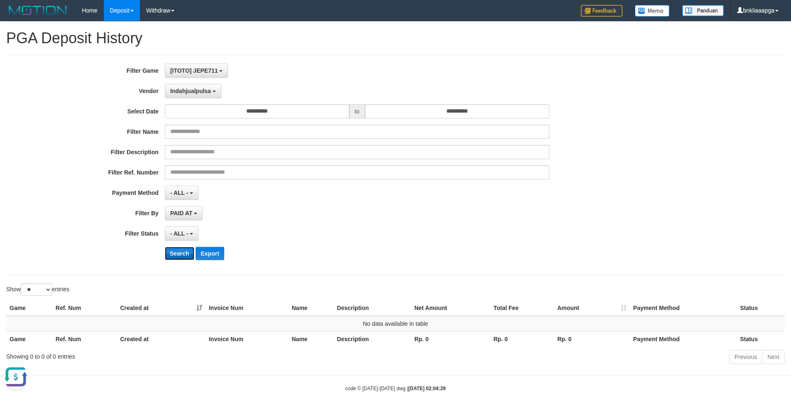
drag, startPoint x: 173, startPoint y: 256, endPoint x: 183, endPoint y: 182, distance: 74.2
click at [173, 255] on button "Search" at bounding box center [179, 253] width 29 height 13
click at [188, 92] on span "Indahjualpulsa" at bounding box center [190, 91] width 41 height 7
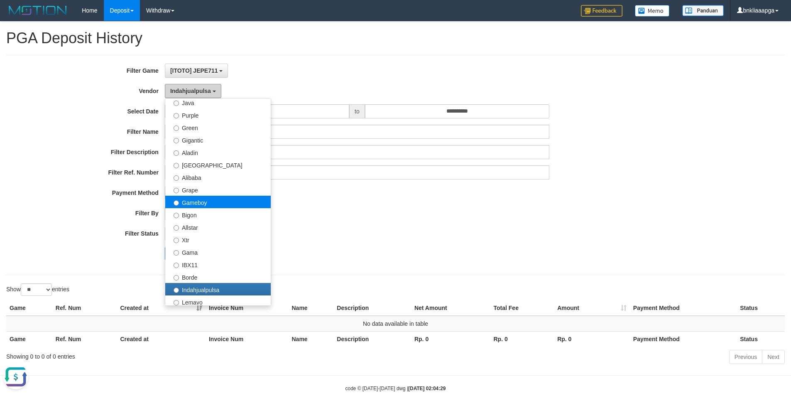
scroll to position [166, 0]
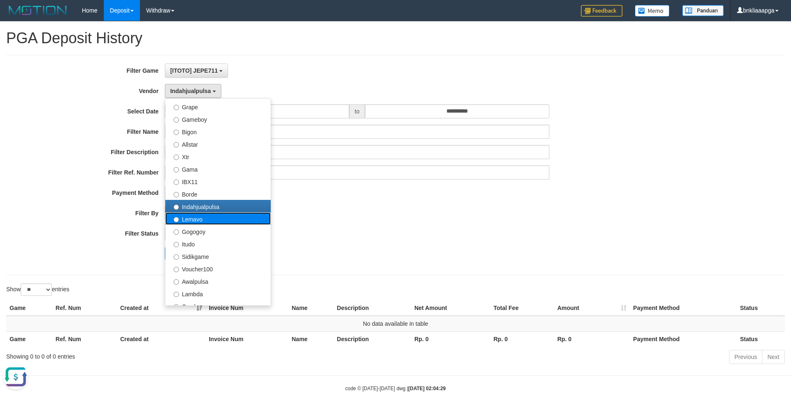
click at [205, 221] on label "Lemavo" at bounding box center [217, 218] width 105 height 12
select select "**********"
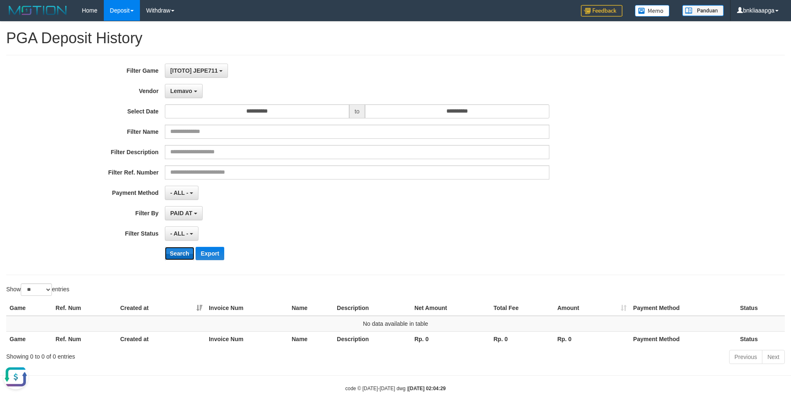
click at [178, 251] on button "Search" at bounding box center [179, 253] width 29 height 13
drag, startPoint x: 186, startPoint y: 95, endPoint x: 186, endPoint y: 121, distance: 25.7
click at [186, 95] on button "Lemavo" at bounding box center [184, 91] width 38 height 14
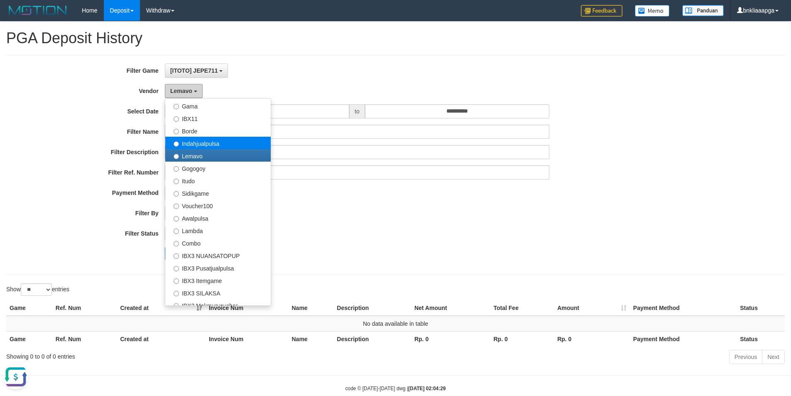
scroll to position [249, 0]
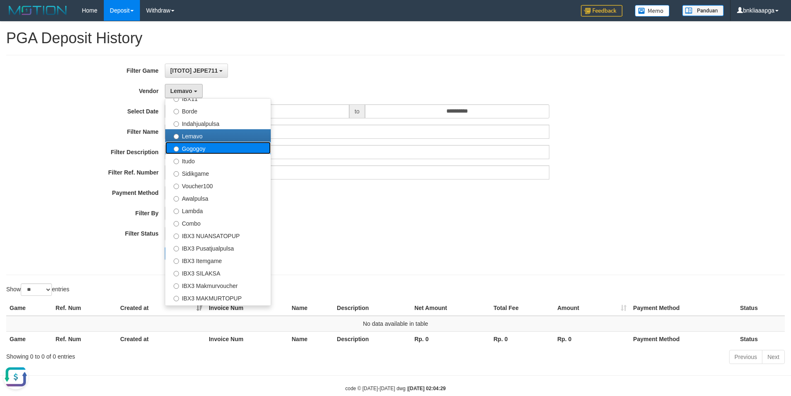
click at [216, 151] on label "Gogogoy" at bounding box center [217, 148] width 105 height 12
select select "**********"
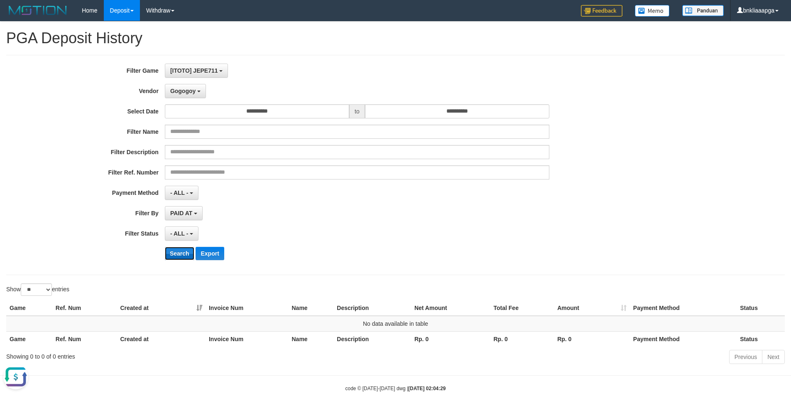
click at [178, 256] on button "Search" at bounding box center [179, 253] width 29 height 13
click at [182, 95] on button "Gogogoy" at bounding box center [185, 91] width 41 height 14
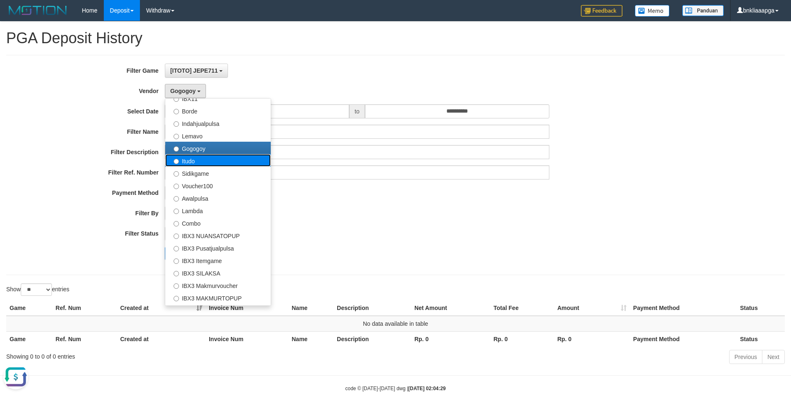
click at [202, 160] on label "Itudo" at bounding box center [217, 160] width 105 height 12
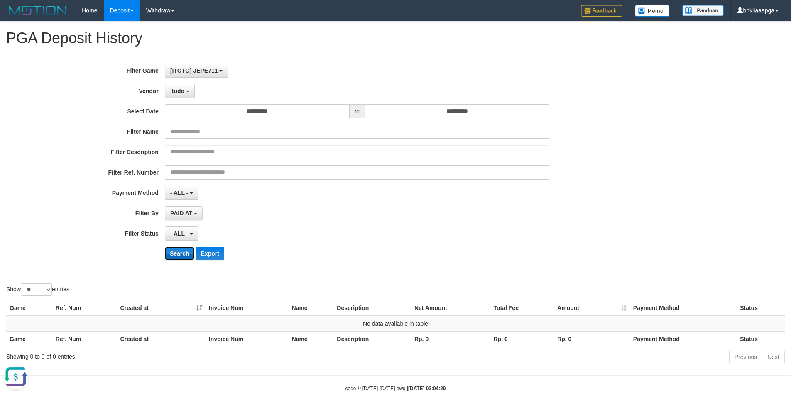
click at [174, 250] on button "Search" at bounding box center [179, 253] width 29 height 13
click at [179, 94] on button "Itudo" at bounding box center [180, 91] width 30 height 14
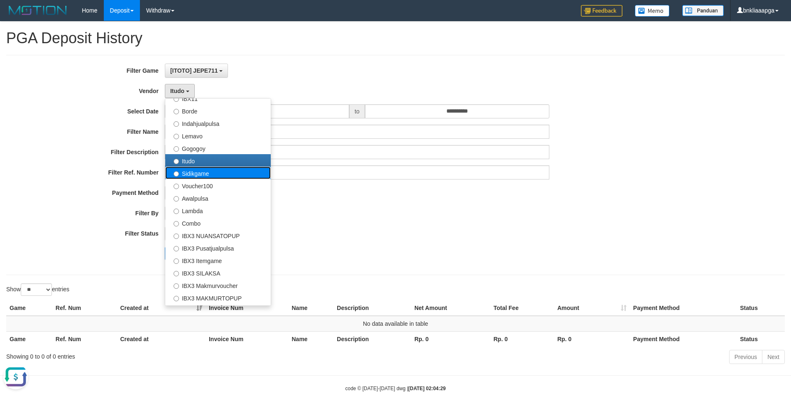
click at [200, 170] on label "Sidikgame" at bounding box center [217, 172] width 105 height 12
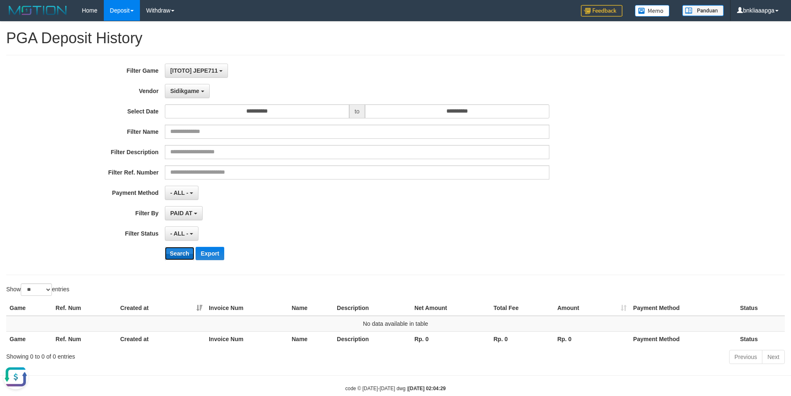
click at [179, 250] on button "Search" at bounding box center [179, 253] width 29 height 13
click at [181, 96] on button "Sidikgame" at bounding box center [187, 91] width 45 height 14
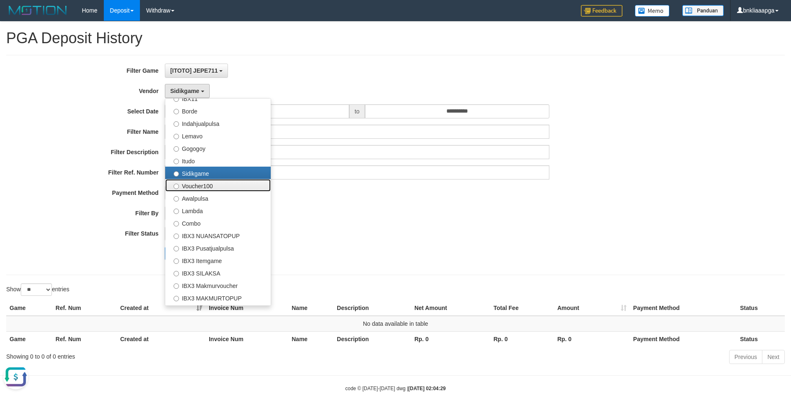
click at [203, 188] on label "Voucher100" at bounding box center [217, 185] width 105 height 12
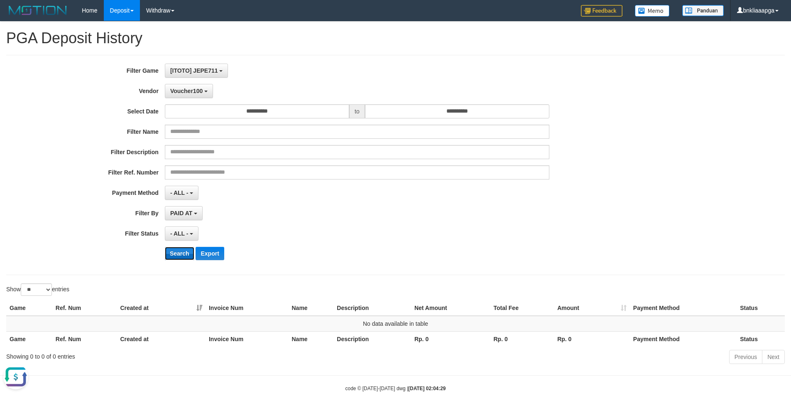
click at [176, 254] on button "Search" at bounding box center [179, 253] width 29 height 13
click at [188, 92] on span "Voucher100" at bounding box center [186, 91] width 32 height 7
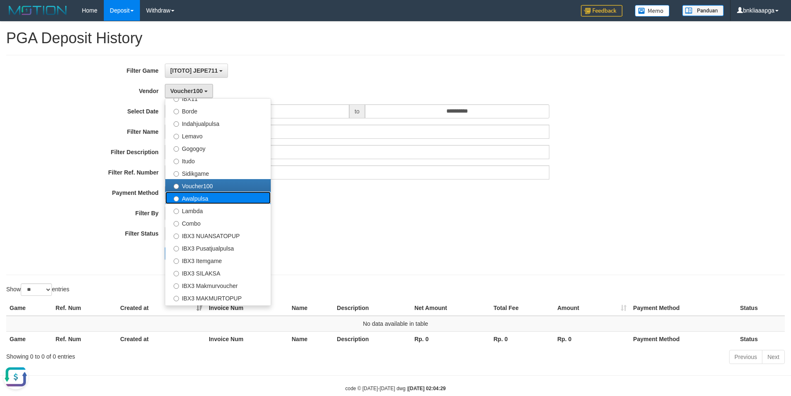
click at [211, 200] on label "Awalpulsa" at bounding box center [217, 197] width 105 height 12
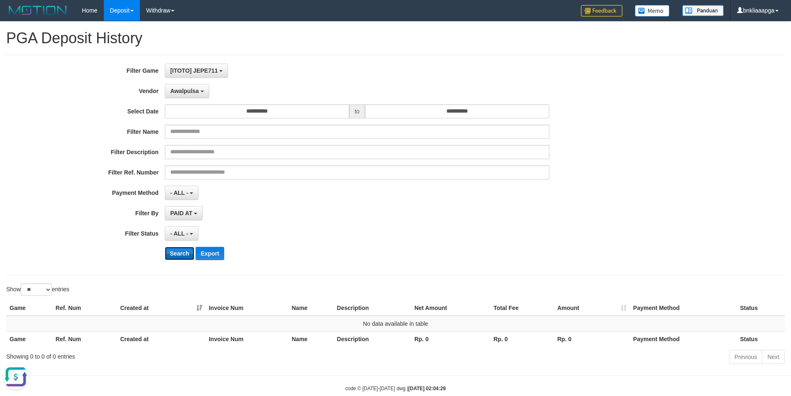
click at [171, 248] on button "Search" at bounding box center [179, 253] width 29 height 13
click at [184, 95] on button "Awalpulsa" at bounding box center [187, 91] width 44 height 14
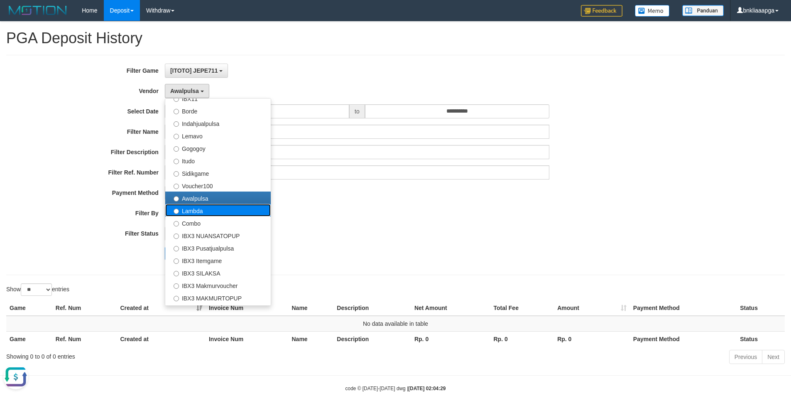
click at [213, 210] on label "Lambda" at bounding box center [217, 210] width 105 height 12
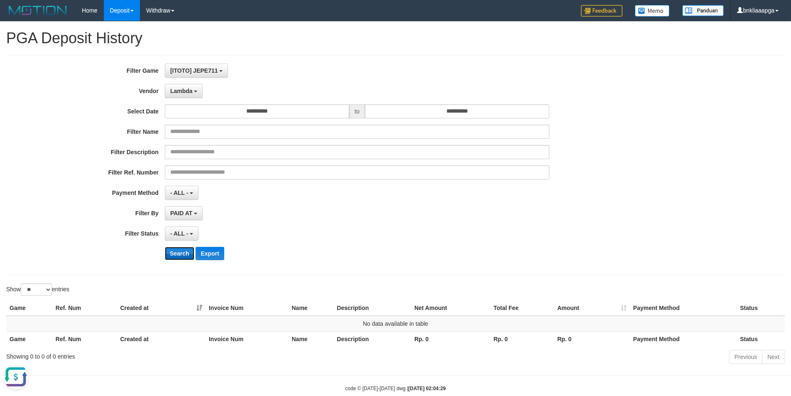
click at [179, 254] on button "Search" at bounding box center [179, 253] width 29 height 13
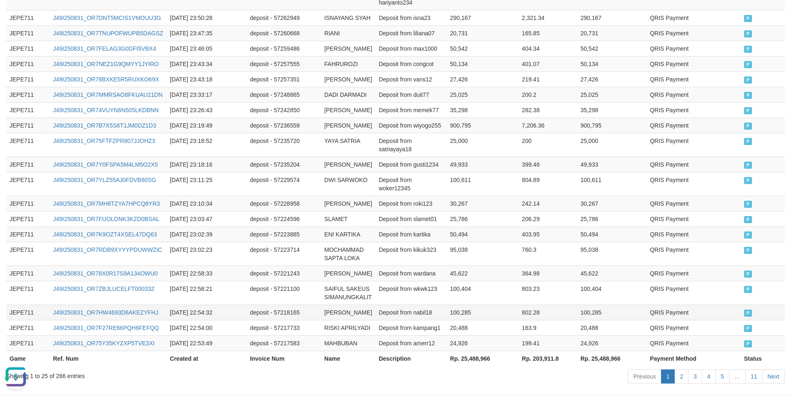
scroll to position [477, 0]
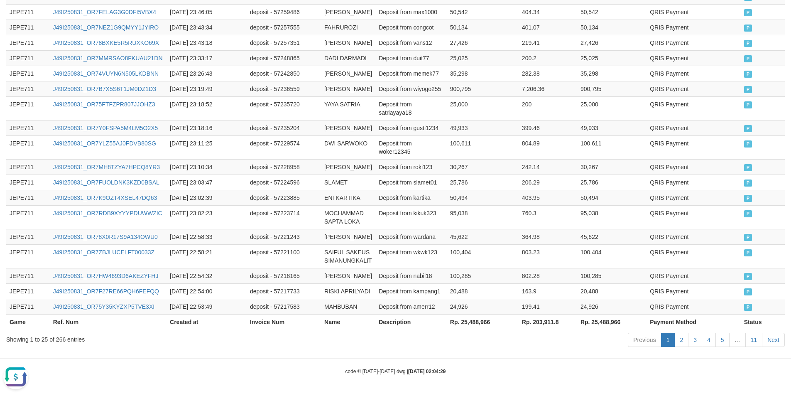
click at [60, 338] on div "Showing 1 to 25 of 266 entries" at bounding box center [164, 338] width 317 height 12
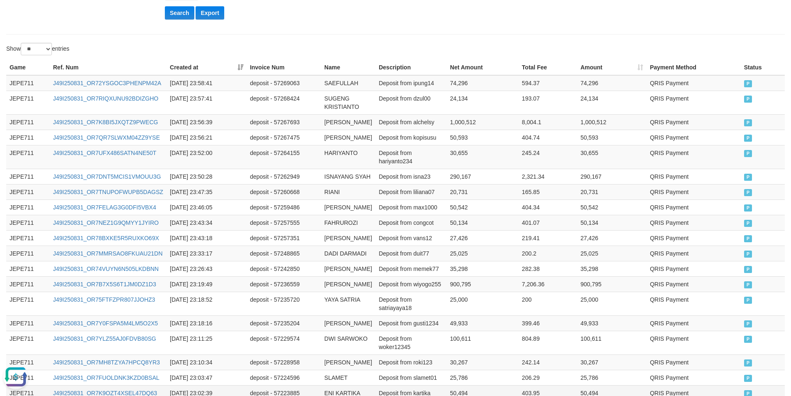
scroll to position [0, 0]
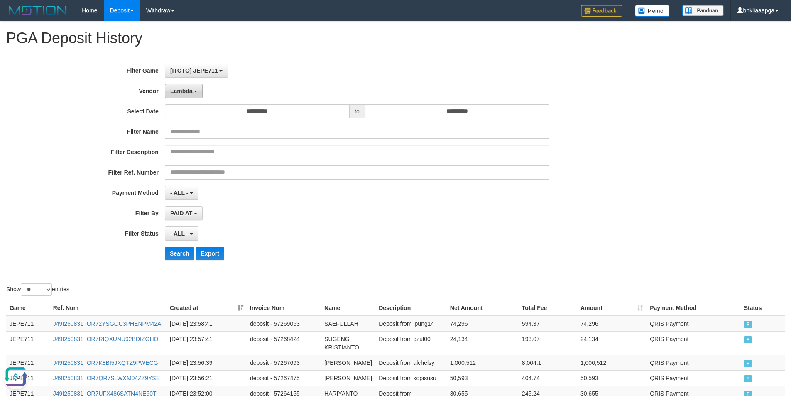
click at [194, 91] on b "button" at bounding box center [195, 92] width 3 height 2
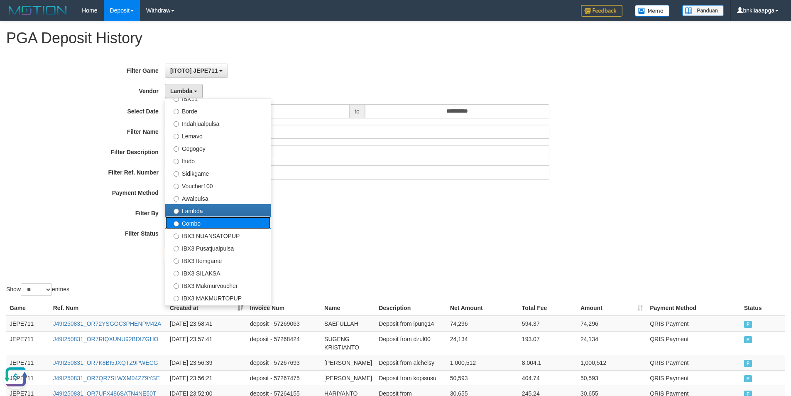
click at [206, 222] on label "Combo" at bounding box center [217, 222] width 105 height 12
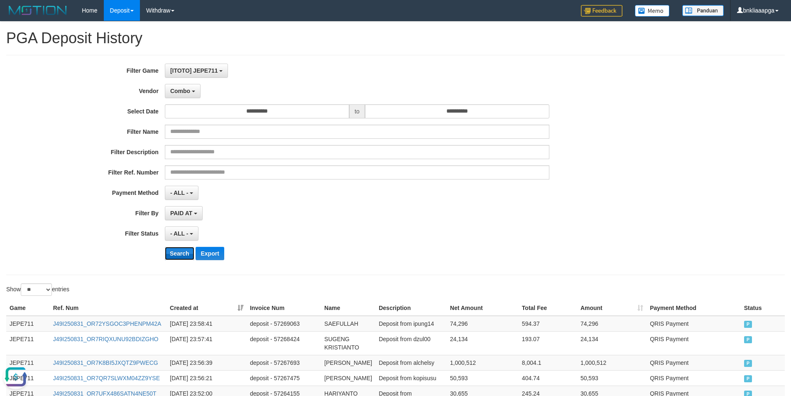
drag, startPoint x: 177, startPoint y: 256, endPoint x: 183, endPoint y: 173, distance: 82.8
click at [178, 255] on button "Search" at bounding box center [179, 253] width 29 height 13
click at [189, 92] on span "Combo" at bounding box center [180, 91] width 20 height 7
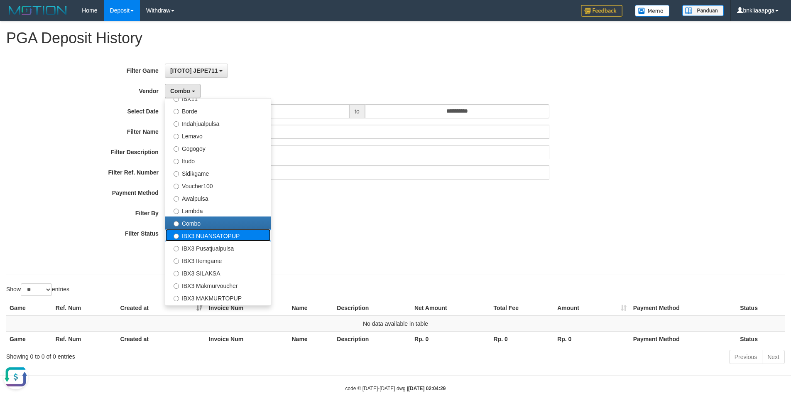
click at [202, 234] on label "IBX3 NUANSATOPUP" at bounding box center [217, 235] width 105 height 12
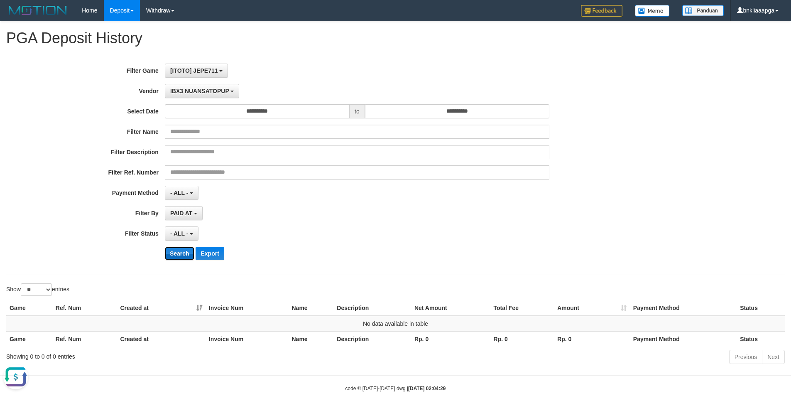
click at [179, 255] on button "Search" at bounding box center [179, 253] width 29 height 13
click at [190, 93] on span "IBX3 NUANSATOPUP" at bounding box center [199, 91] width 59 height 7
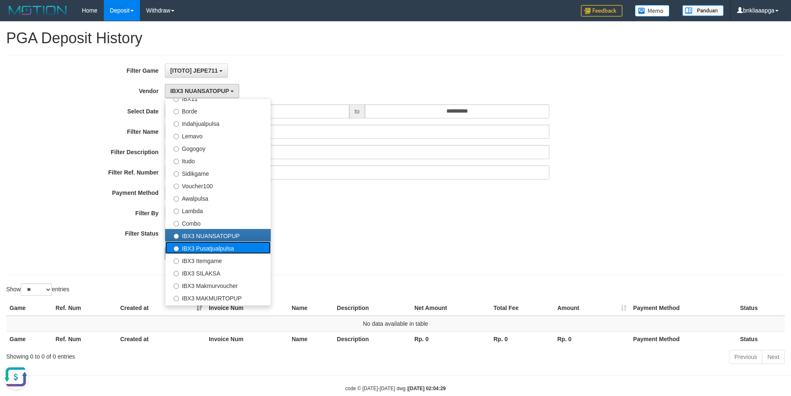
click at [185, 249] on label "IBX3 Pusatjualpulsa" at bounding box center [217, 247] width 105 height 12
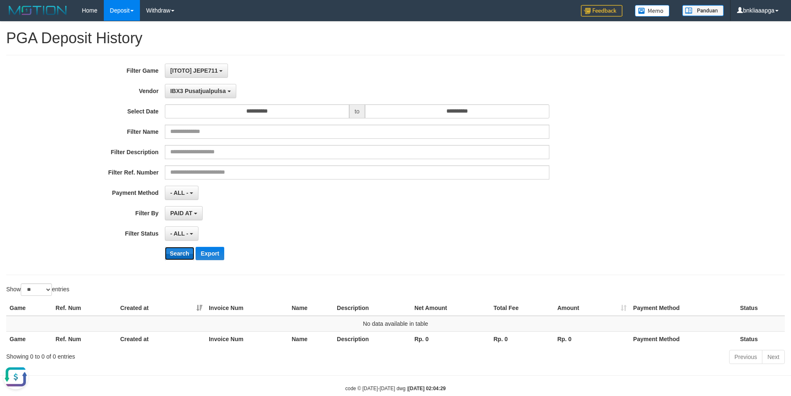
click at [178, 254] on button "Search" at bounding box center [179, 253] width 29 height 13
click at [195, 91] on span "IBX3 Pusatjualpulsa" at bounding box center [198, 91] width 56 height 7
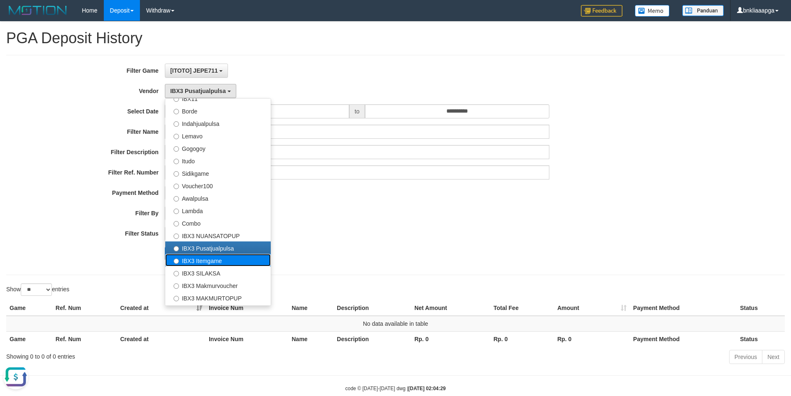
click at [183, 259] on label "IBX3 Itemgame" at bounding box center [217, 260] width 105 height 12
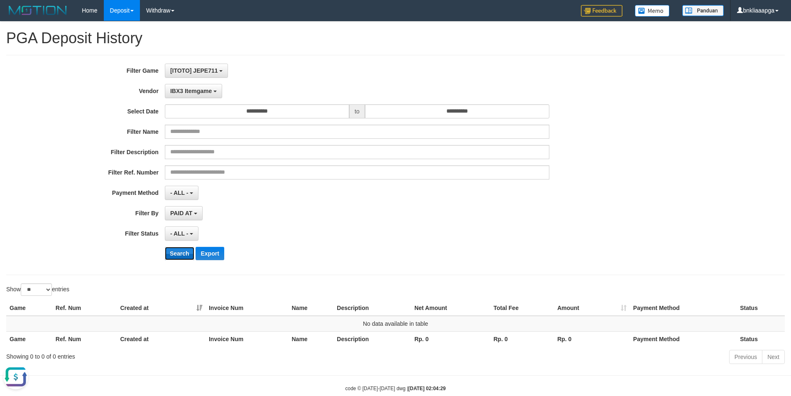
drag, startPoint x: 170, startPoint y: 252, endPoint x: 183, endPoint y: 171, distance: 82.7
click at [170, 252] on button "Search" at bounding box center [179, 253] width 29 height 13
click at [193, 94] on button "IBX3 Itemgame" at bounding box center [193, 91] width 57 height 14
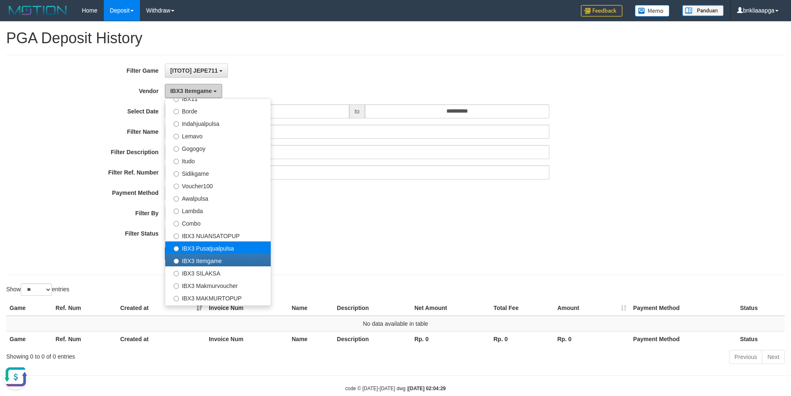
scroll to position [272, 0]
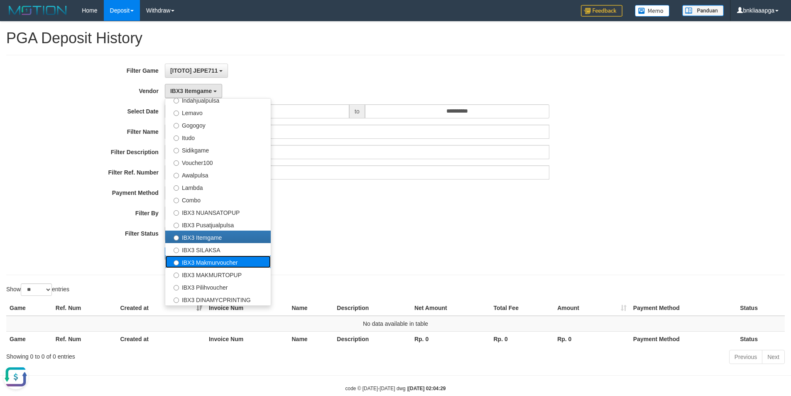
click at [203, 255] on label "IBX3 Makmurvoucher" at bounding box center [217, 261] width 105 height 12
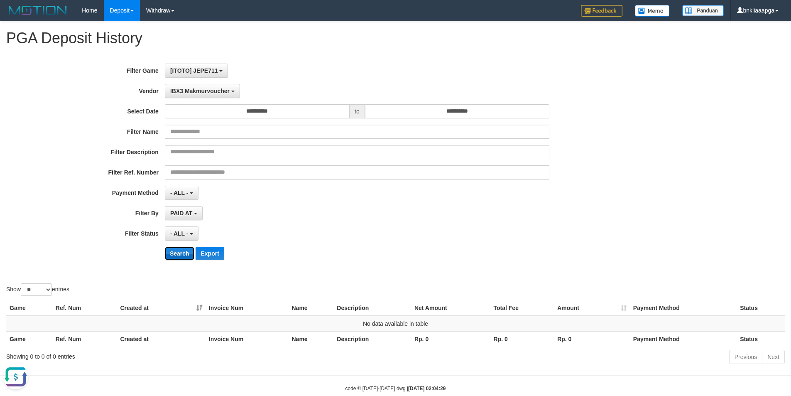
click at [174, 252] on button "Search" at bounding box center [179, 253] width 29 height 13
click at [200, 86] on button "IBX3 Makmurvoucher" at bounding box center [202, 91] width 75 height 14
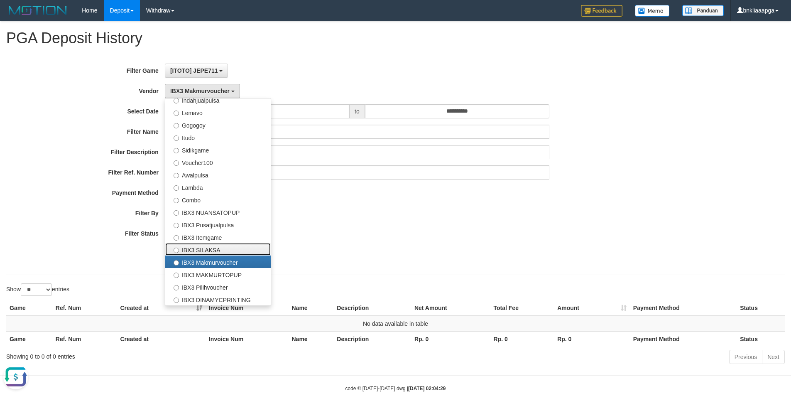
click at [217, 244] on label "IBX3 SILAKSA" at bounding box center [217, 249] width 105 height 12
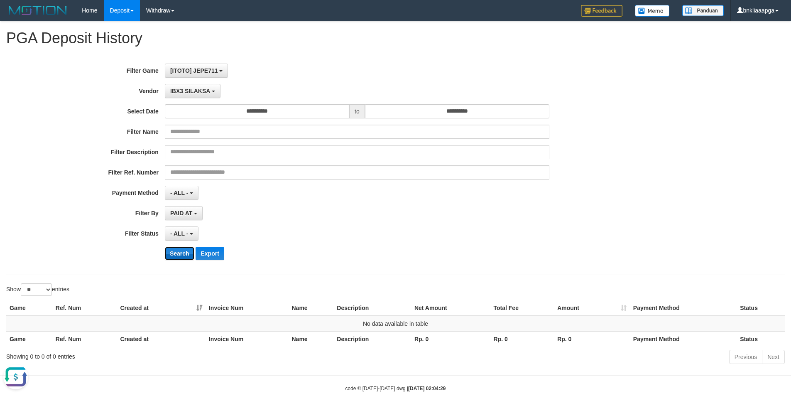
click at [181, 254] on button "Search" at bounding box center [179, 253] width 29 height 13
click at [191, 88] on span "IBX3 SILAKSA" at bounding box center [190, 91] width 40 height 7
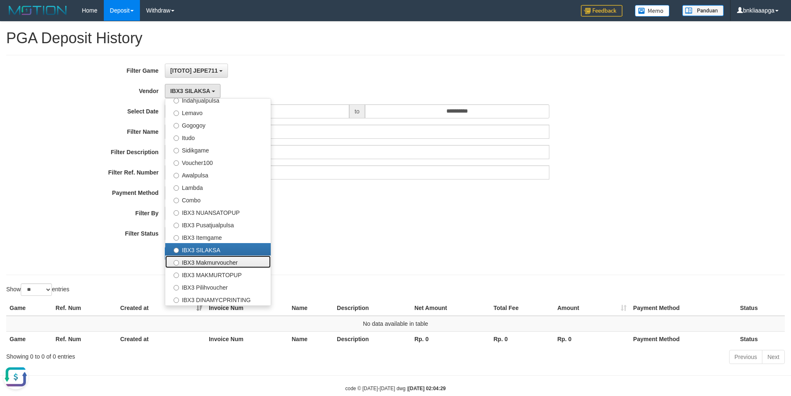
click at [210, 265] on label "IBX3 Makmurvoucher" at bounding box center [217, 261] width 105 height 12
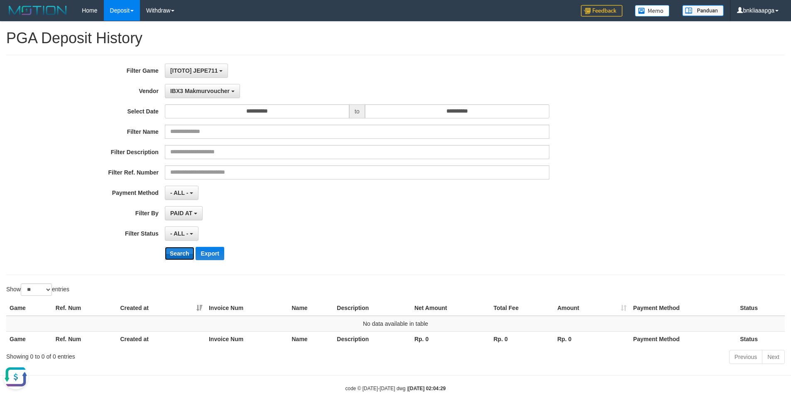
click at [183, 252] on button "Search" at bounding box center [179, 253] width 29 height 13
click at [191, 91] on span "IBX3 Makmurvoucher" at bounding box center [199, 91] width 59 height 7
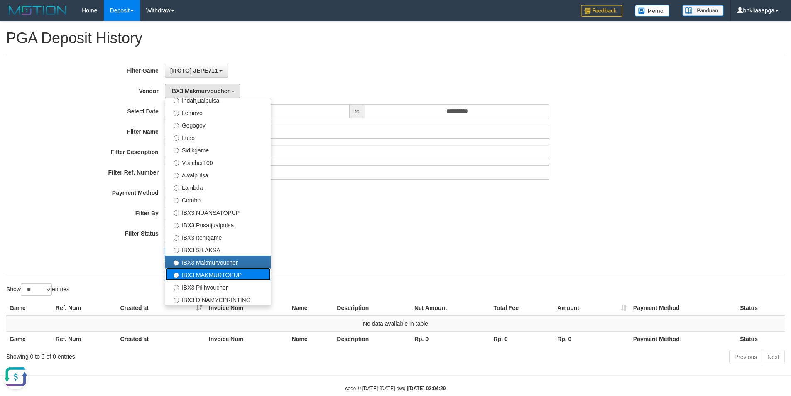
click at [225, 275] on label "IBX3 MAKMURTOPUP" at bounding box center [217, 274] width 105 height 12
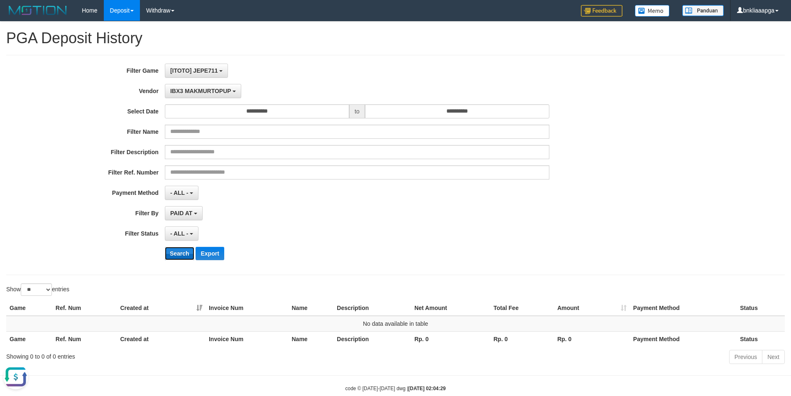
drag, startPoint x: 179, startPoint y: 256, endPoint x: 176, endPoint y: 132, distance: 123.8
click at [179, 255] on button "Search" at bounding box center [179, 253] width 29 height 13
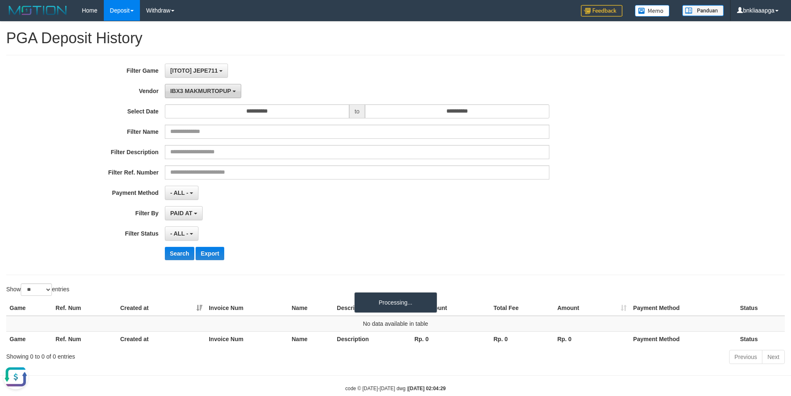
click at [183, 92] on span "IBX3 MAKMURTOPUP" at bounding box center [200, 91] width 61 height 7
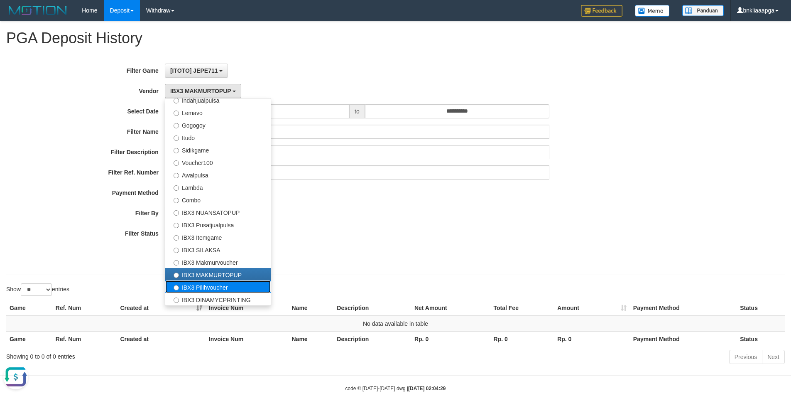
click at [209, 285] on label "IBX3 Pilihvoucher" at bounding box center [217, 286] width 105 height 12
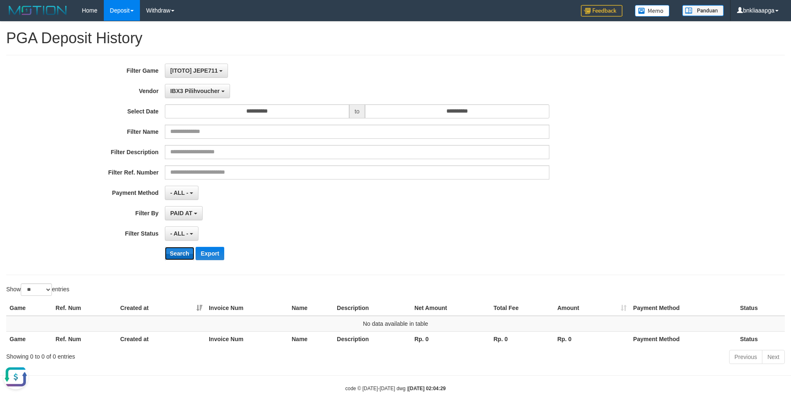
click at [180, 247] on button "Search" at bounding box center [179, 253] width 29 height 13
click at [204, 90] on span "IBX3 Pilihvoucher" at bounding box center [194, 91] width 49 height 7
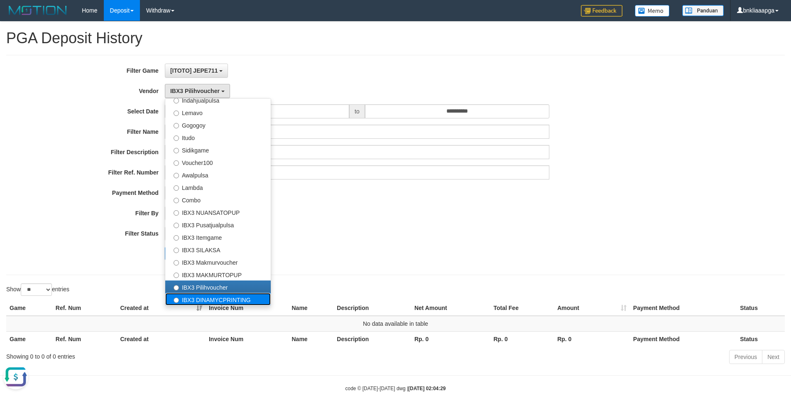
click at [191, 294] on label "IBX3 DINAMYCPRINTING" at bounding box center [217, 299] width 105 height 12
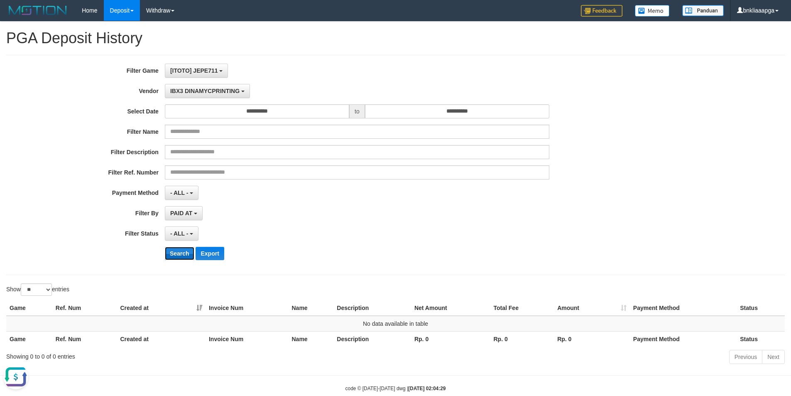
click at [167, 250] on button "Search" at bounding box center [179, 253] width 29 height 13
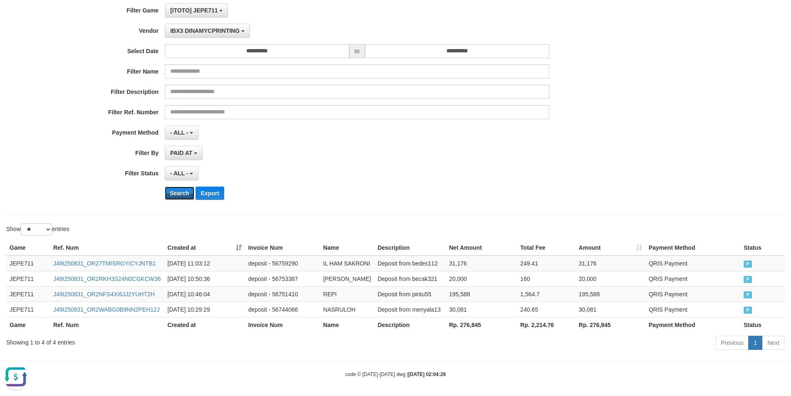
scroll to position [80, 0]
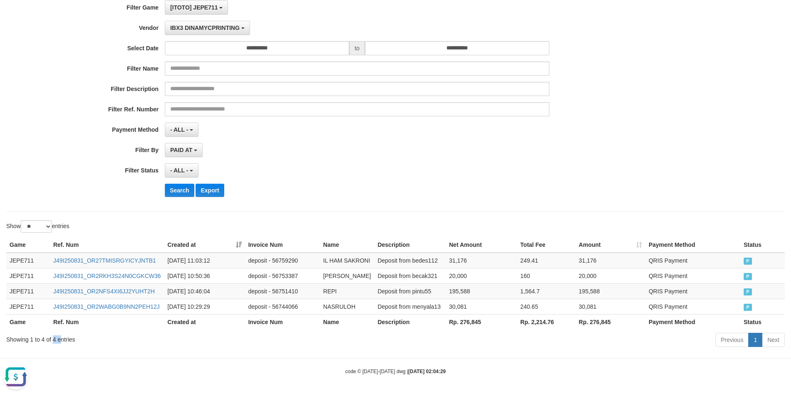
drag, startPoint x: 52, startPoint y: 339, endPoint x: 60, endPoint y: 339, distance: 7.9
click at [60, 339] on div "Showing 1 to 4 of 4 entries" at bounding box center [164, 338] width 317 height 12
click at [56, 339] on div "Showing 1 to 4 of 4 entries" at bounding box center [164, 338] width 317 height 12
drag, startPoint x: 549, startPoint y: 326, endPoint x: 536, endPoint y: 321, distance: 14.4
click at [549, 326] on th "Rp. 2,214.76" at bounding box center [546, 321] width 59 height 15
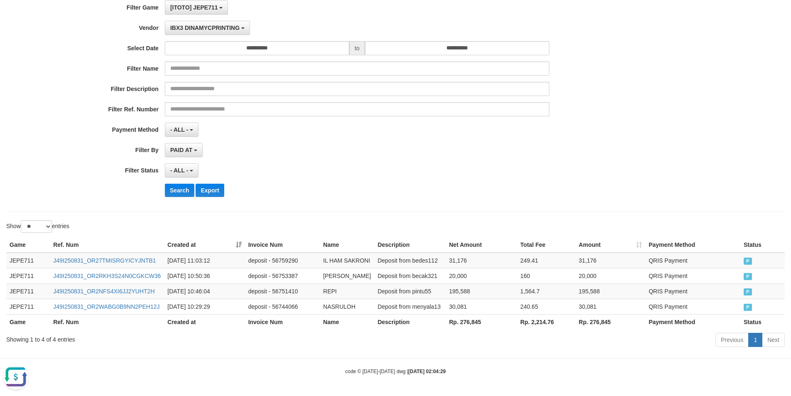
click at [536, 321] on th "Rp. 2,214.76" at bounding box center [546, 321] width 59 height 15
drag, startPoint x: 477, startPoint y: 322, endPoint x: 464, endPoint y: 320, distance: 13.4
click at [476, 322] on th "Rp. 276,845" at bounding box center [481, 321] width 71 height 15
click at [464, 320] on th "Rp. 276,845" at bounding box center [481, 321] width 71 height 15
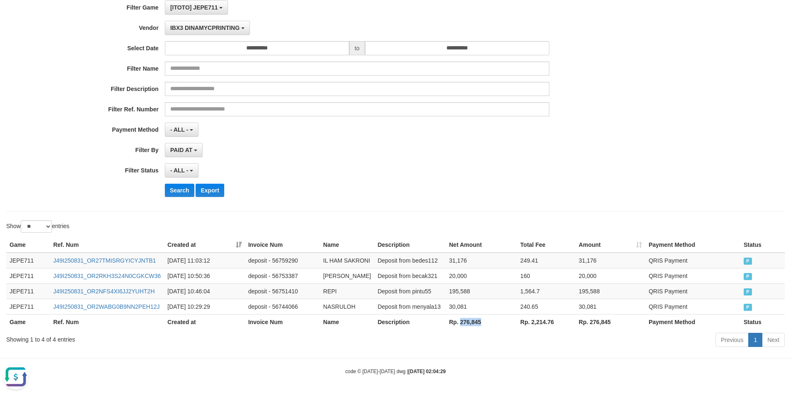
click at [464, 320] on th "Rp. 276,845" at bounding box center [481, 321] width 71 height 15
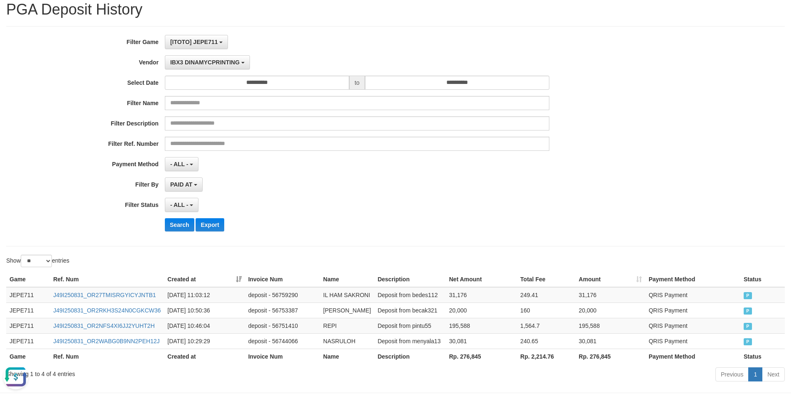
scroll to position [0, 0]
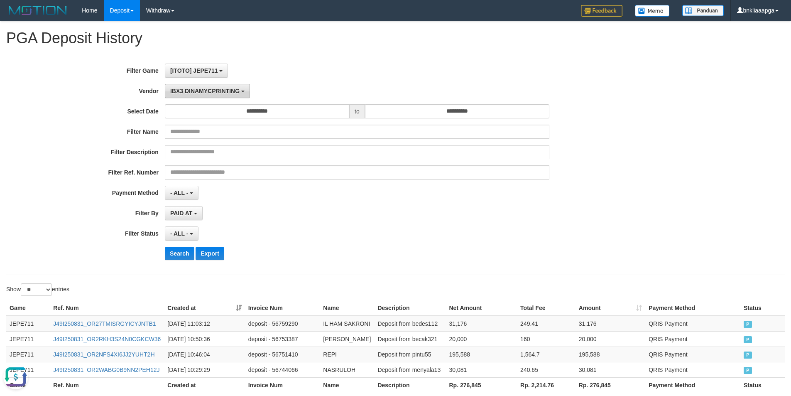
click at [224, 86] on button "IBX3 DINAMYCPRINTING" at bounding box center [207, 91] width 85 height 14
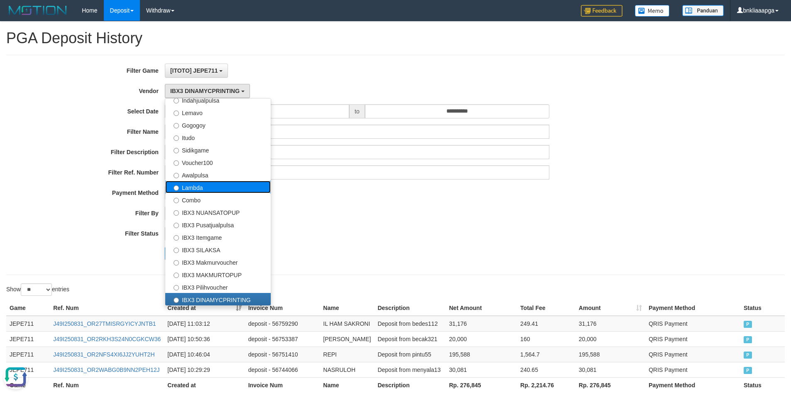
click at [199, 186] on label "Lambda" at bounding box center [217, 187] width 105 height 12
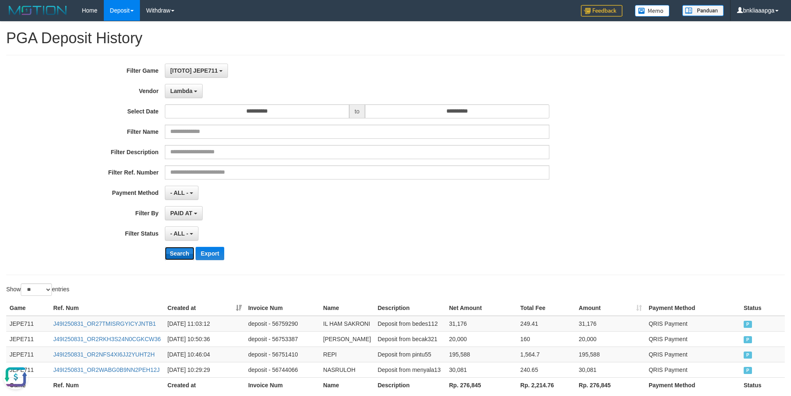
click at [174, 254] on button "Search" at bounding box center [179, 253] width 29 height 13
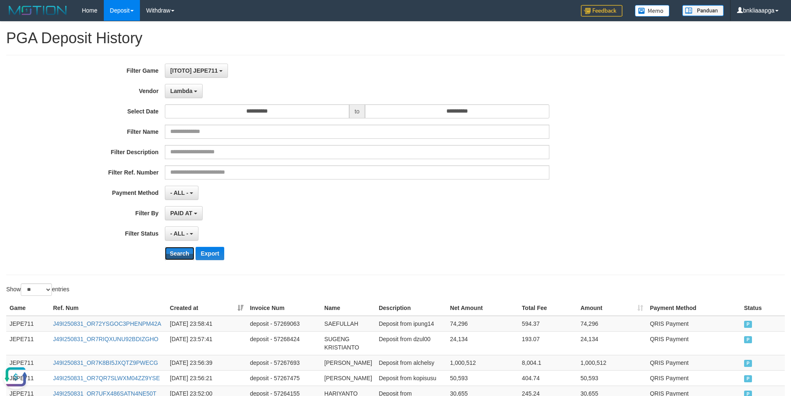
scroll to position [477, 0]
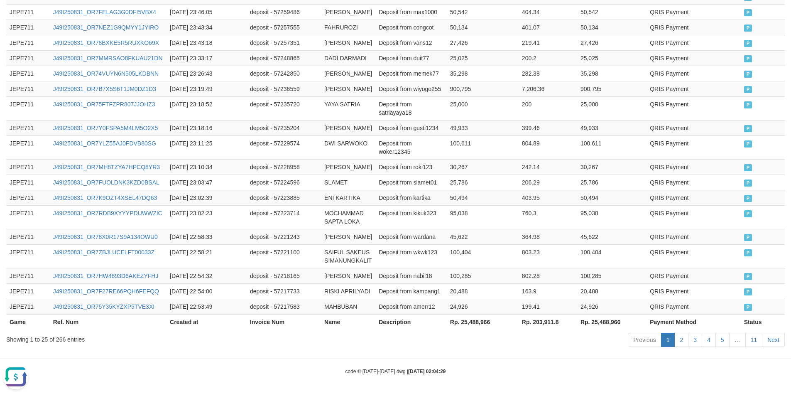
click at [473, 324] on th "Rp. 25,488,966" at bounding box center [483, 321] width 72 height 15
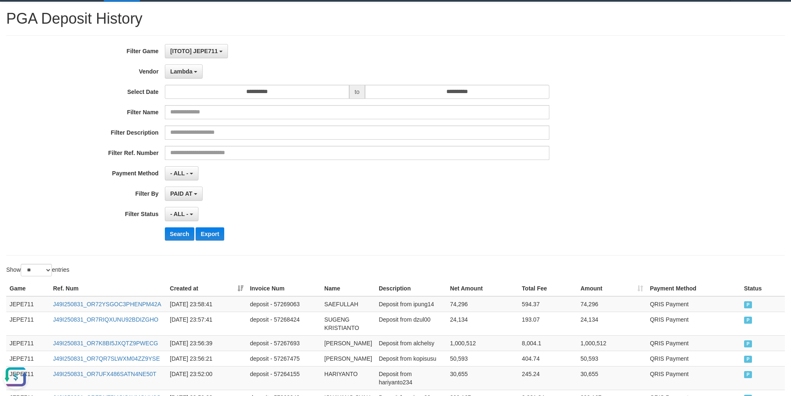
scroll to position [0, 0]
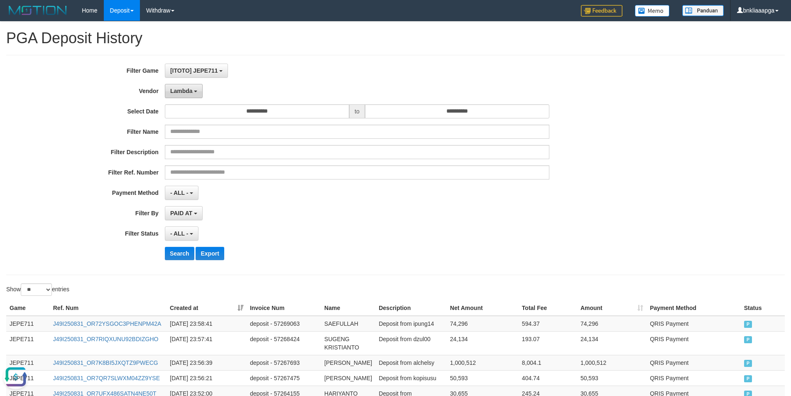
click at [180, 86] on button "Lambda" at bounding box center [184, 91] width 38 height 14
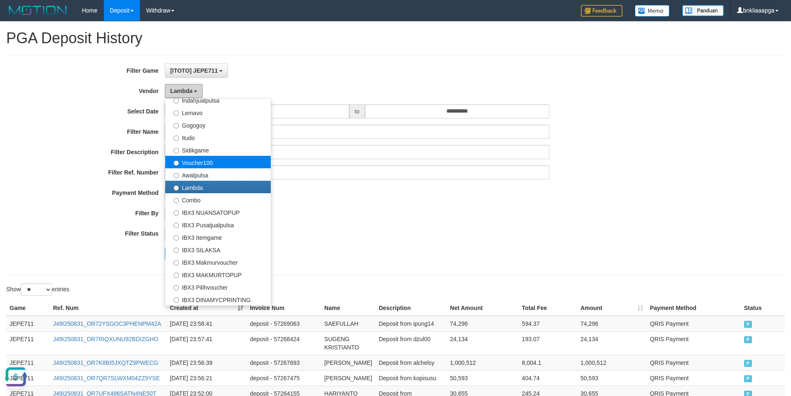
scroll to position [189, 0]
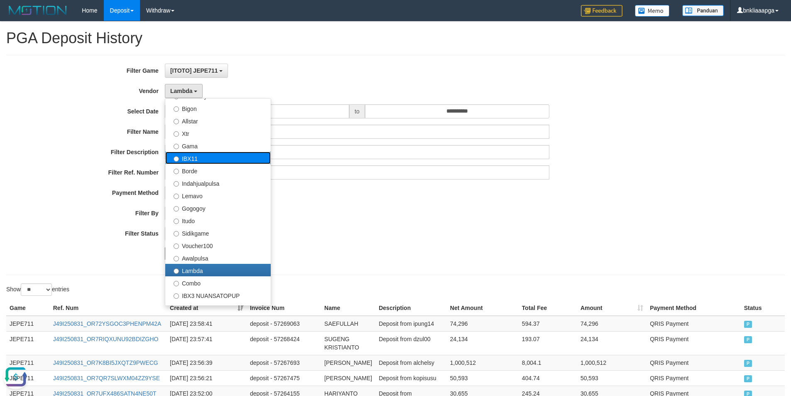
click at [201, 160] on label "IBX11" at bounding box center [217, 158] width 105 height 12
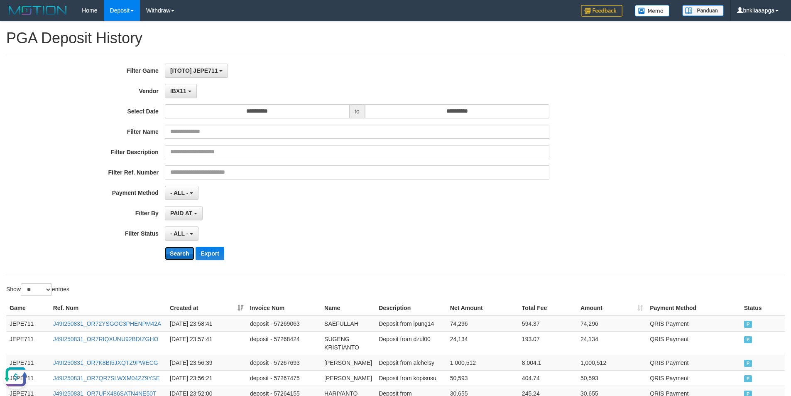
click at [181, 255] on button "Search" at bounding box center [179, 253] width 29 height 13
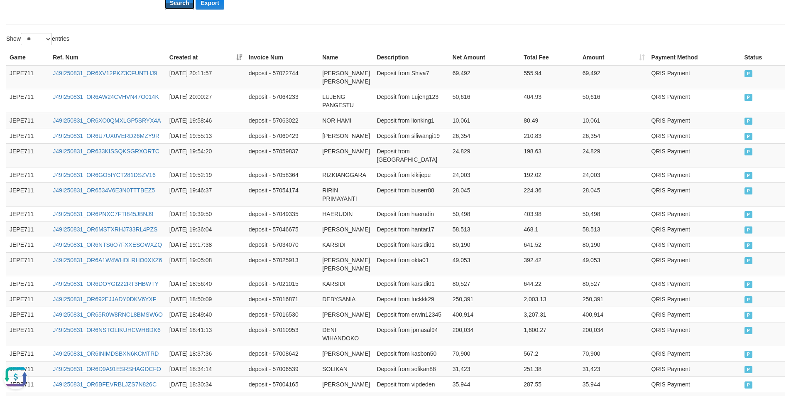
scroll to position [510, 0]
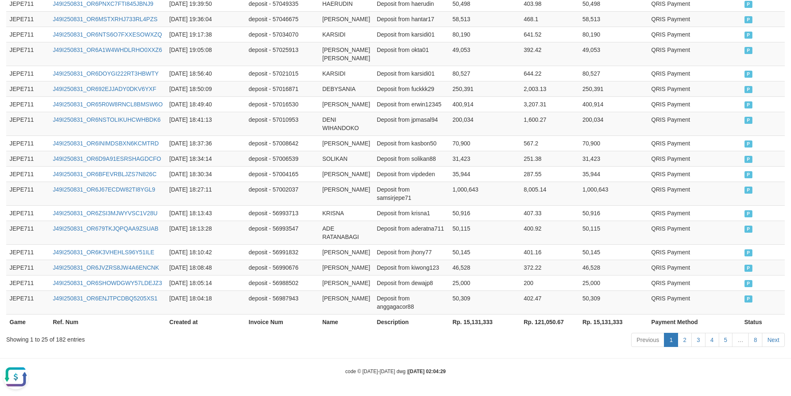
click at [465, 323] on th "Rp. 15,131,333" at bounding box center [484, 321] width 71 height 15
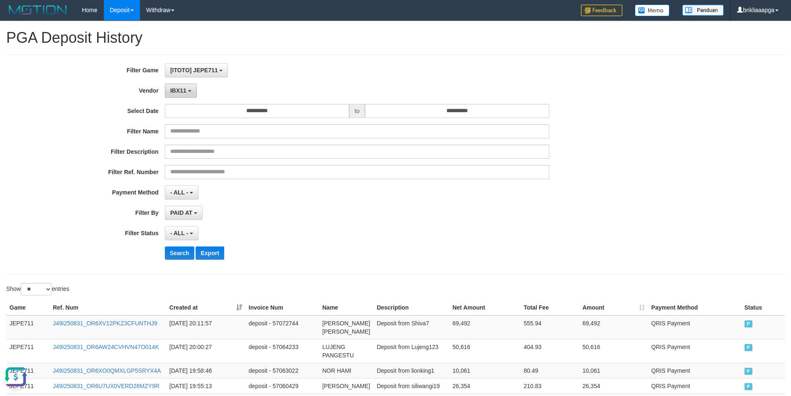
scroll to position [0, 0]
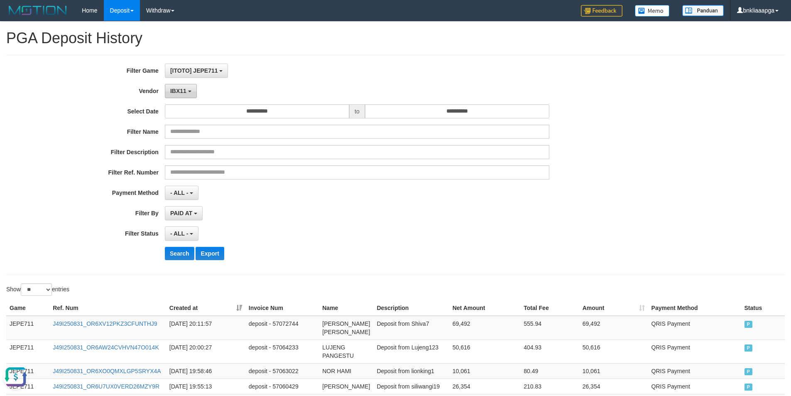
drag, startPoint x: 176, startPoint y: 86, endPoint x: 179, endPoint y: 92, distance: 6.7
click at [176, 86] on button "IBX11" at bounding box center [181, 91] width 32 height 14
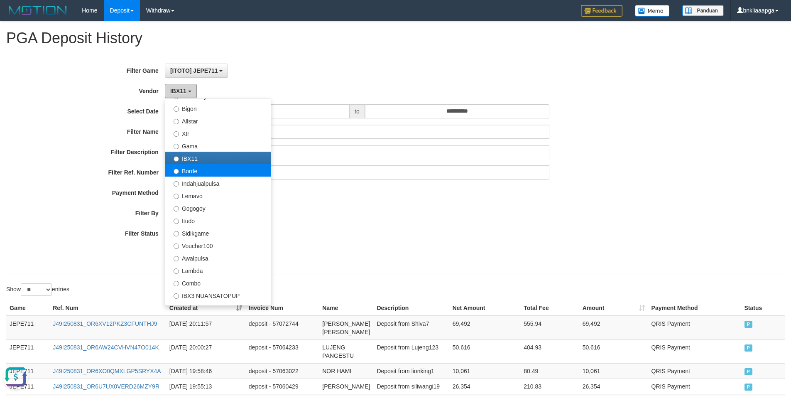
scroll to position [106, 0]
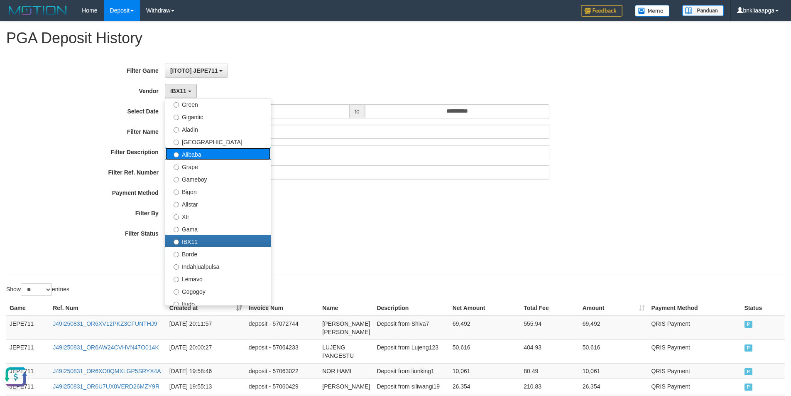
click at [208, 152] on label "Alibaba" at bounding box center [217, 153] width 105 height 12
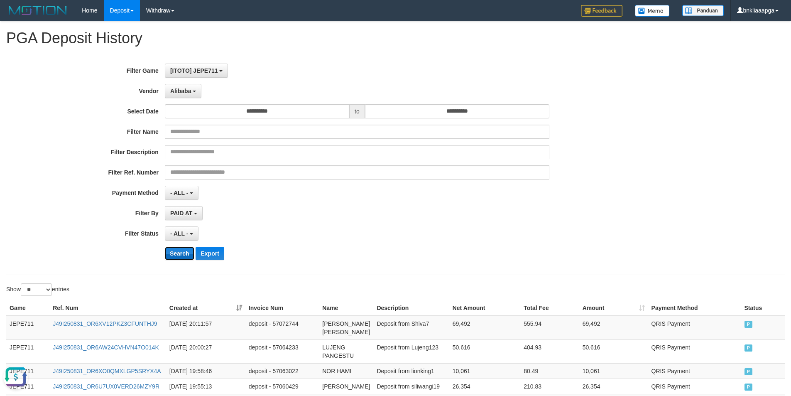
click at [171, 255] on button "Search" at bounding box center [179, 253] width 29 height 13
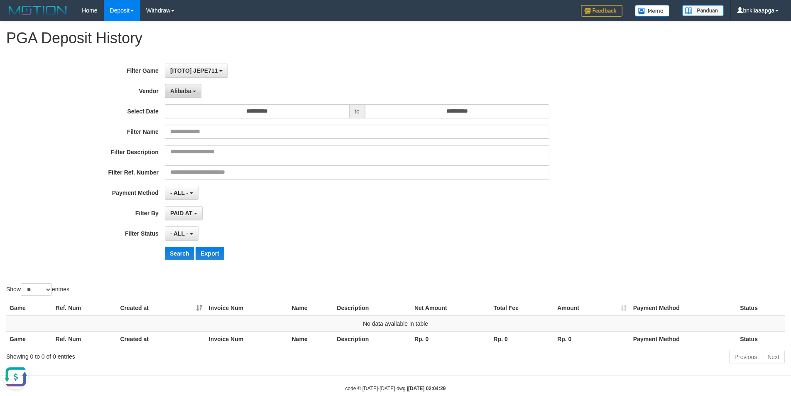
click at [183, 86] on button "Alibaba" at bounding box center [183, 91] width 37 height 14
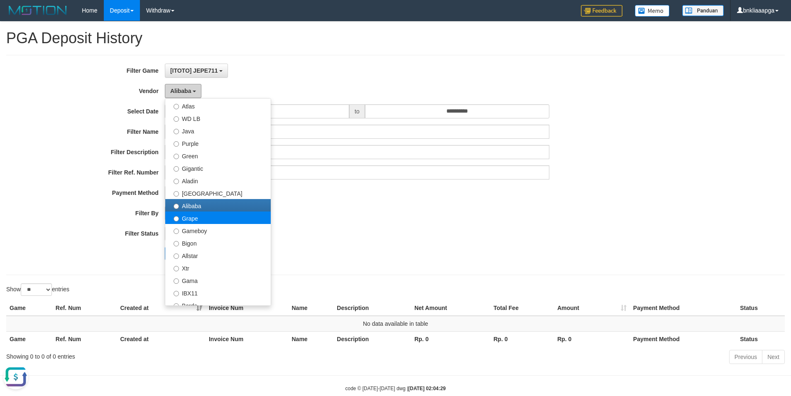
scroll to position [23, 0]
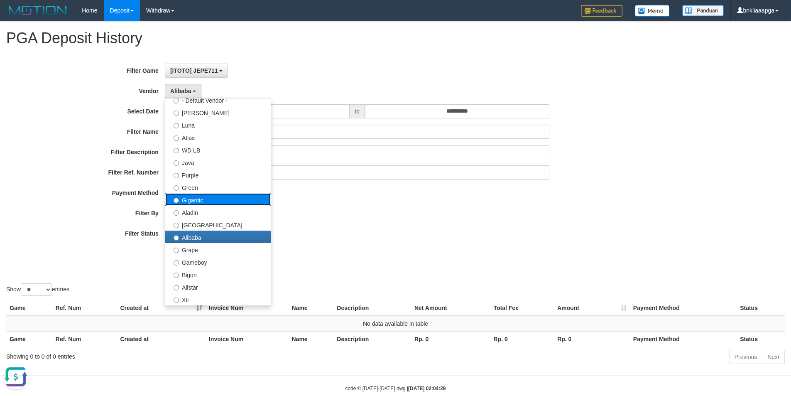
click at [209, 204] on label "Gigantic" at bounding box center [217, 199] width 105 height 12
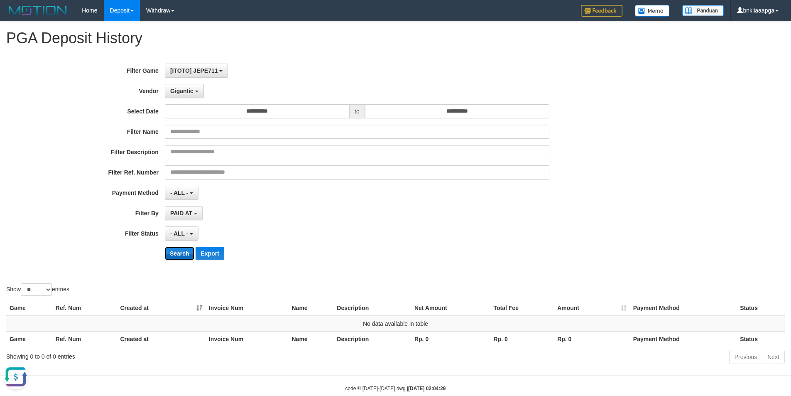
click at [178, 250] on button "Search" at bounding box center [179, 253] width 29 height 13
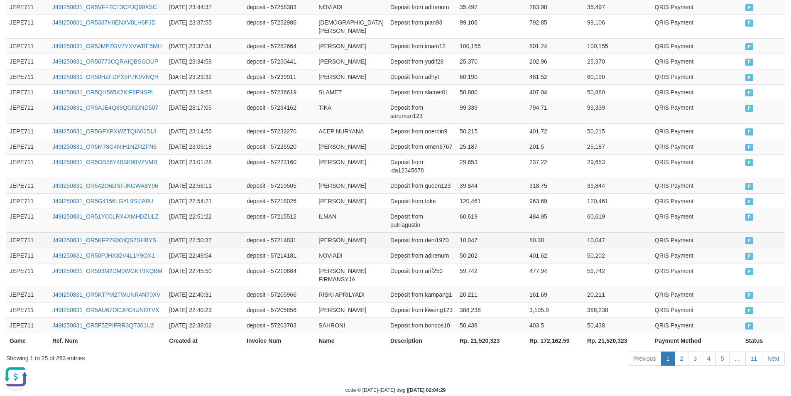
scroll to position [543, 0]
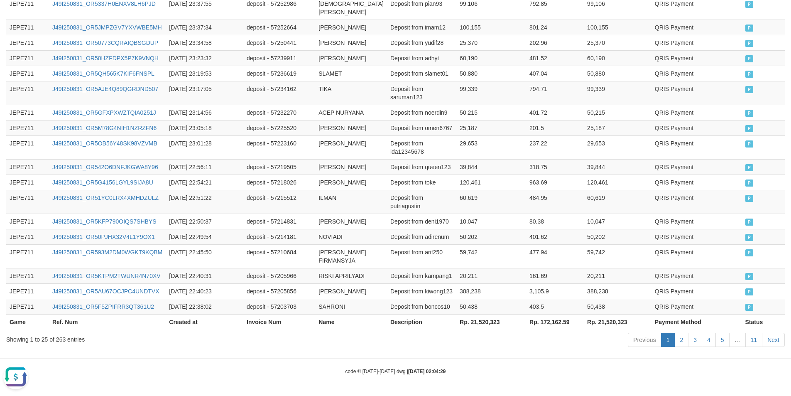
click at [474, 325] on th "Rp. 21,520,323" at bounding box center [491, 321] width 70 height 15
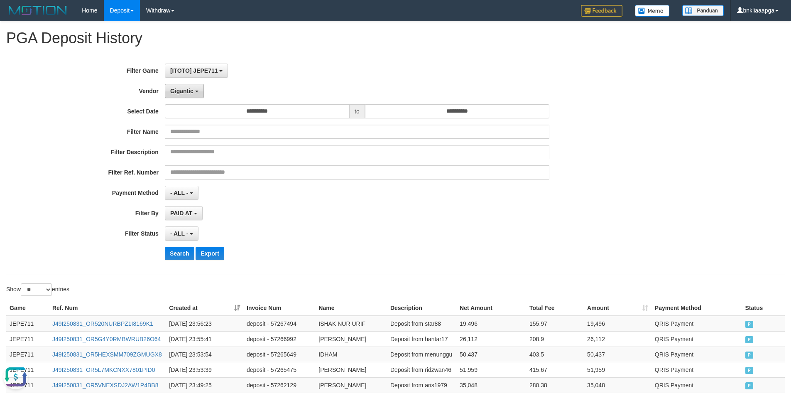
click at [183, 91] on span "Gigantic" at bounding box center [181, 91] width 23 height 7
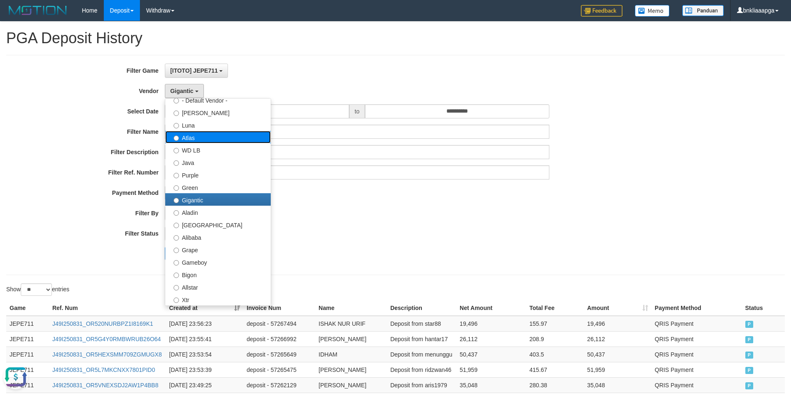
click at [228, 137] on label "Atlas" at bounding box center [217, 137] width 105 height 12
select select "**********"
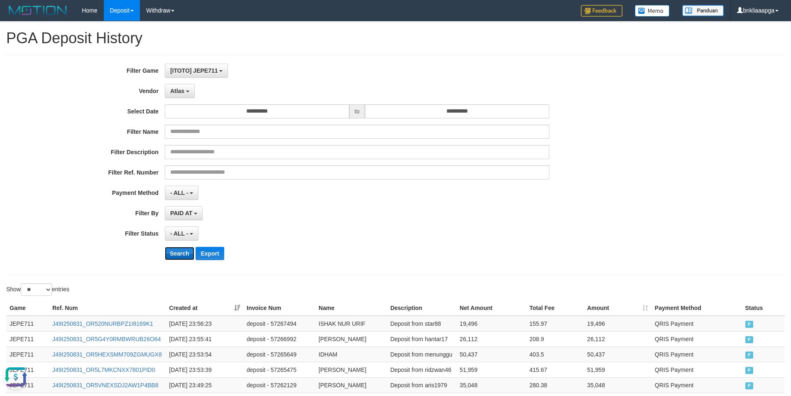
click at [178, 252] on button "Search" at bounding box center [179, 253] width 29 height 13
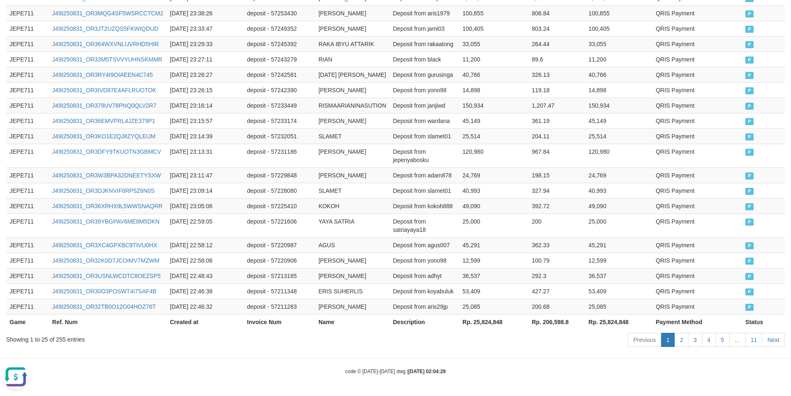
scroll to position [419, 0]
click at [479, 323] on th "Rp. 25,824,848" at bounding box center [493, 321] width 69 height 15
